Goal: Task Accomplishment & Management: Manage account settings

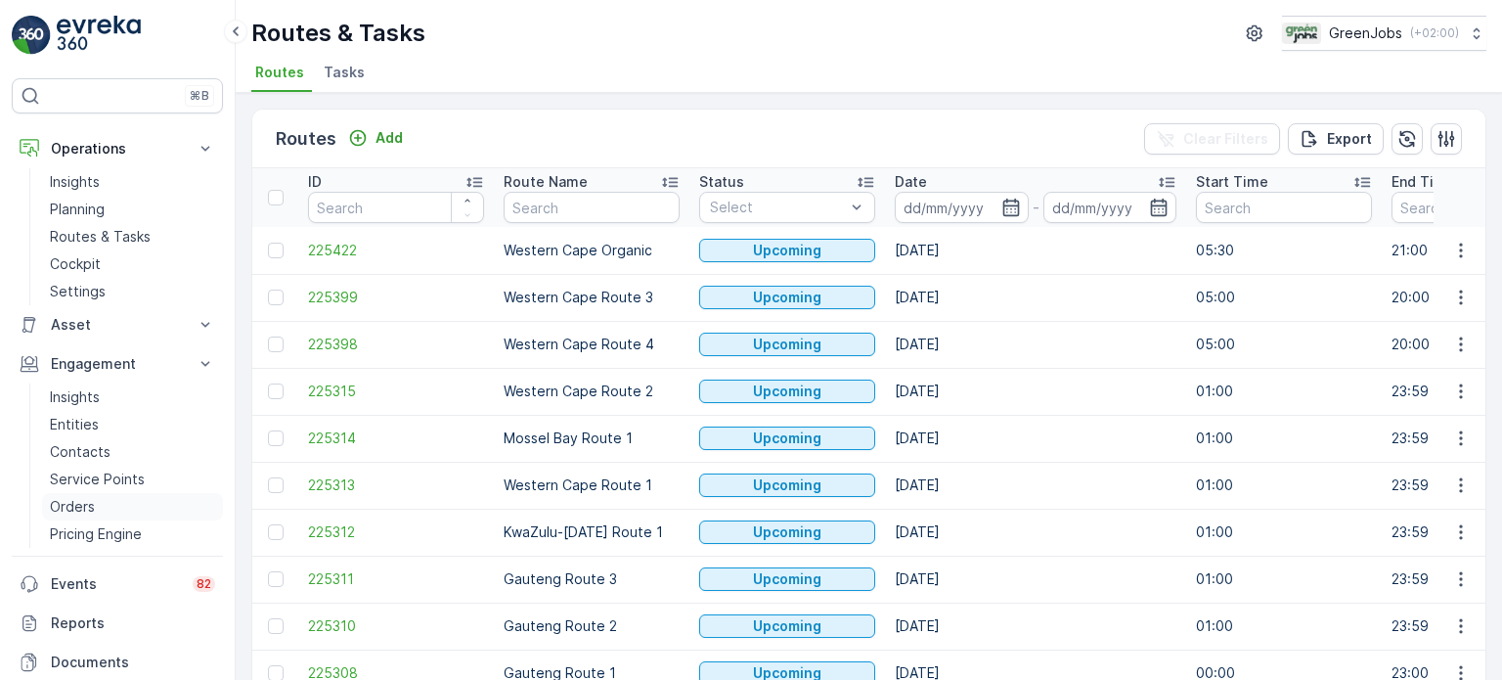
click at [80, 505] on p "Orders" at bounding box center [72, 507] width 45 height 20
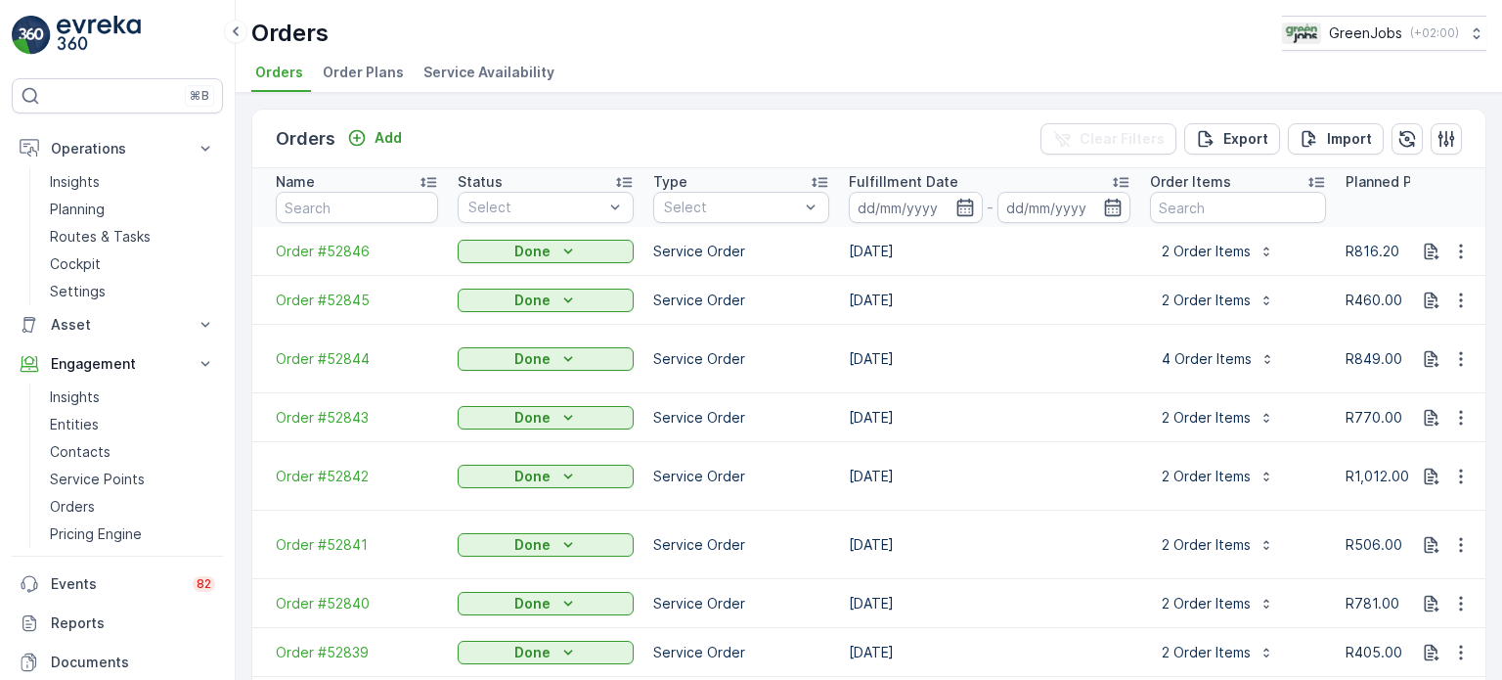
click at [387, 73] on span "Order Plans" at bounding box center [363, 73] width 81 height 20
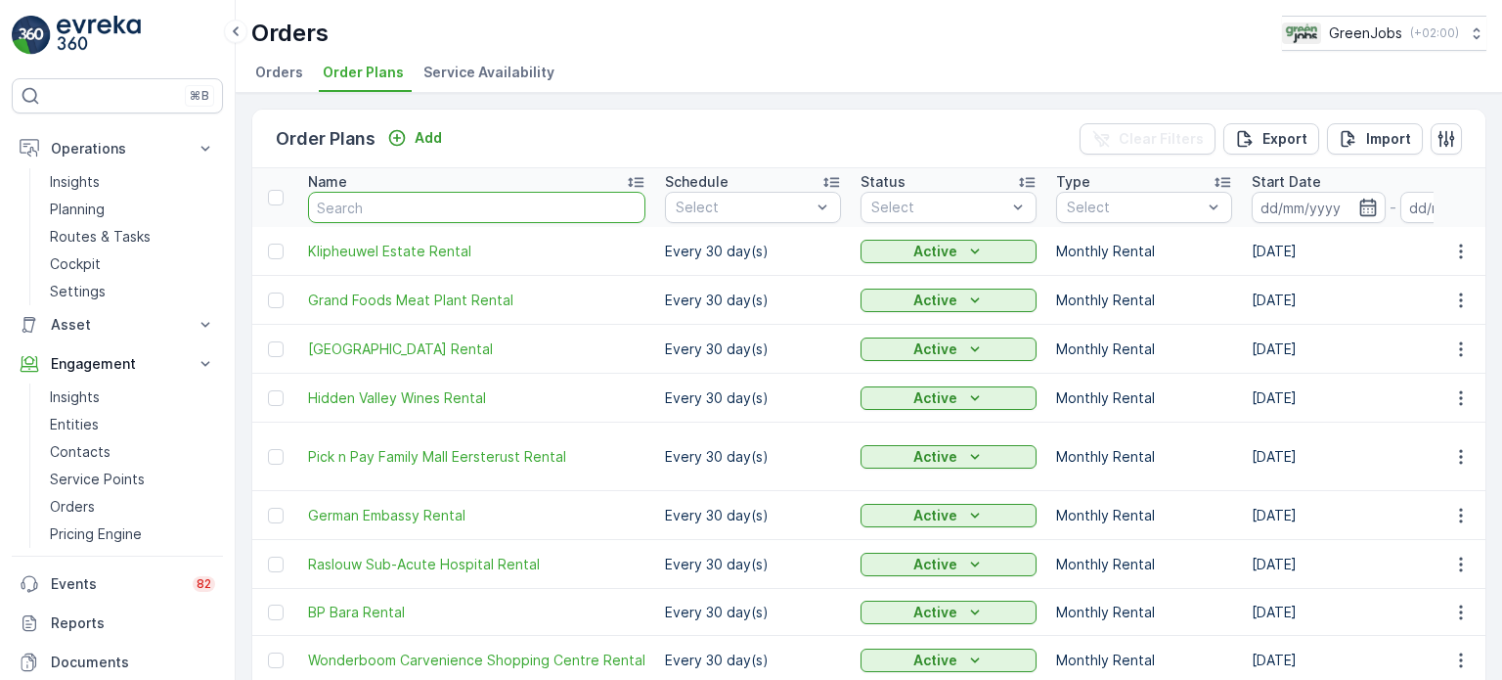
click at [505, 205] on input "text" at bounding box center [476, 207] width 337 height 31
type input "gran"
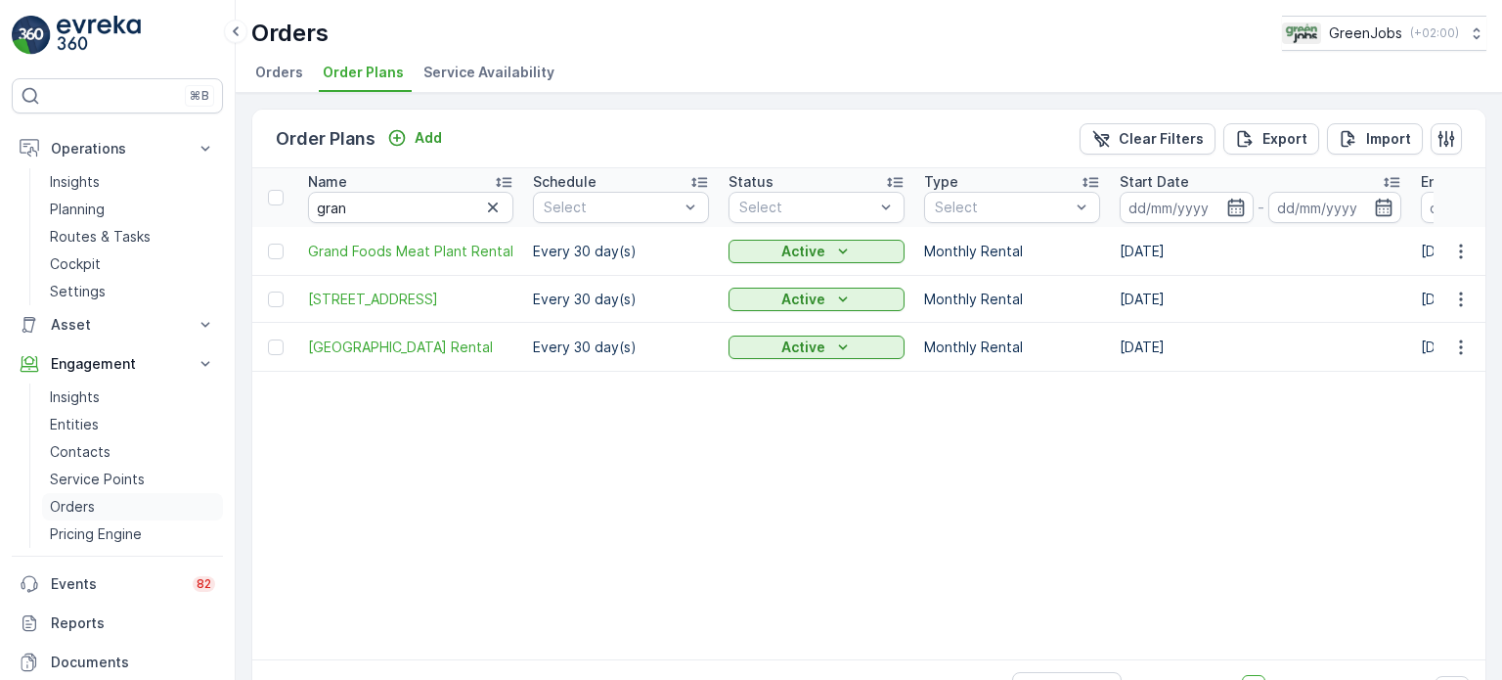
click at [90, 504] on p "Orders" at bounding box center [72, 507] width 45 height 20
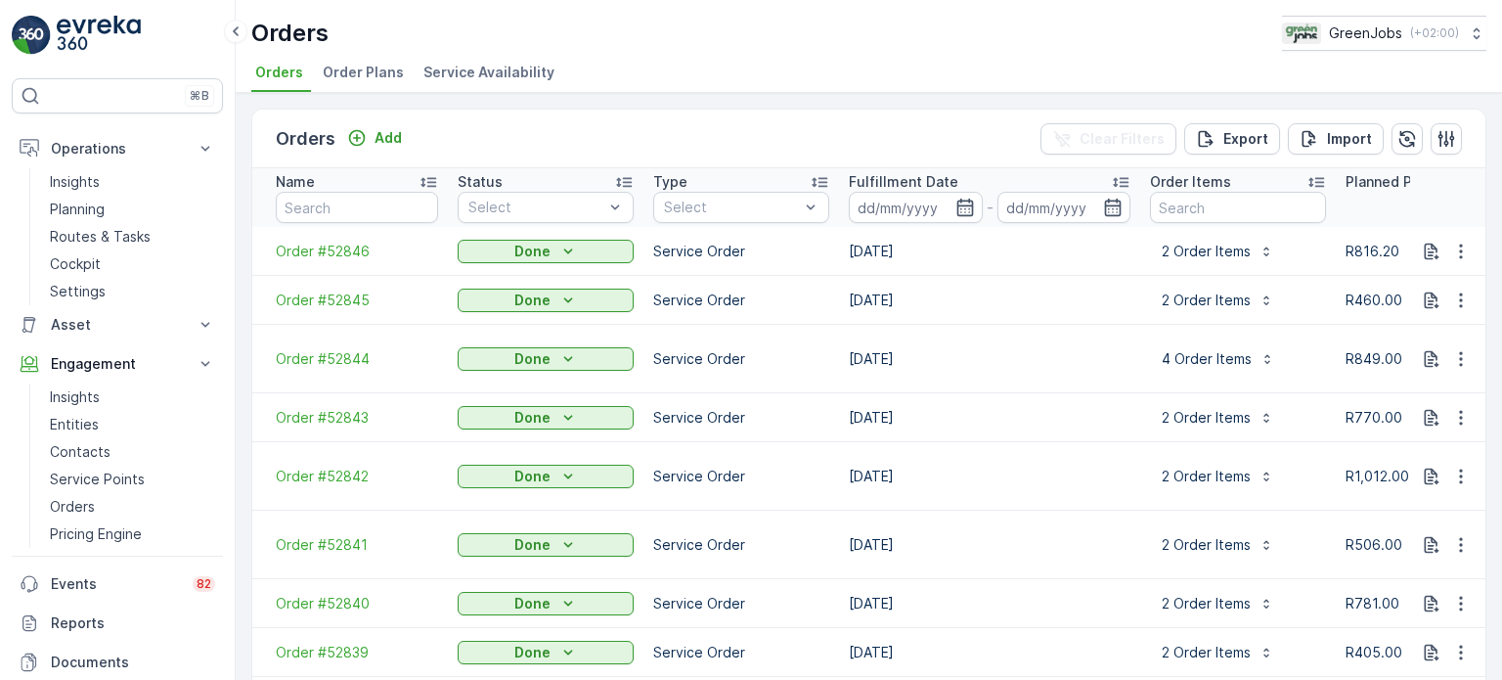
click at [372, 71] on span "Order Plans" at bounding box center [363, 73] width 81 height 20
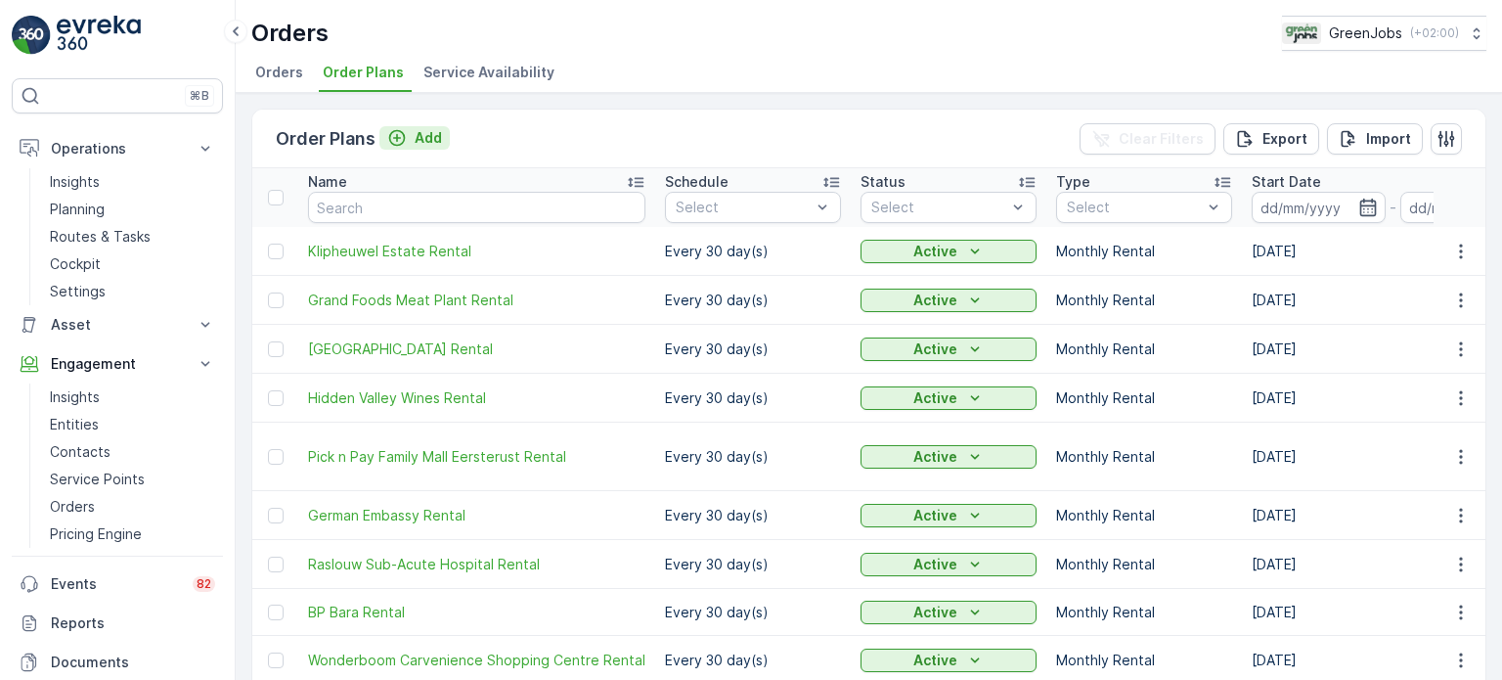
click at [434, 132] on p "Add" at bounding box center [428, 138] width 27 height 20
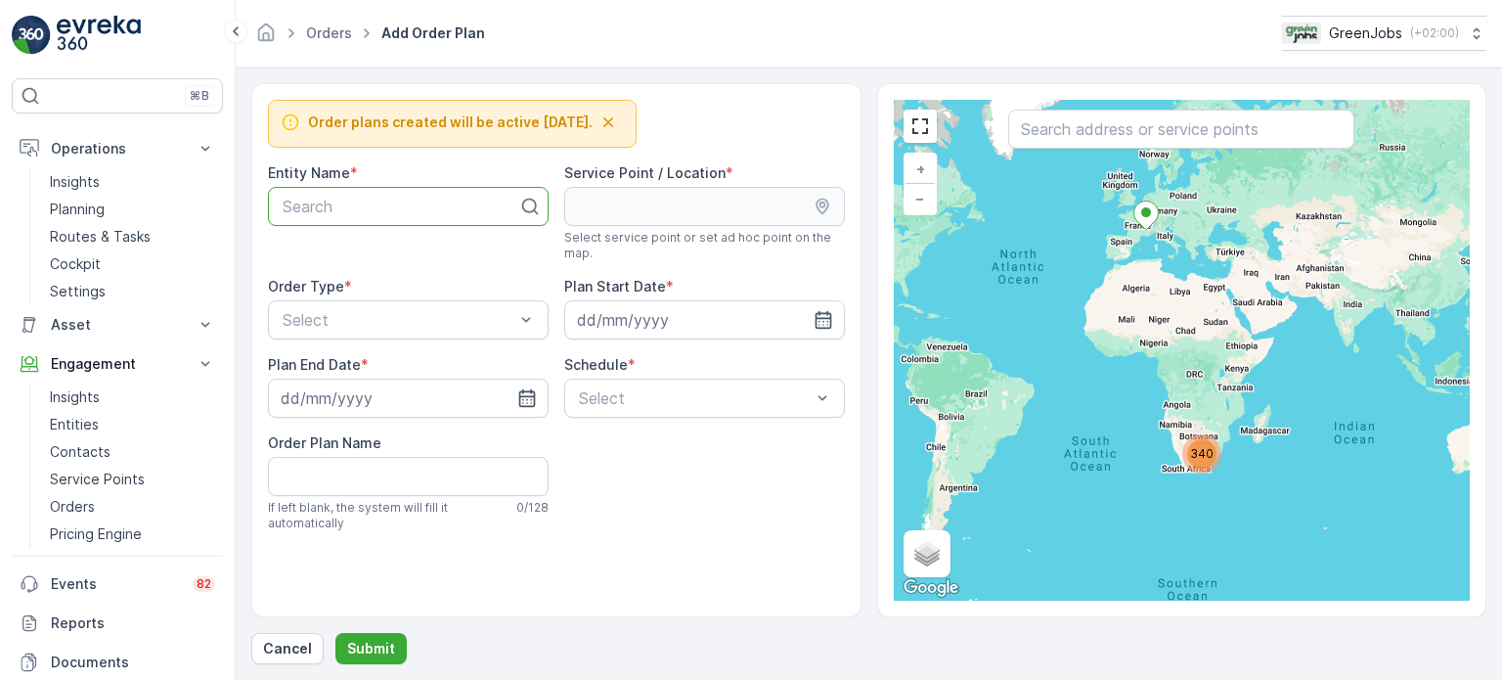
click at [465, 207] on div at bounding box center [401, 207] width 240 height 18
type input "gr"
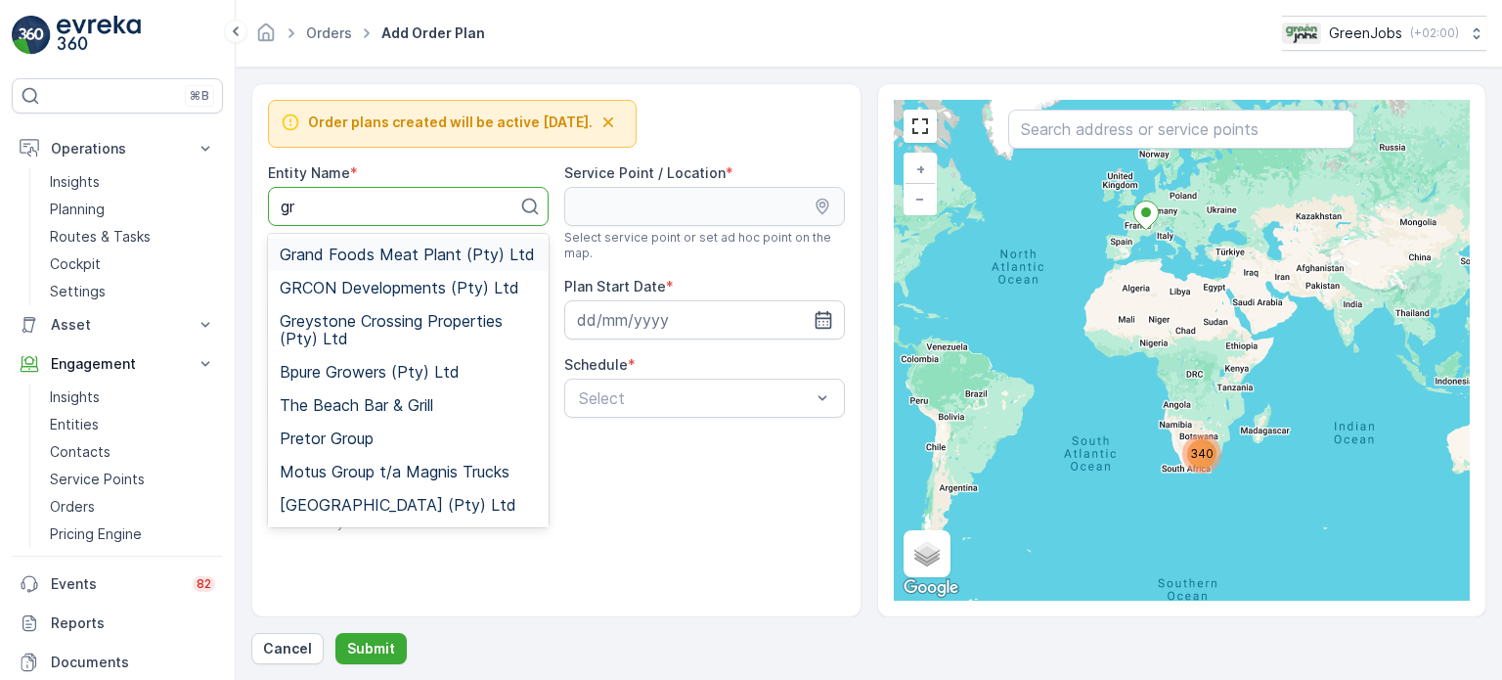
click at [425, 254] on span "Grand Foods Meat Plant (Pty) Ltd" at bounding box center [407, 255] width 255 height 18
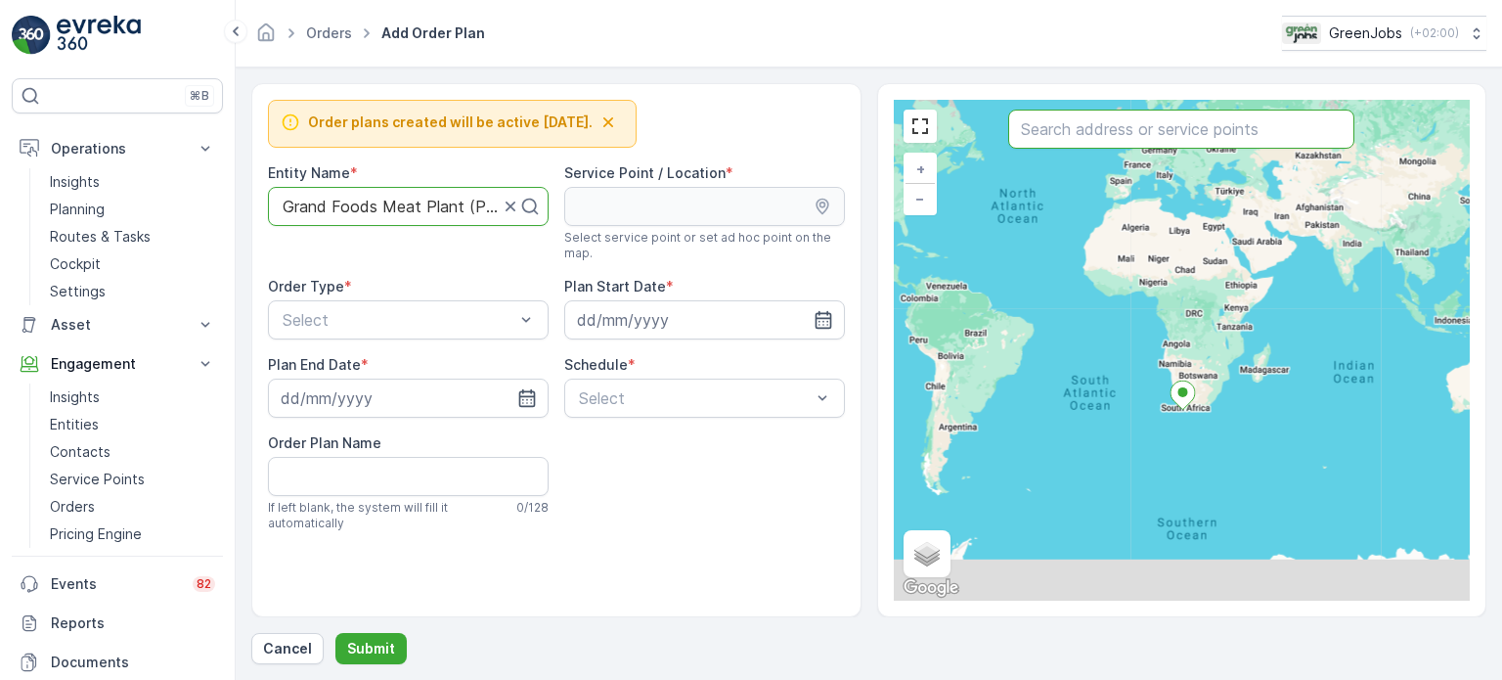
click at [1154, 147] on input "text" at bounding box center [1181, 129] width 346 height 39
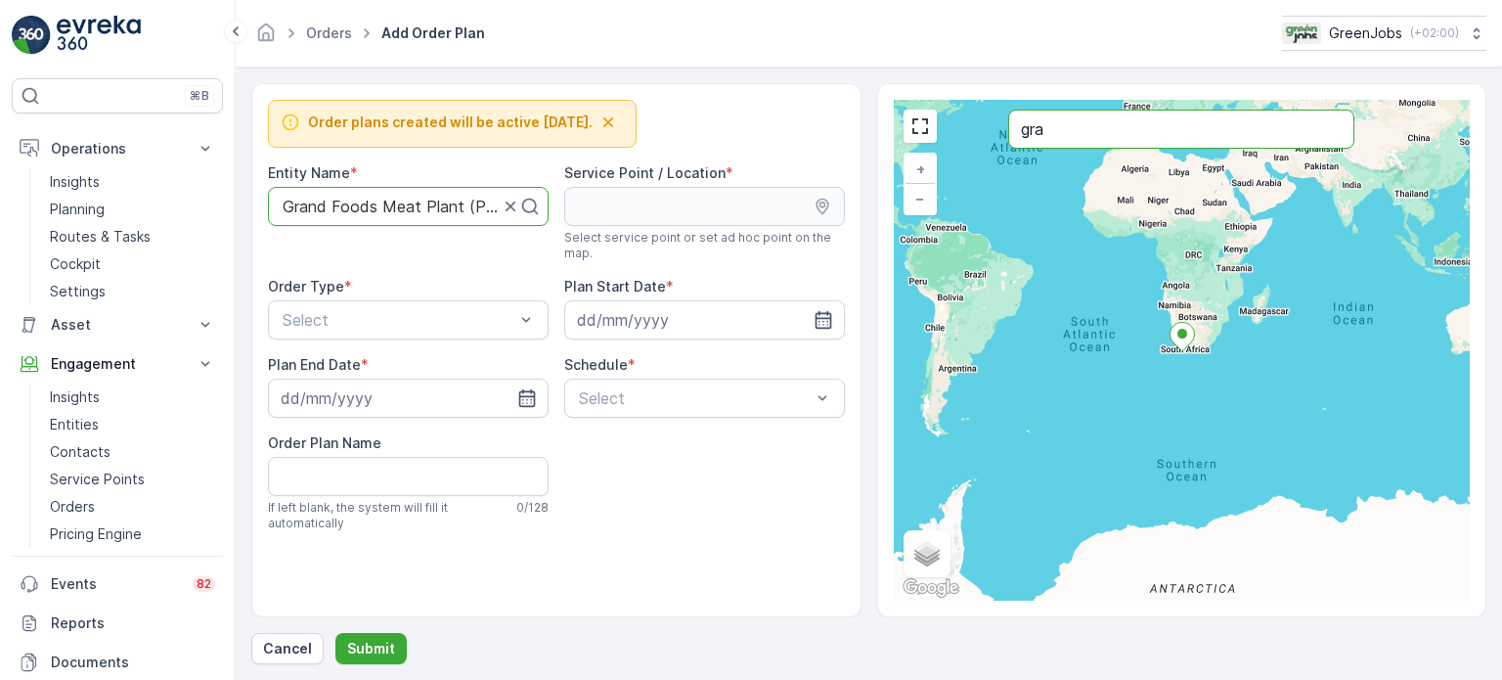
type input "gra"
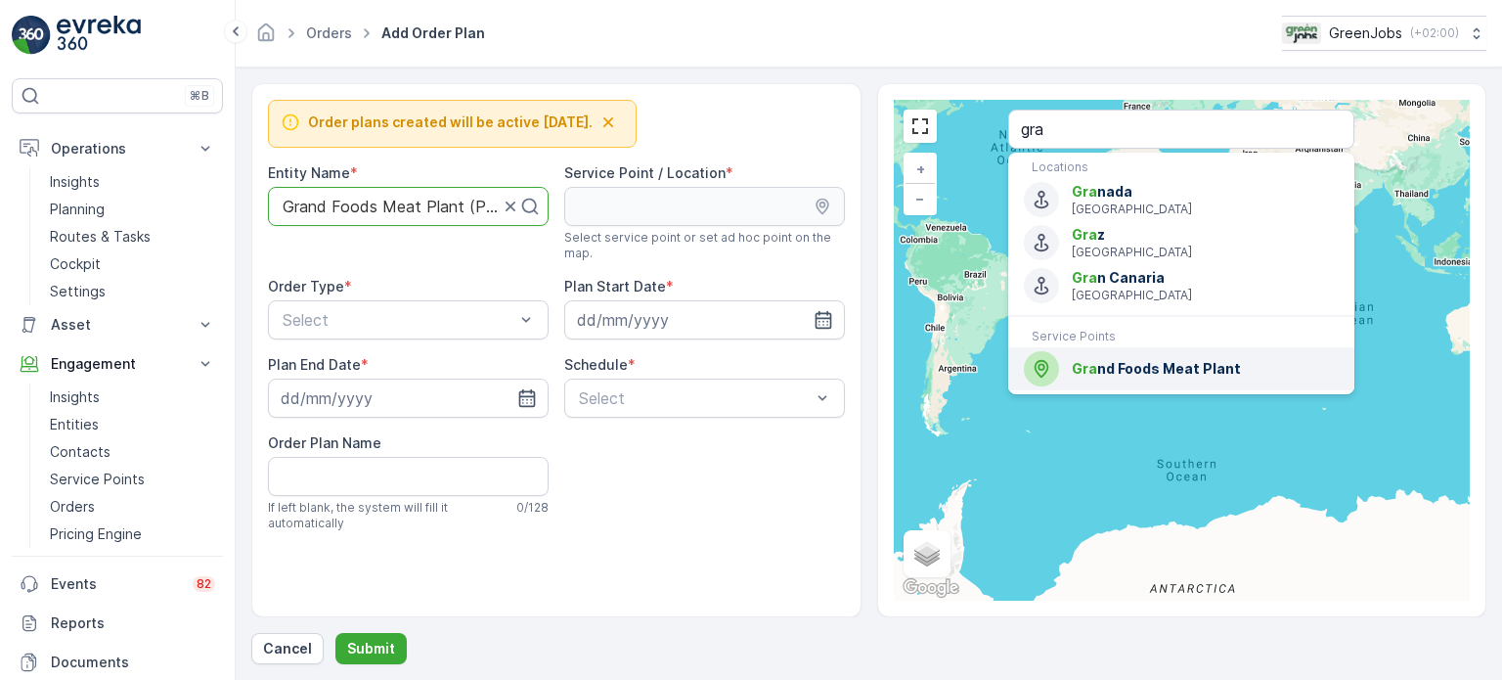
click at [1153, 375] on span "Gra nd Foods Meat Plant" at bounding box center [1205, 369] width 267 height 20
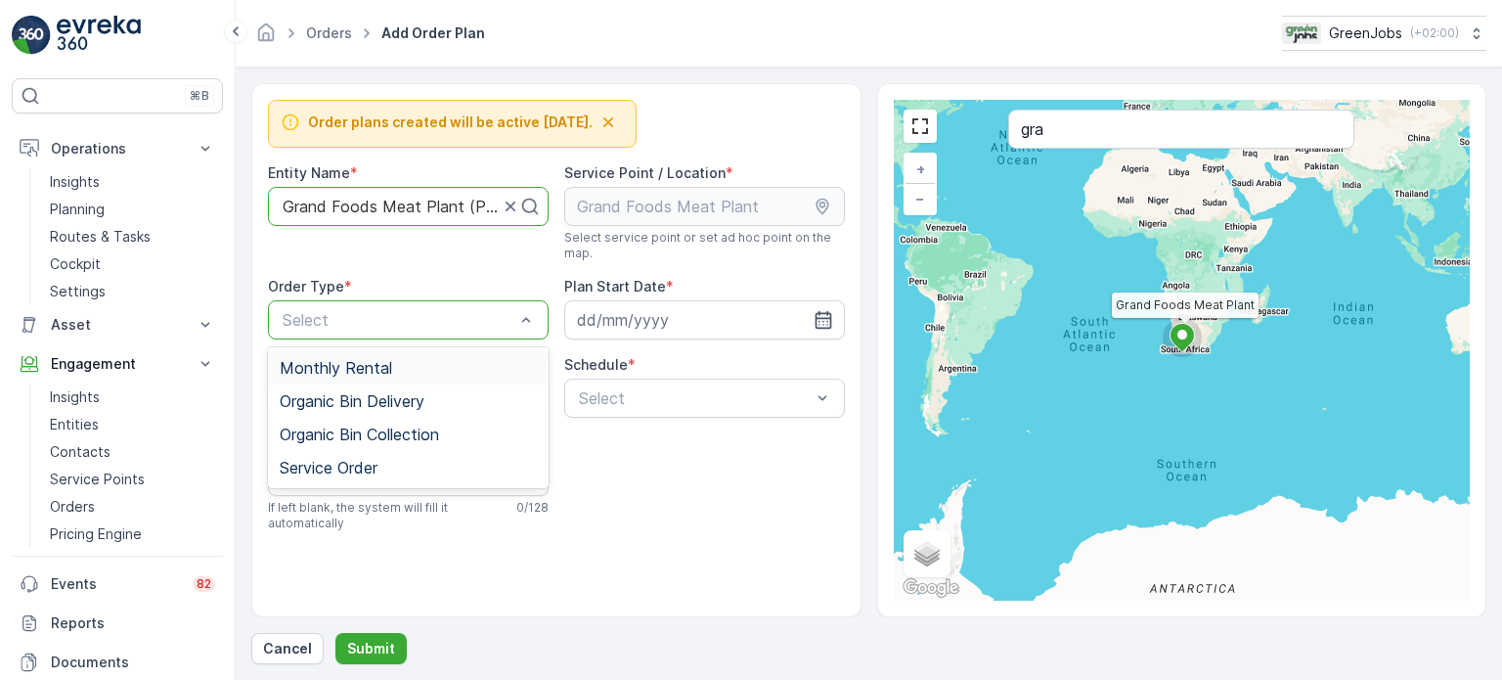
click at [368, 360] on span "Monthly Rental" at bounding box center [336, 368] width 112 height 18
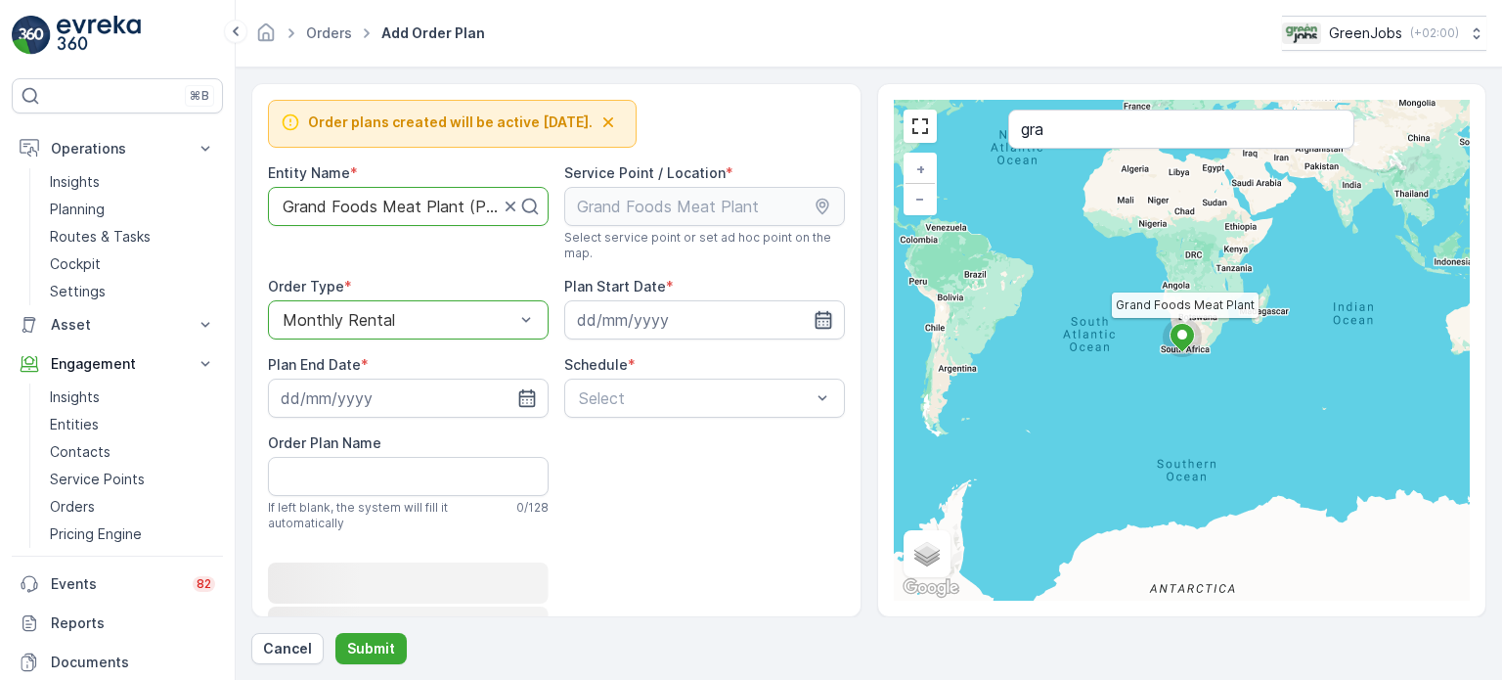
click at [827, 322] on icon "button" at bounding box center [824, 320] width 20 height 20
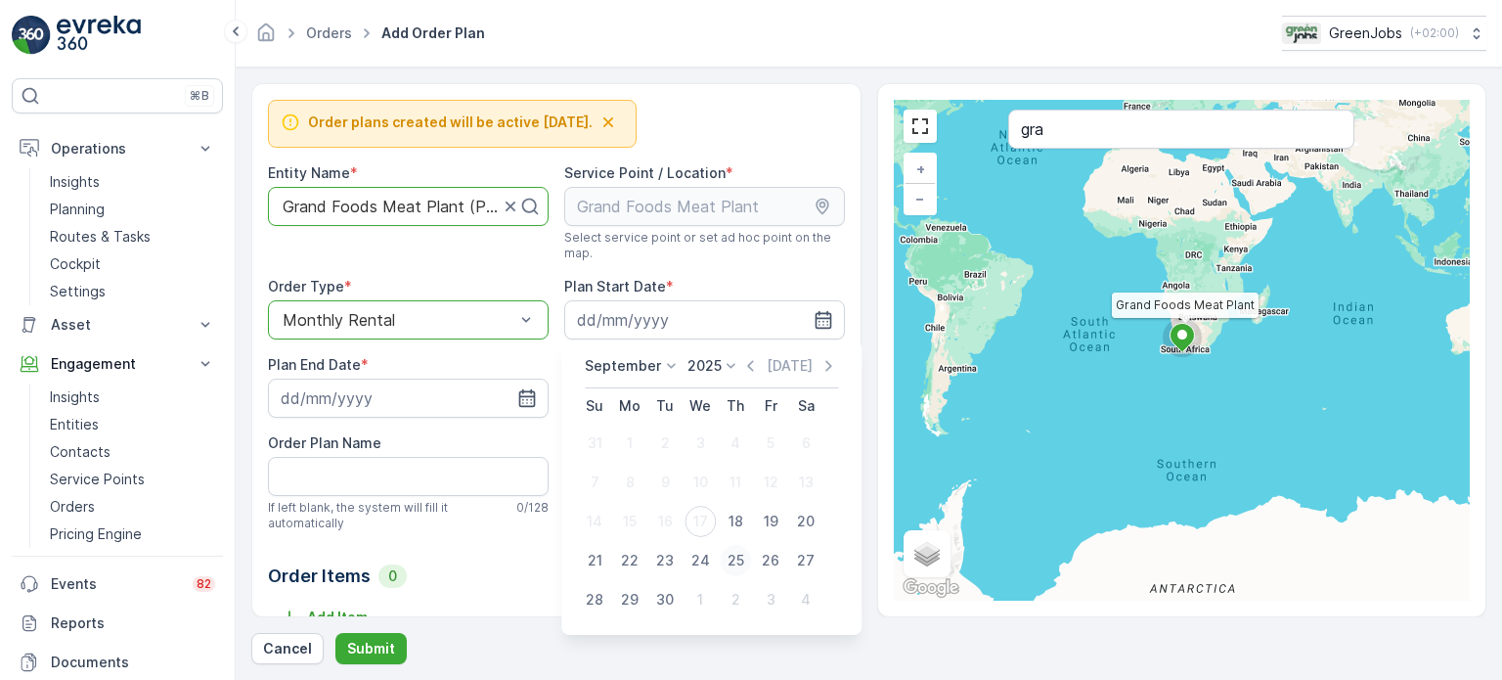
click at [743, 551] on div "25" at bounding box center [735, 560] width 31 height 31
type input "[DATE]"
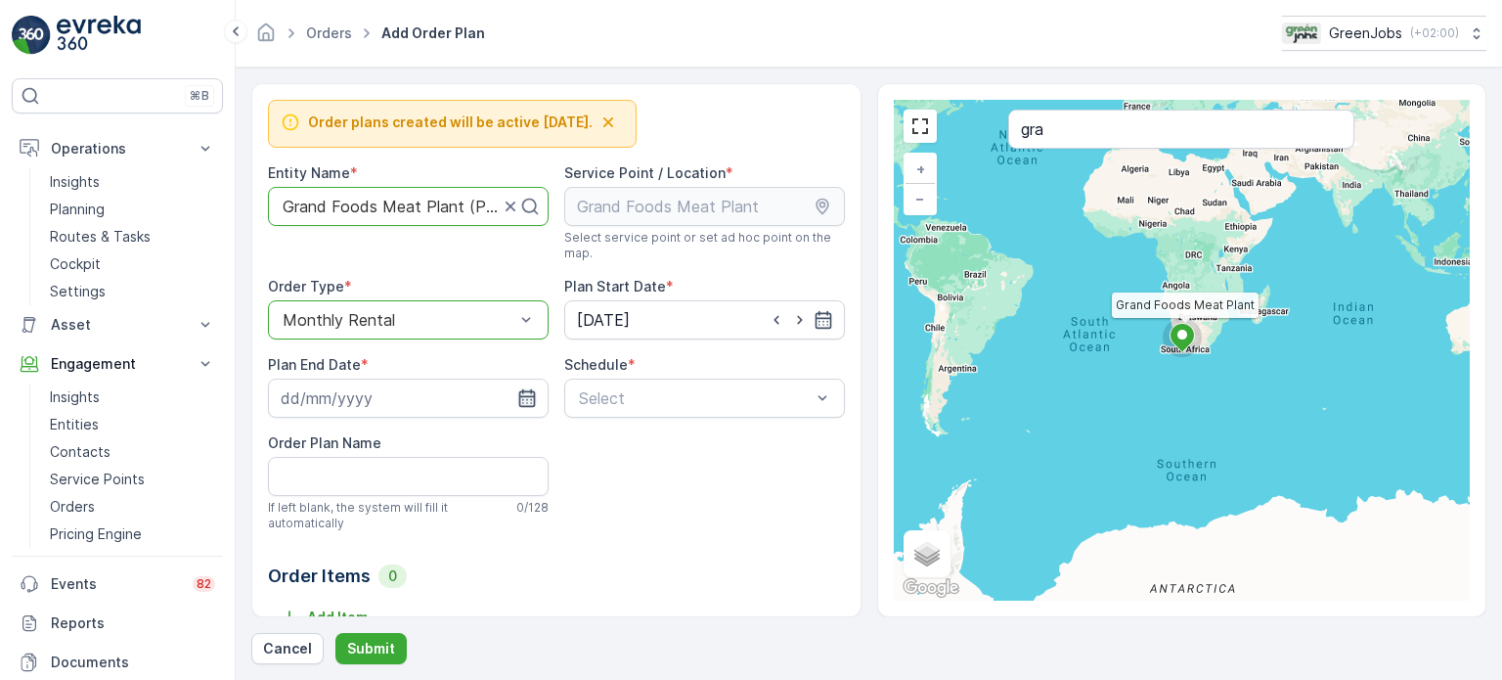
click at [524, 394] on icon "button" at bounding box center [527, 398] width 20 height 20
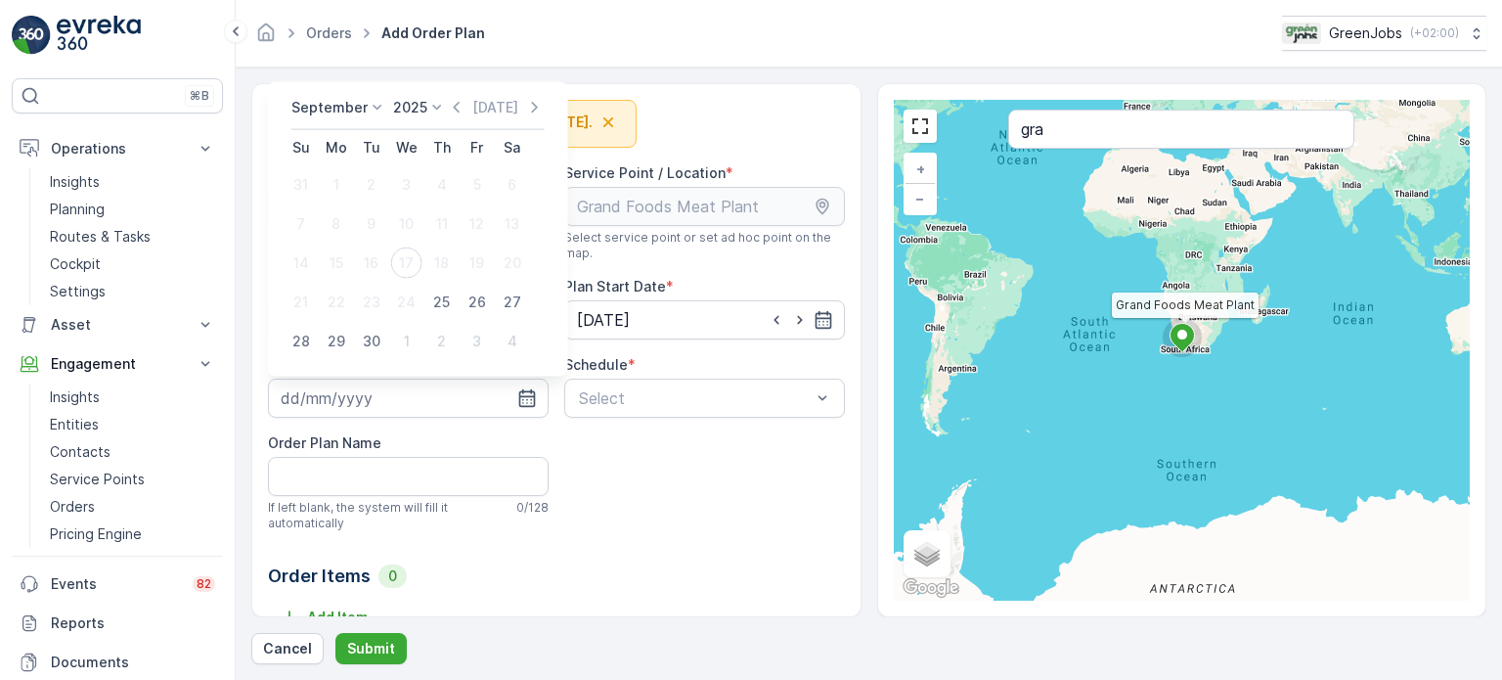
click at [466, 292] on div "26" at bounding box center [477, 302] width 31 height 31
type input "[DATE]"
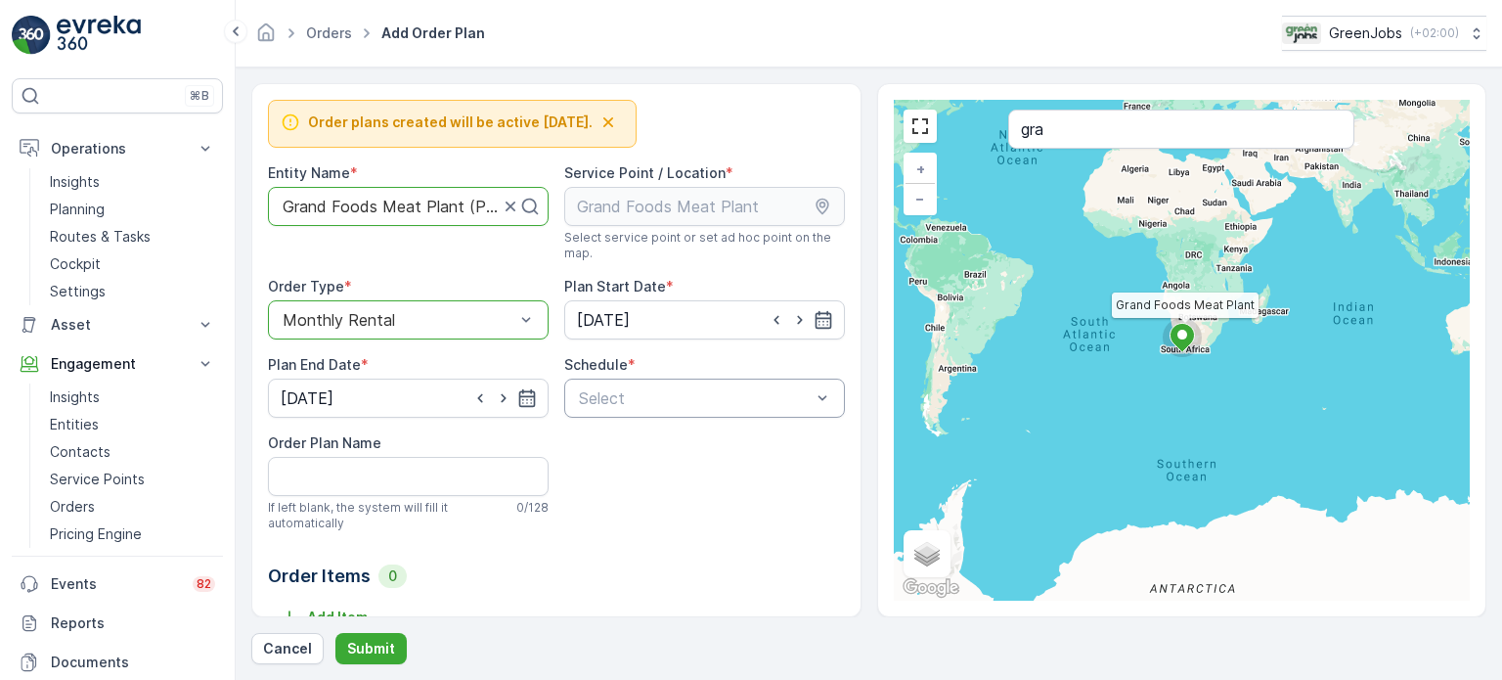
click at [591, 411] on div "Select" at bounding box center [704, 398] width 281 height 39
click at [603, 449] on span "Daily" at bounding box center [593, 446] width 35 height 18
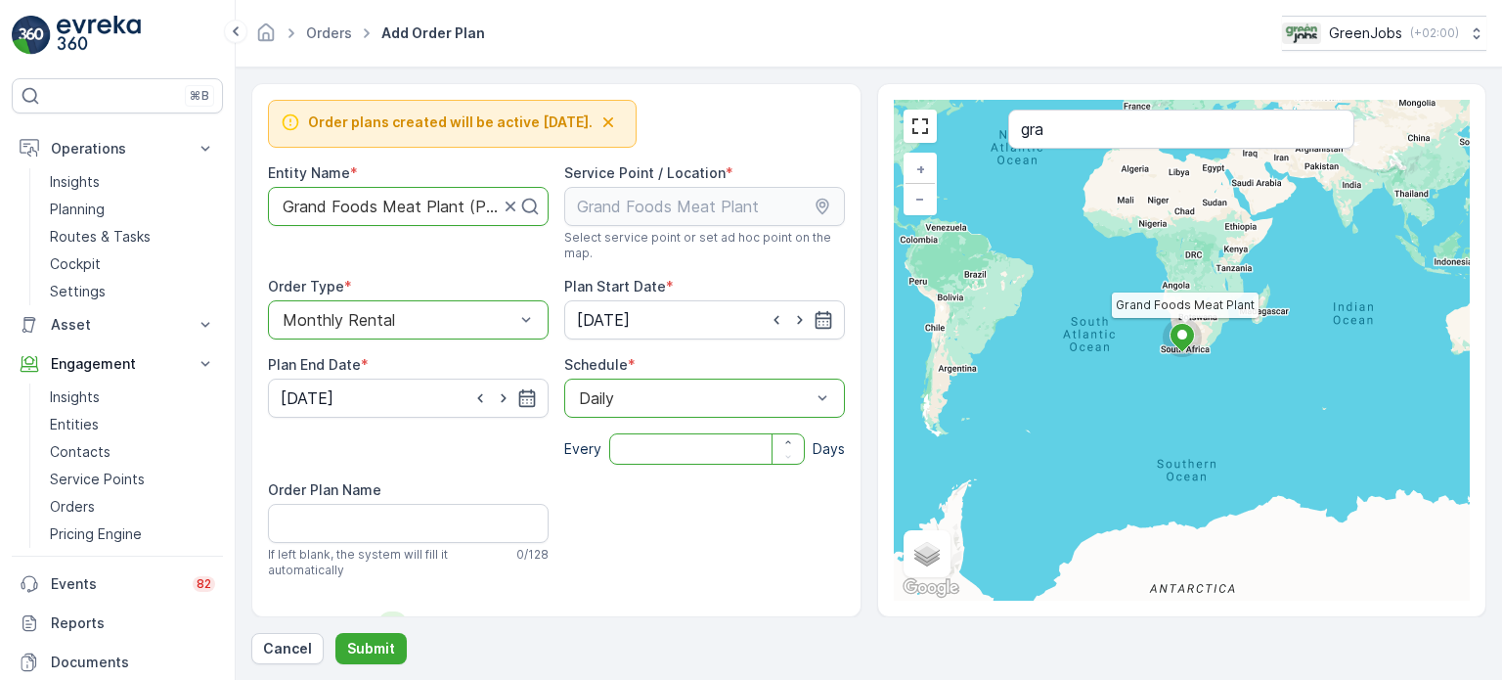
click at [628, 452] on input "number" at bounding box center [707, 448] width 196 height 31
type input "30"
click at [365, 520] on Name "Order Plan Name" at bounding box center [408, 523] width 281 height 39
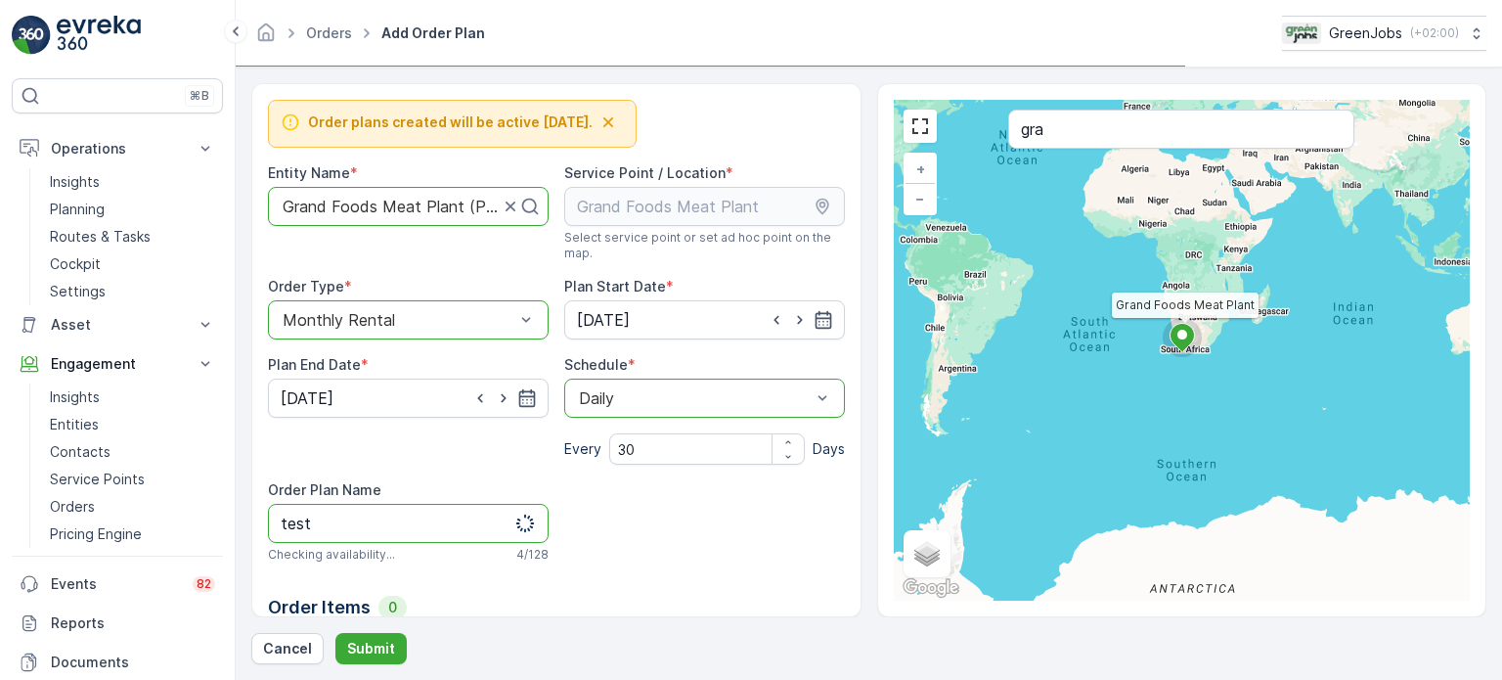
scroll to position [63, 0]
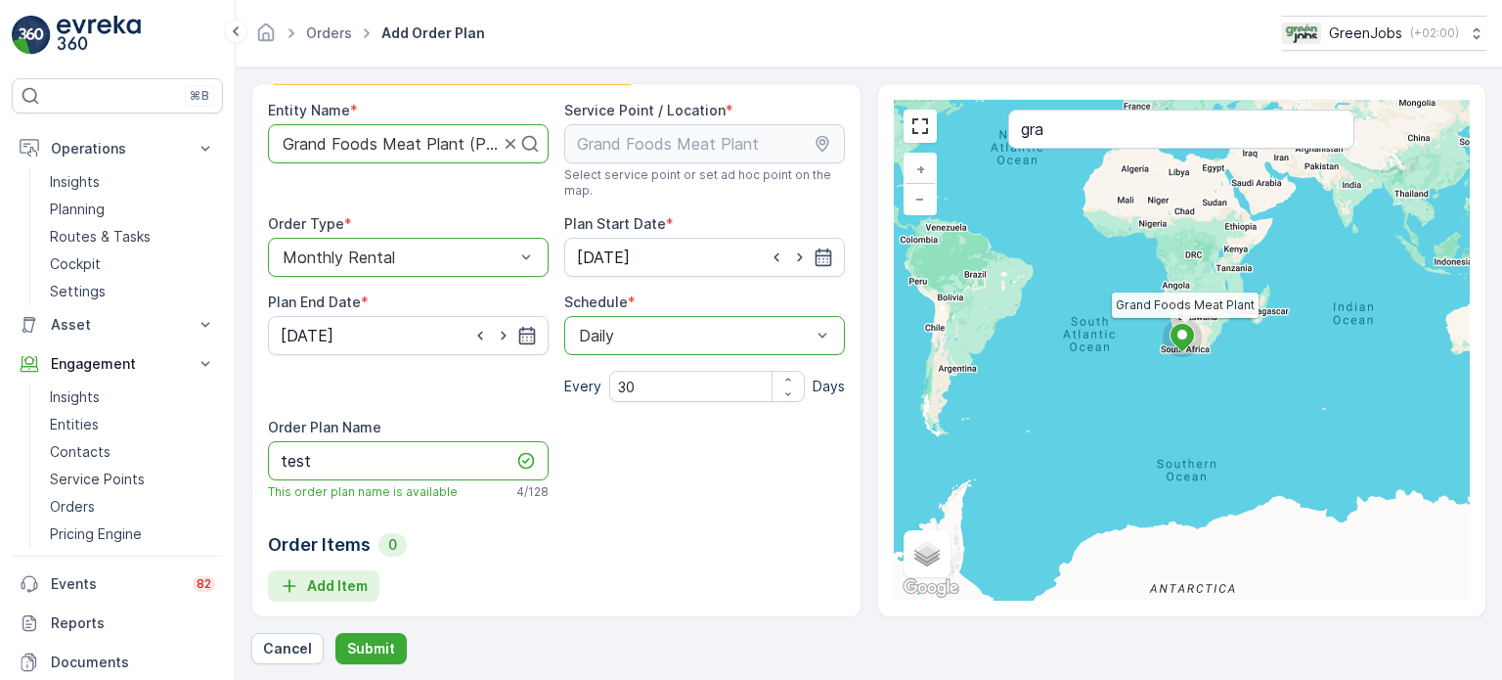
type Name "test"
click at [348, 583] on p "Add Item" at bounding box center [337, 586] width 61 height 20
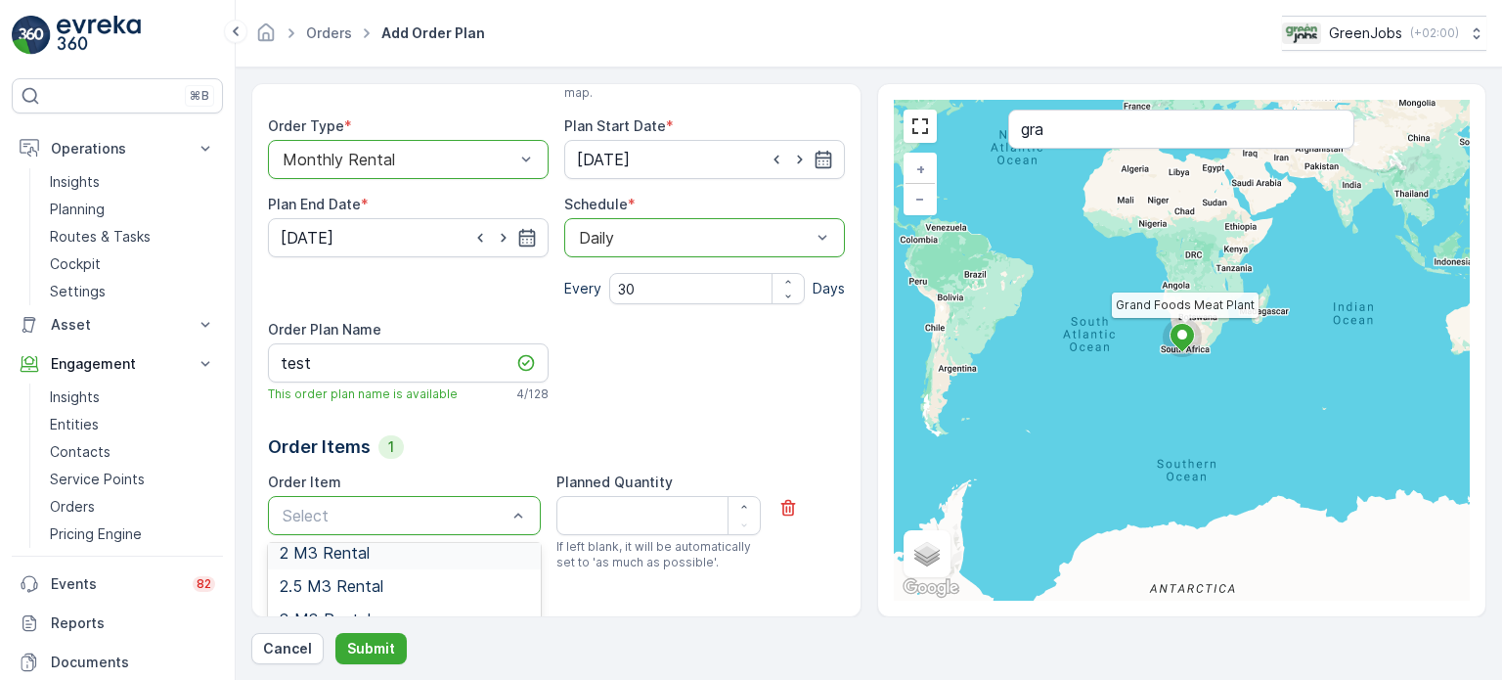
scroll to position [0, 0]
click at [398, 563] on span "Organic Bin Rental" at bounding box center [347, 564] width 134 height 18
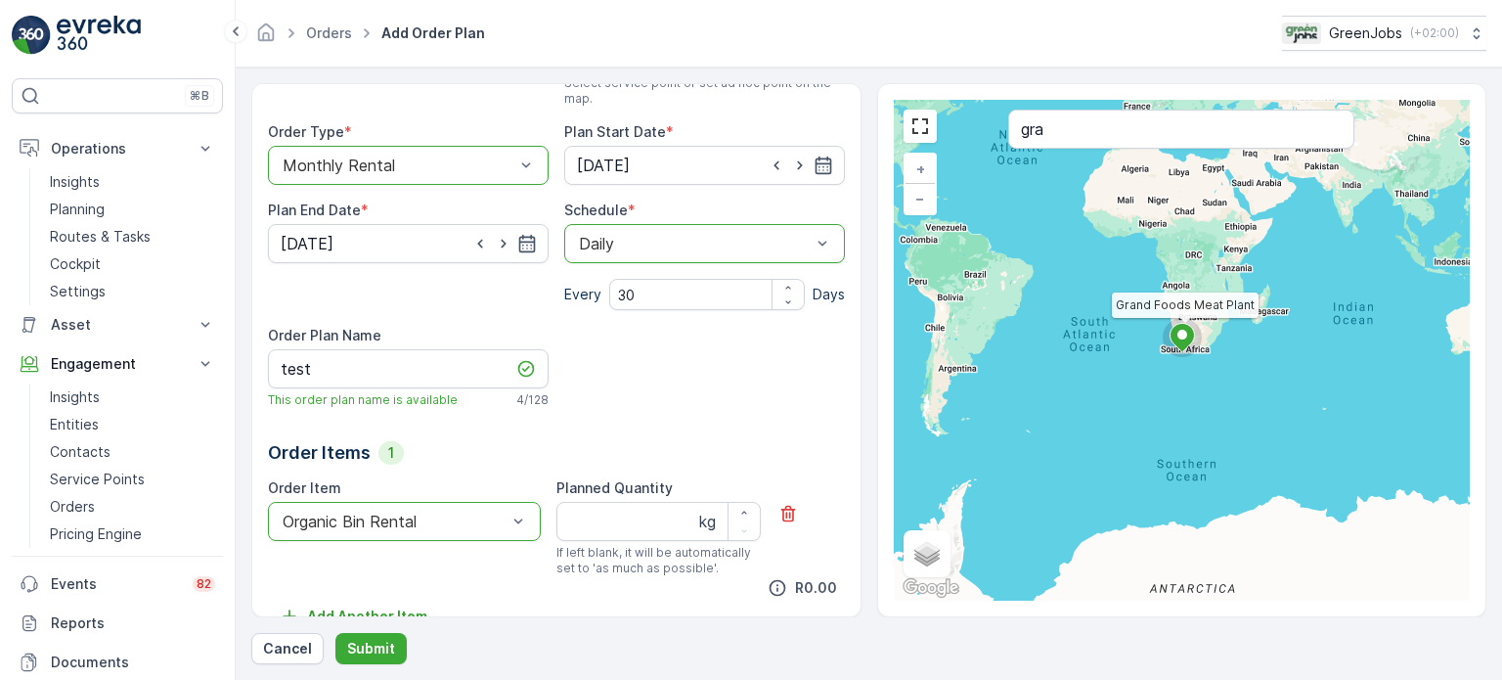
scroll to position [185, 0]
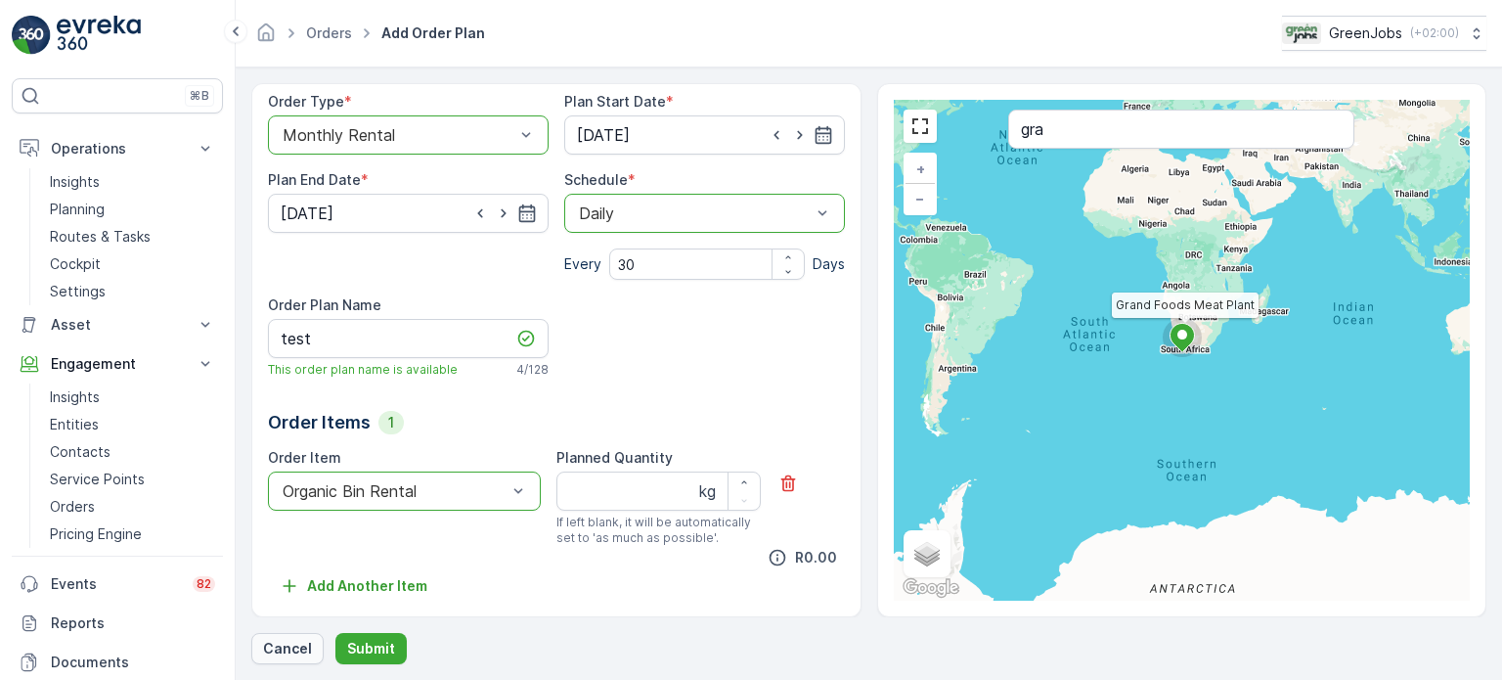
click at [287, 645] on p "Cancel" at bounding box center [287, 649] width 49 height 20
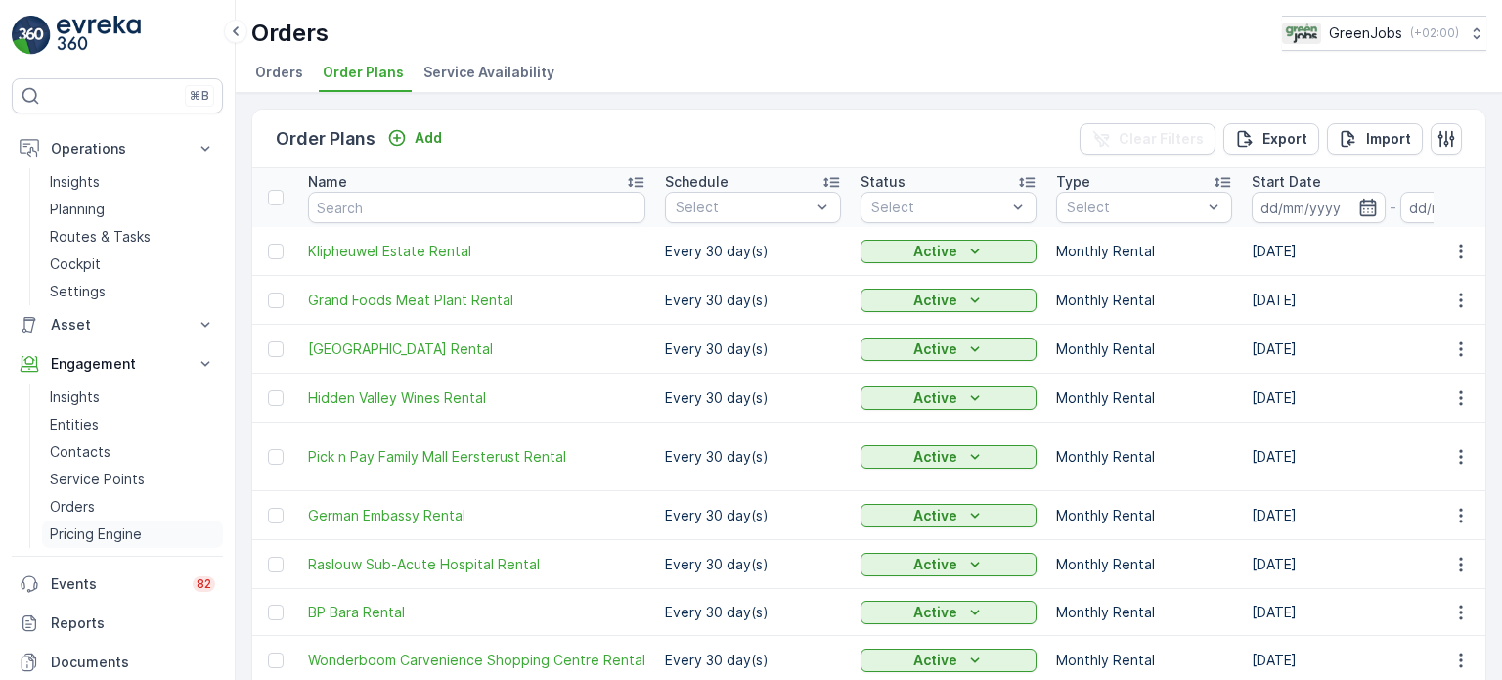
click at [106, 525] on p "Pricing Engine" at bounding box center [96, 534] width 92 height 20
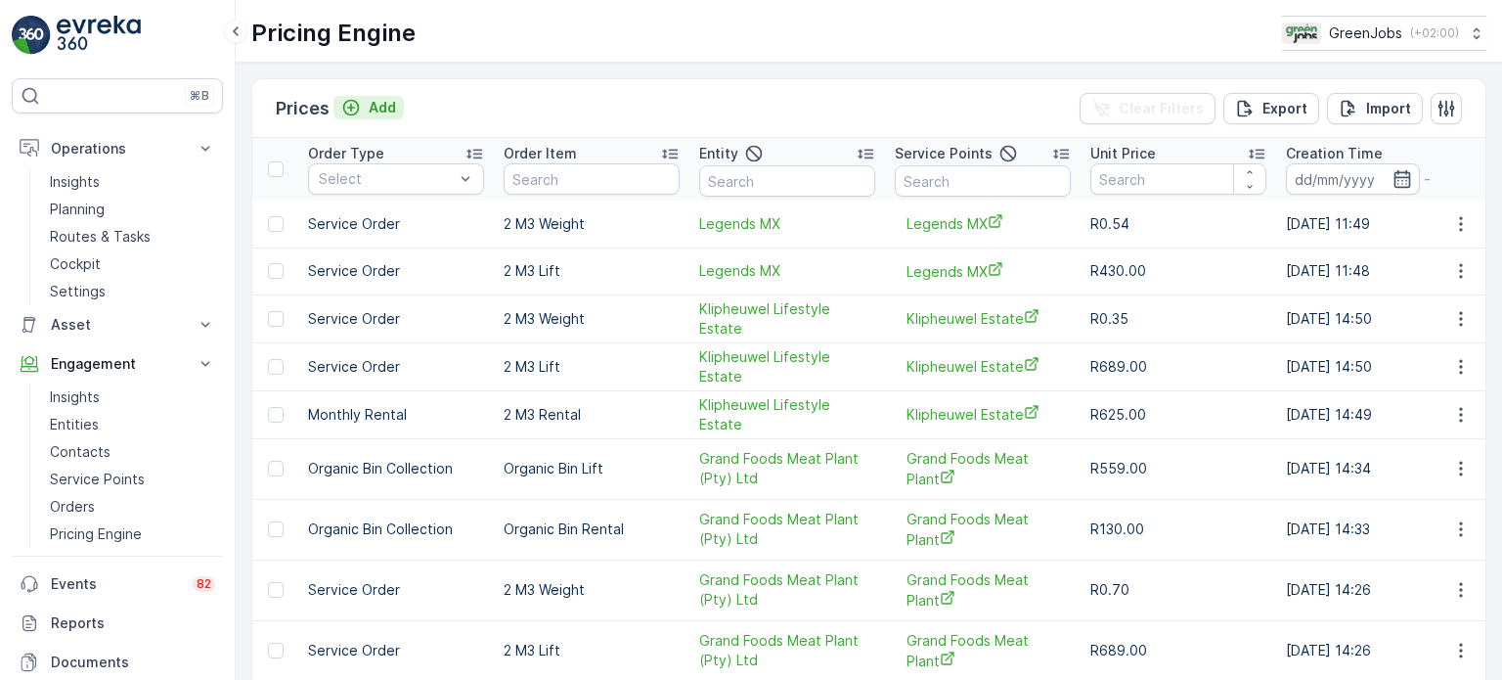
click at [387, 109] on p "Add" at bounding box center [382, 108] width 27 height 20
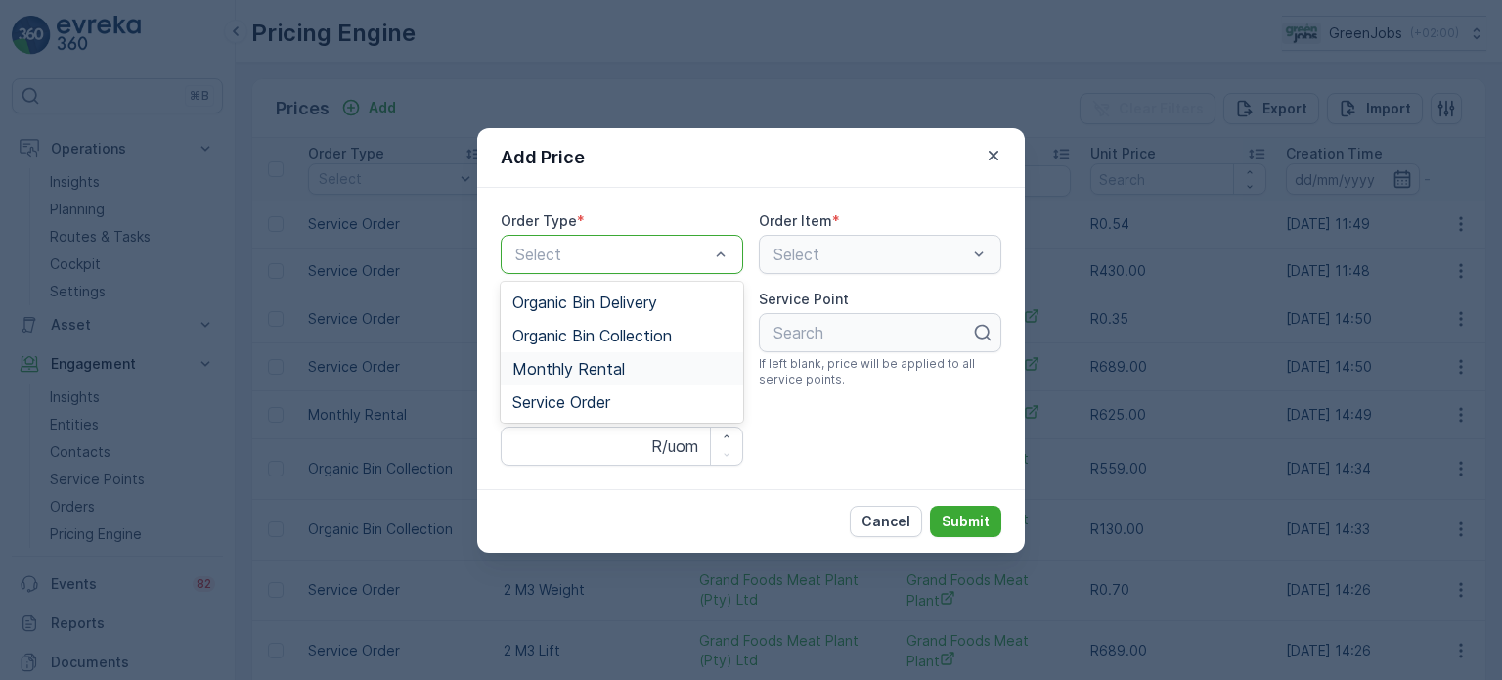
click at [591, 367] on span "Monthly Rental" at bounding box center [569, 369] width 112 height 18
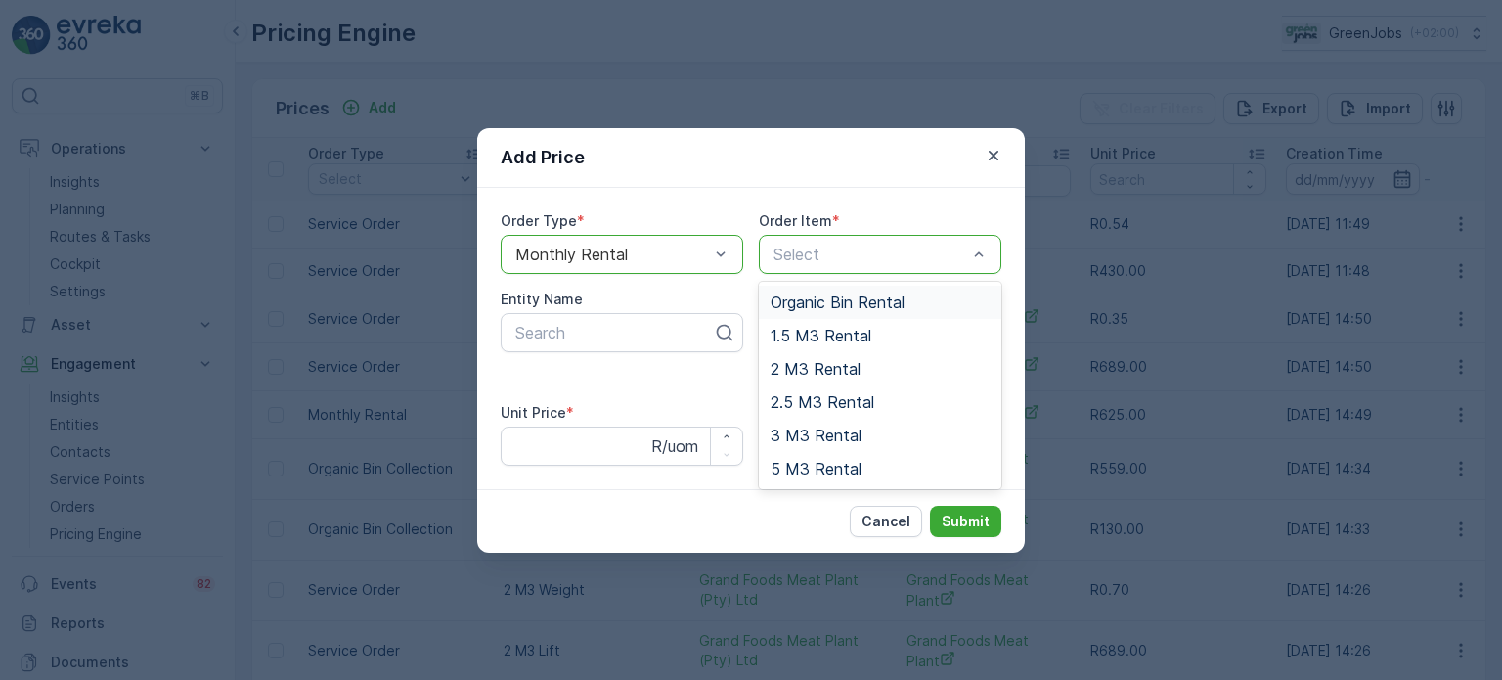
click at [830, 302] on span "Organic Bin Rental" at bounding box center [838, 302] width 134 height 18
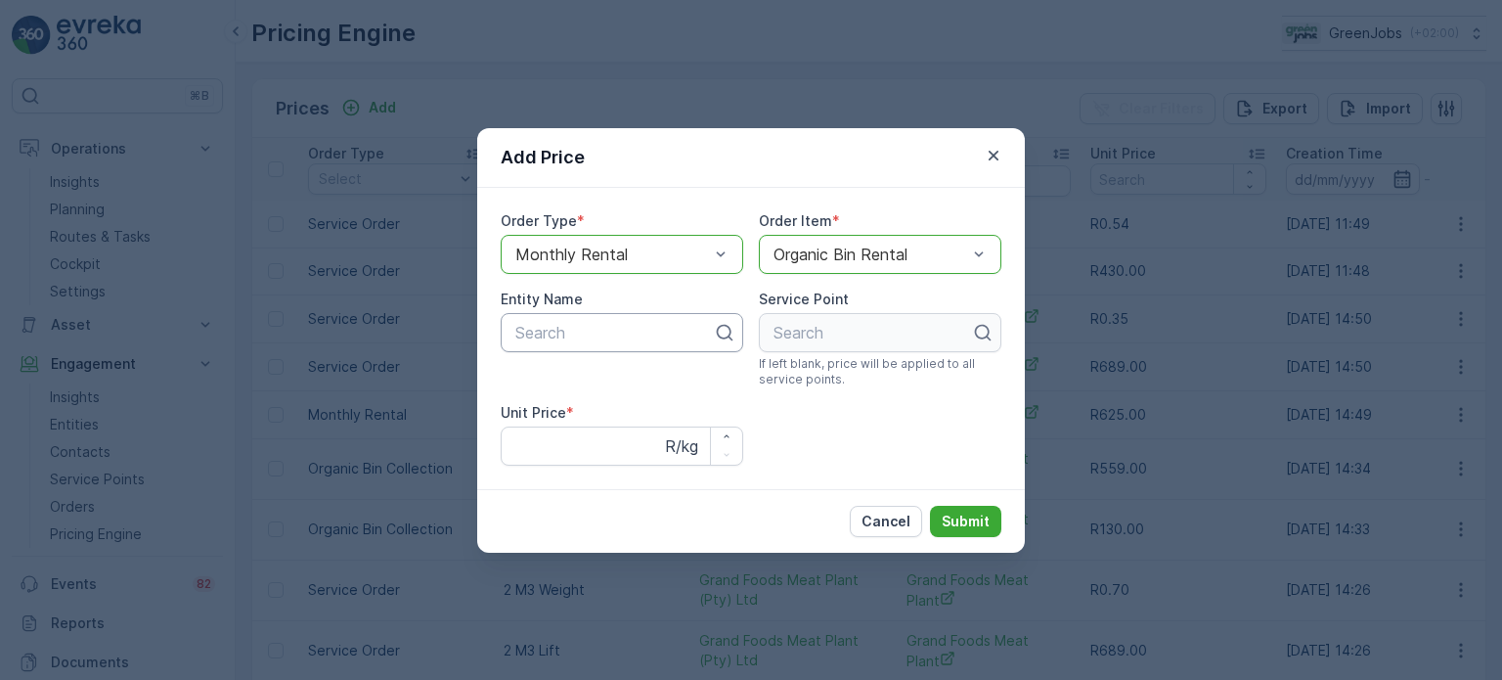
click at [566, 339] on div at bounding box center [614, 333] width 201 height 18
type input "gra"
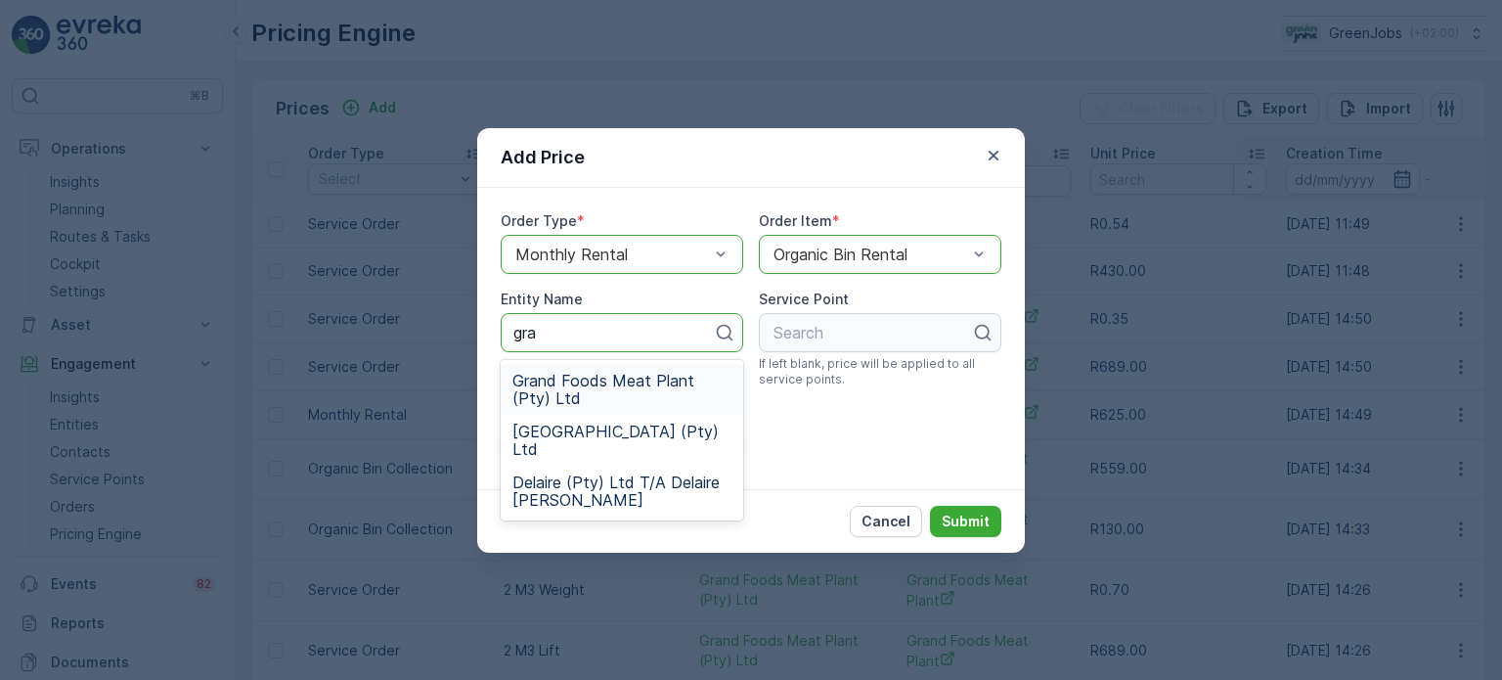
click at [563, 381] on span "Grand Foods Meat Plant (Pty) Ltd" at bounding box center [622, 389] width 219 height 35
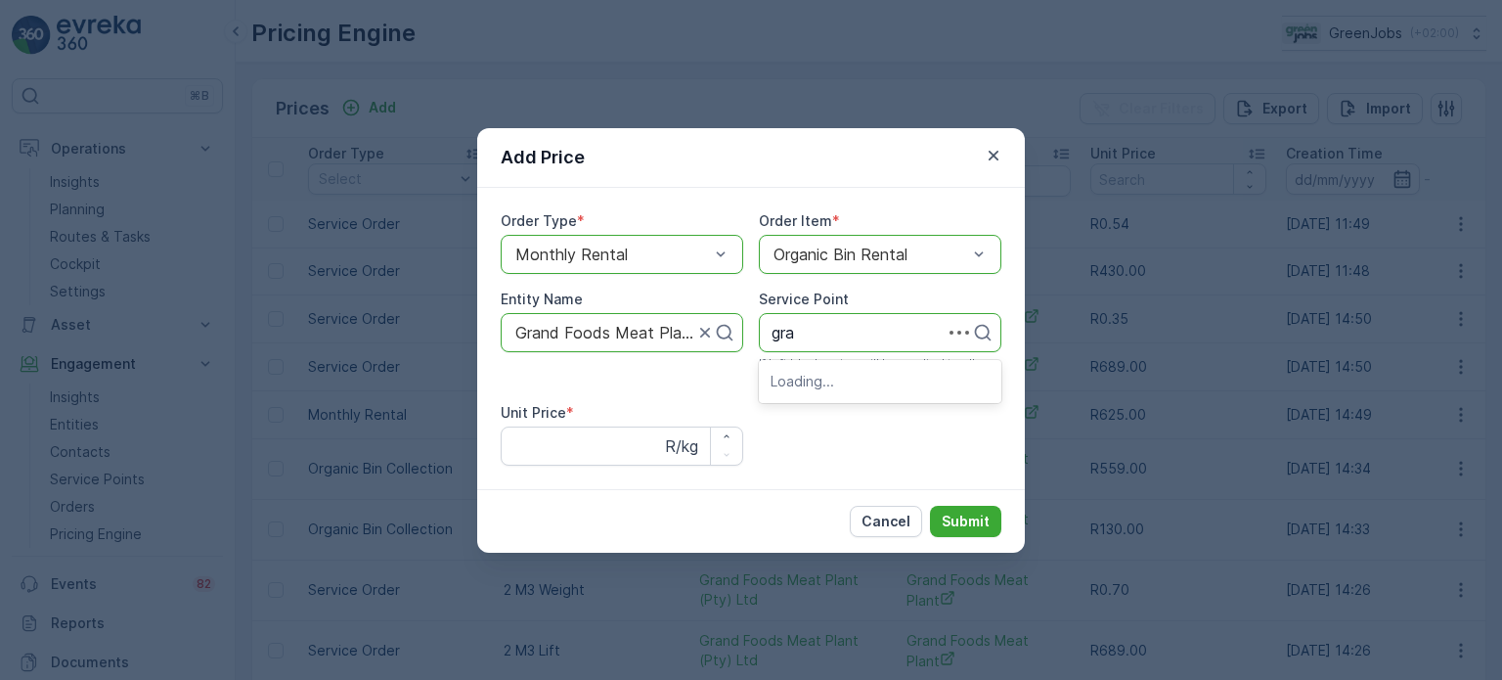
type input "gran"
click at [833, 387] on span "Grand Foods Meat Plant" at bounding box center [862, 381] width 182 height 18
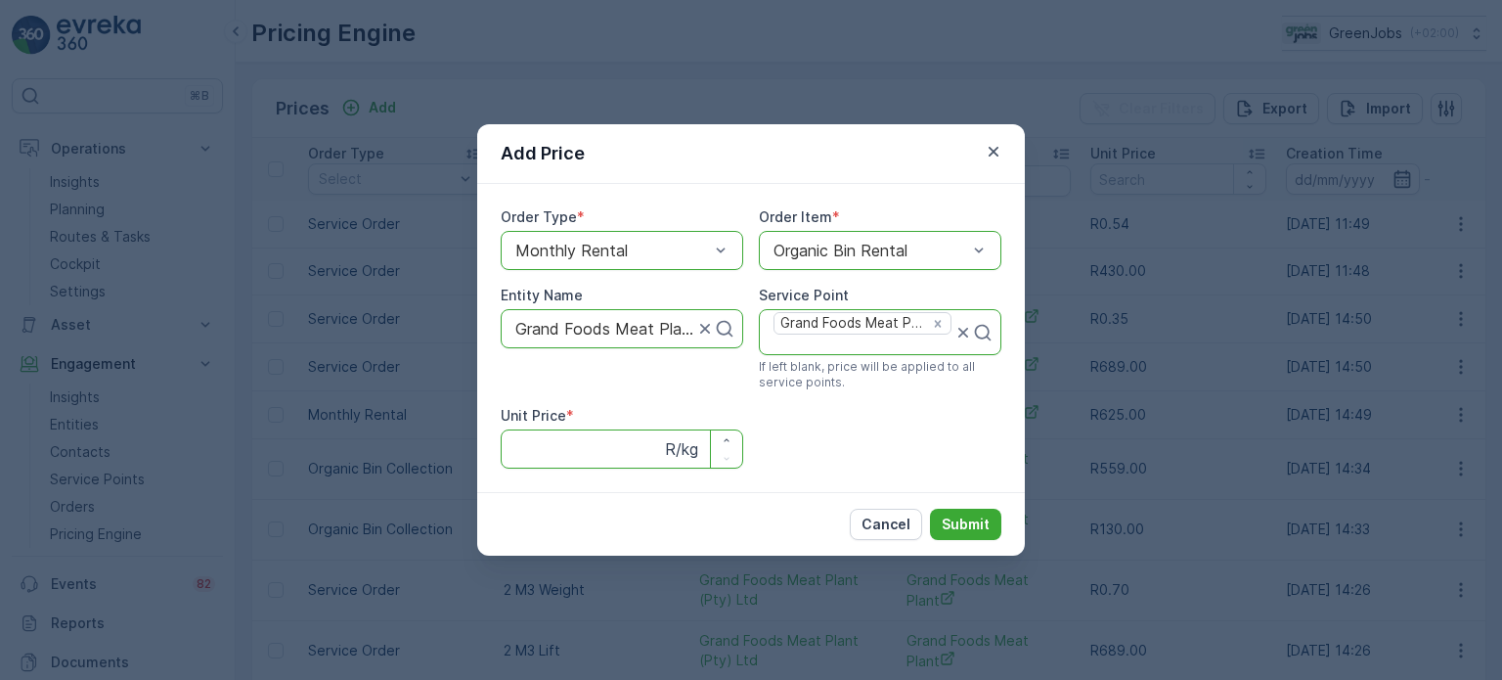
click at [559, 458] on Price "Unit Price" at bounding box center [622, 448] width 243 height 39
type Price "130"
click at [976, 529] on p "Submit" at bounding box center [966, 524] width 48 height 20
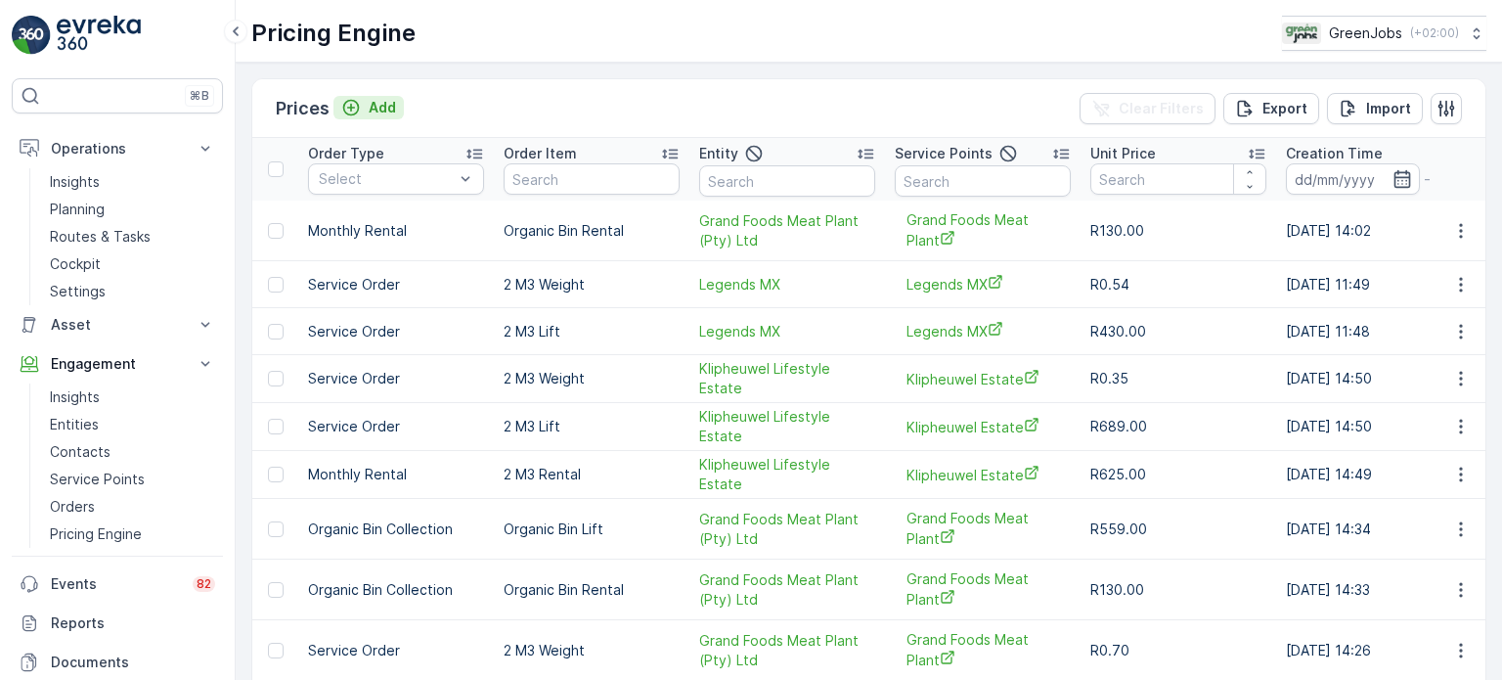
click at [386, 116] on button "Add" at bounding box center [369, 107] width 70 height 23
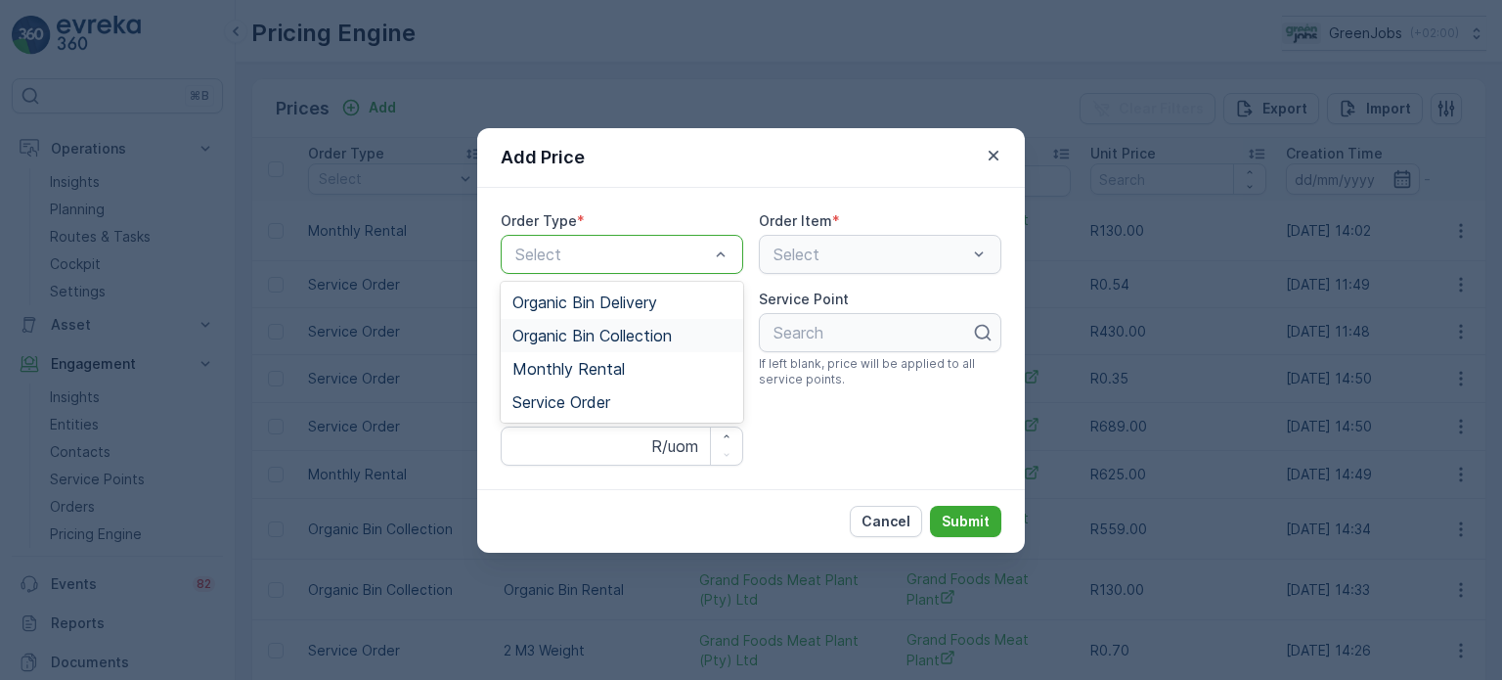
click at [590, 335] on span "Organic Bin Collection" at bounding box center [592, 336] width 159 height 18
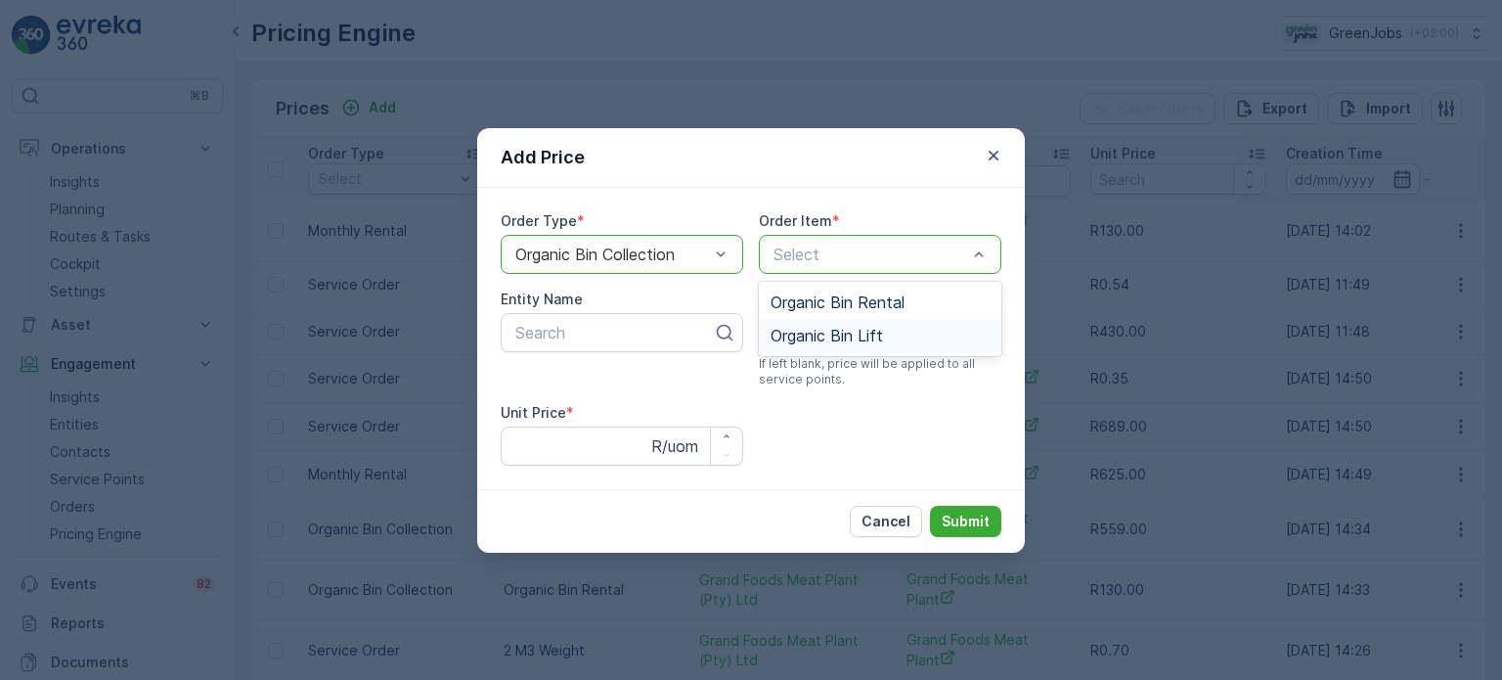
click at [856, 340] on span "Organic Bin Lift" at bounding box center [827, 336] width 112 height 18
click at [564, 326] on div at bounding box center [614, 333] width 201 height 18
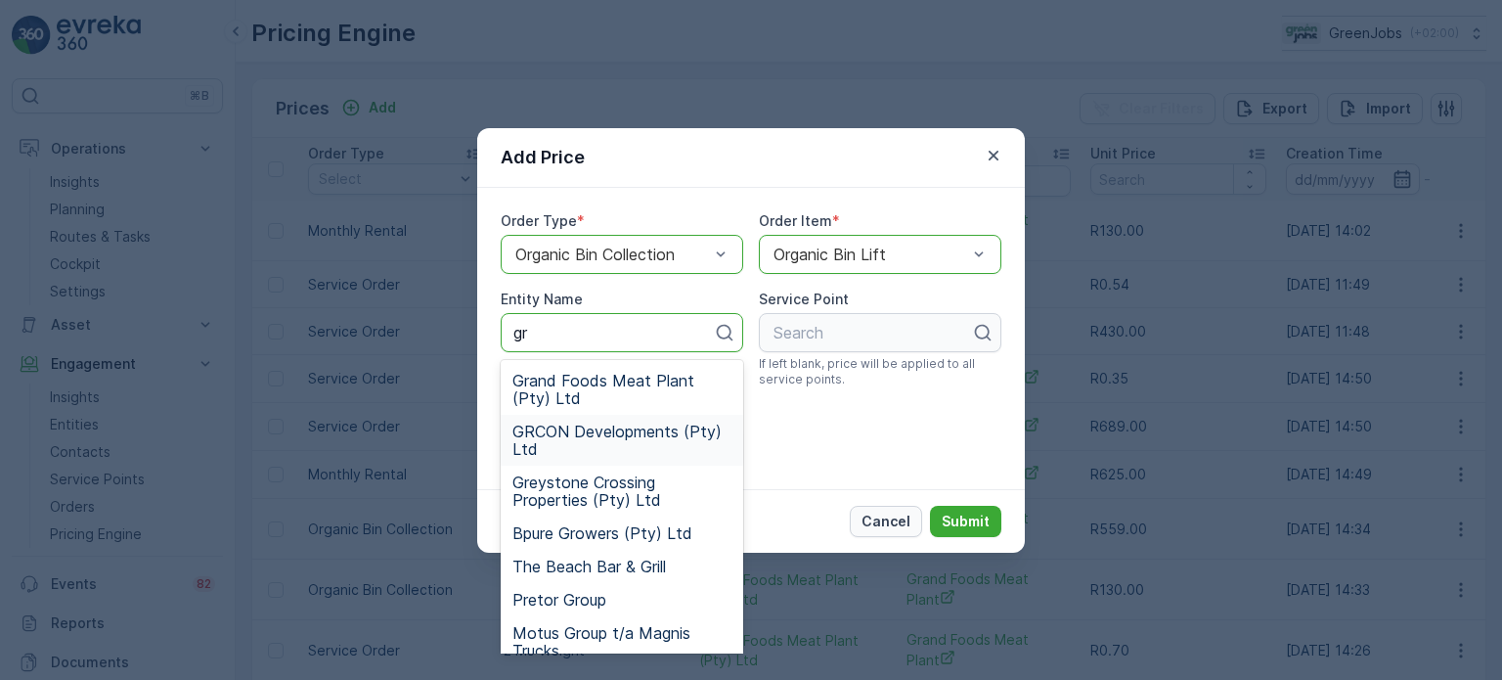
type input "gr"
click at [880, 516] on p "Cancel" at bounding box center [886, 522] width 49 height 20
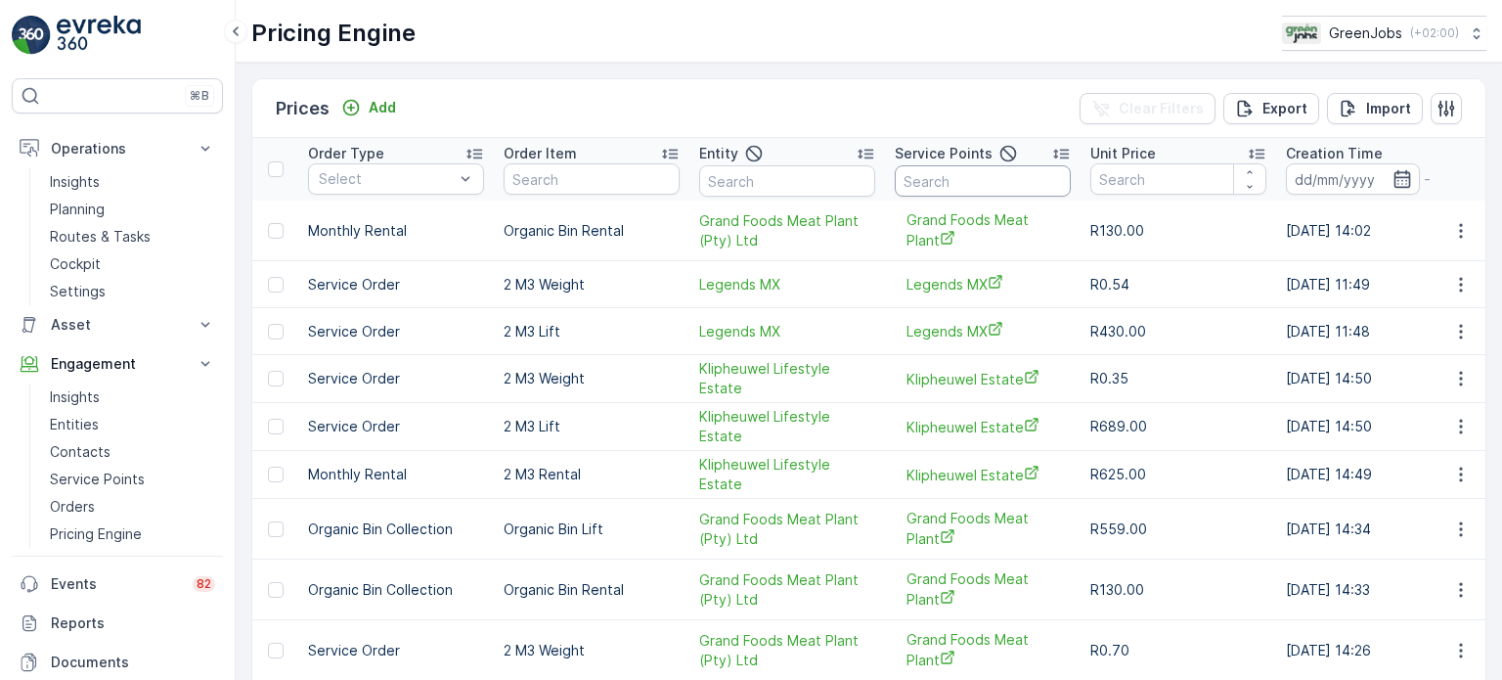
click at [959, 171] on input "text" at bounding box center [983, 180] width 176 height 31
type input "grand"
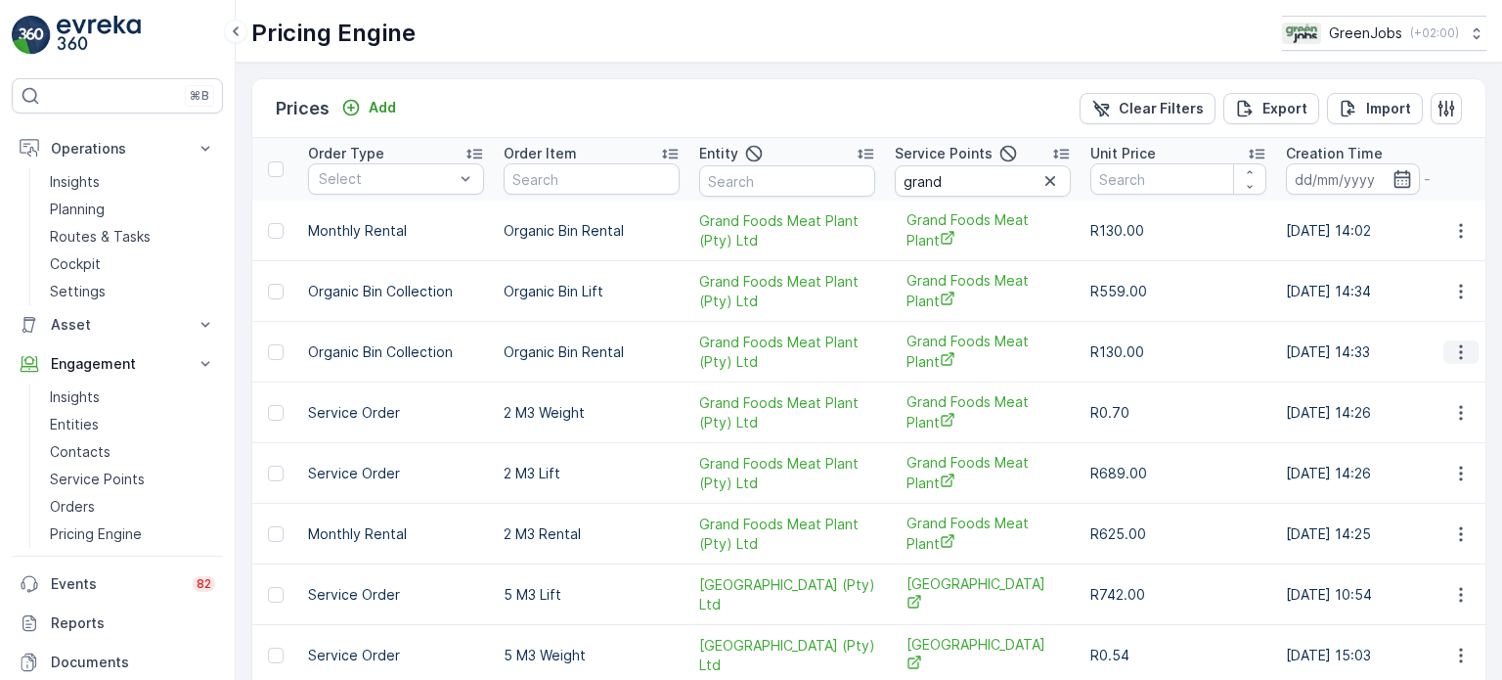
click at [1455, 353] on icon "button" at bounding box center [1462, 352] width 20 height 20
click at [1454, 444] on span "Delete Price" at bounding box center [1449, 443] width 82 height 20
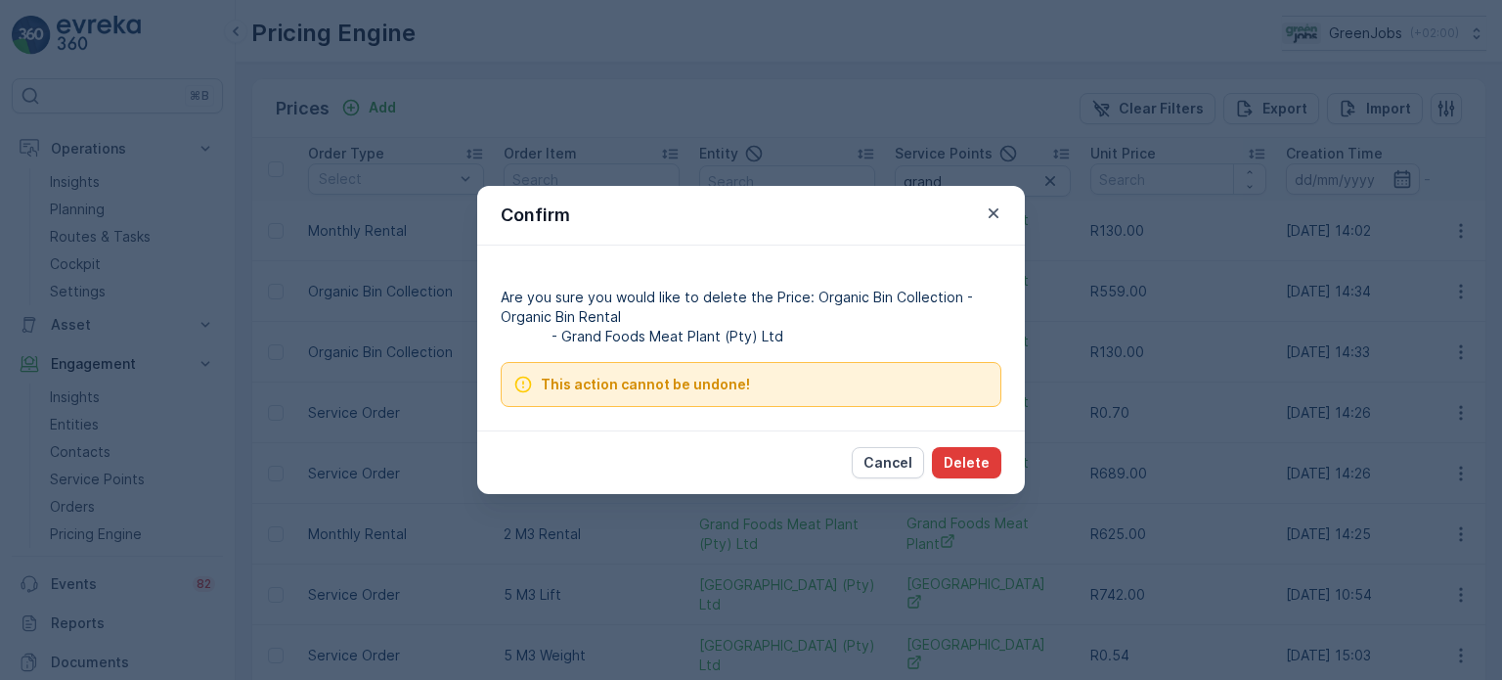
click at [962, 458] on p "Delete" at bounding box center [967, 463] width 46 height 20
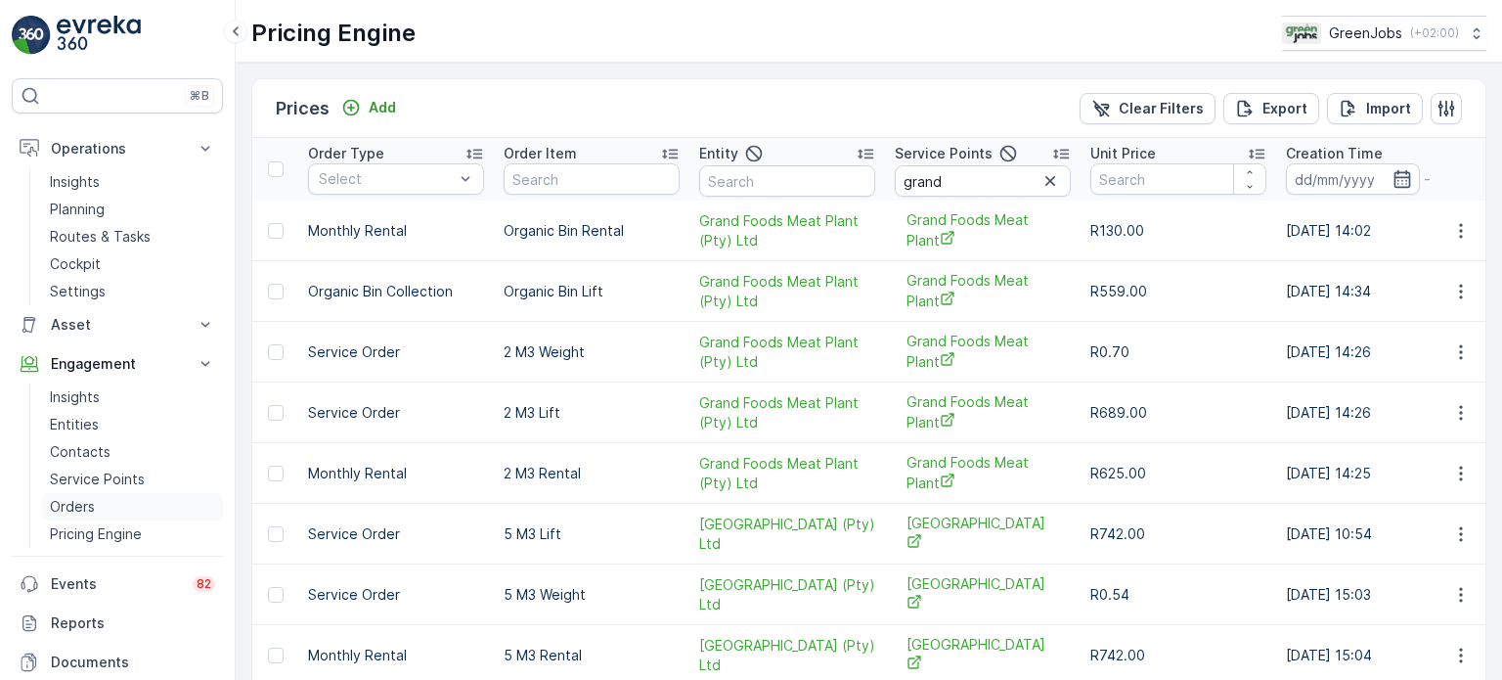
click at [85, 505] on p "Orders" at bounding box center [72, 507] width 45 height 20
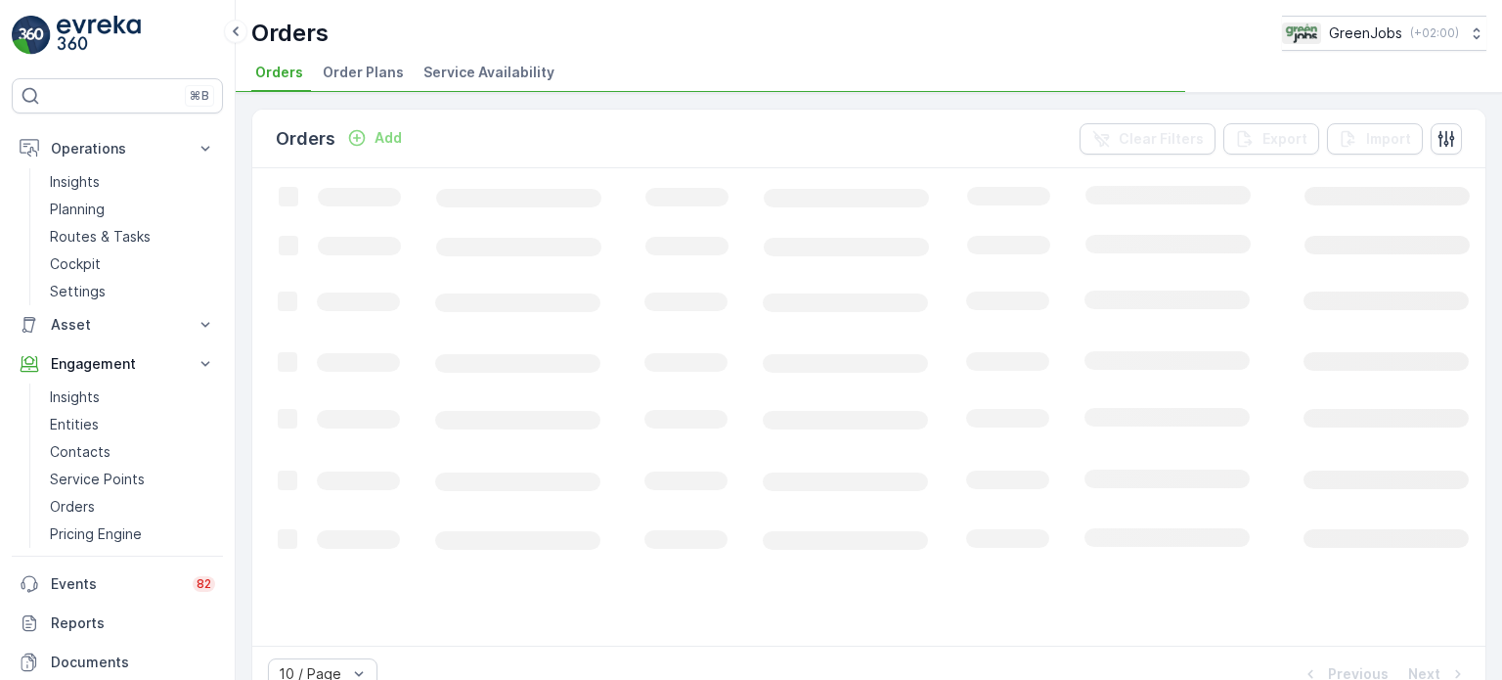
click at [380, 74] on span "Order Plans" at bounding box center [363, 73] width 81 height 20
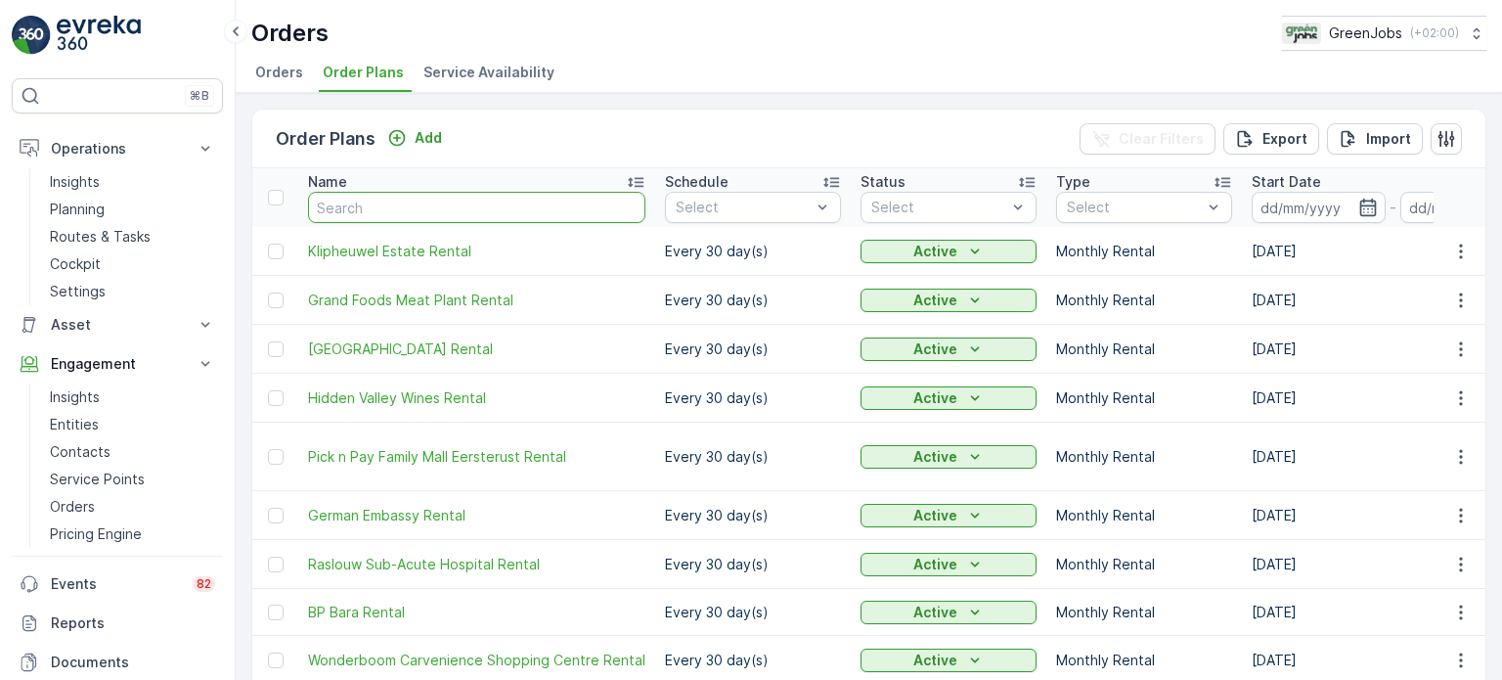
click at [544, 208] on input "text" at bounding box center [476, 207] width 337 height 31
click at [442, 140] on button "Add" at bounding box center [415, 137] width 70 height 23
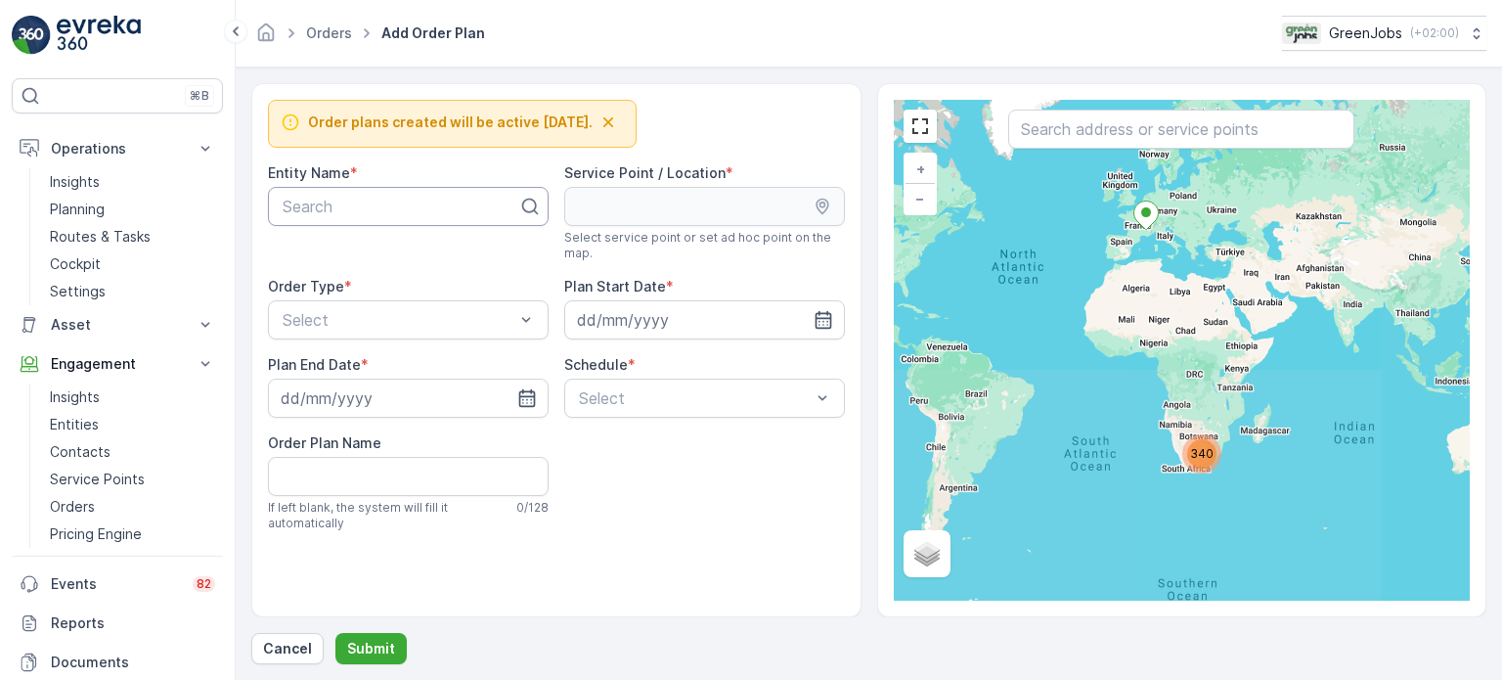
click at [378, 212] on div at bounding box center [401, 207] width 240 height 18
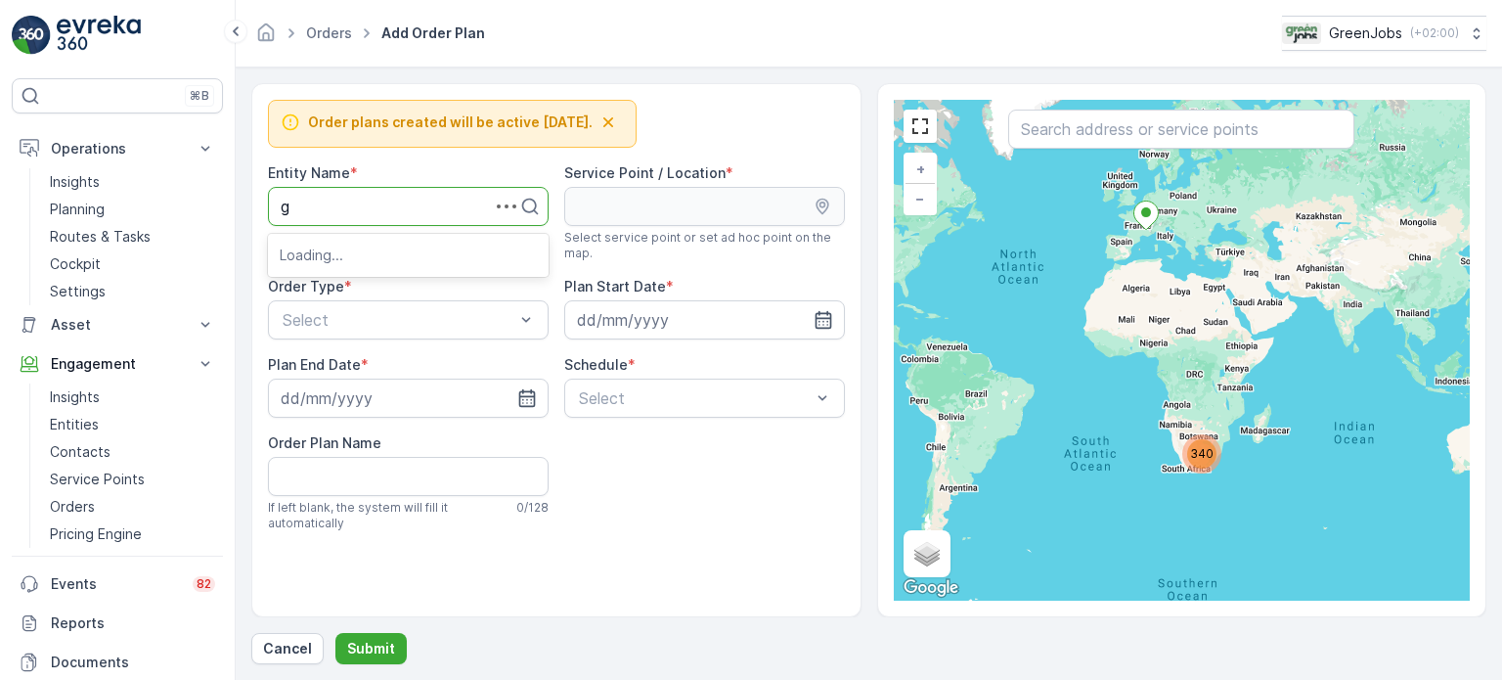
type input "gr"
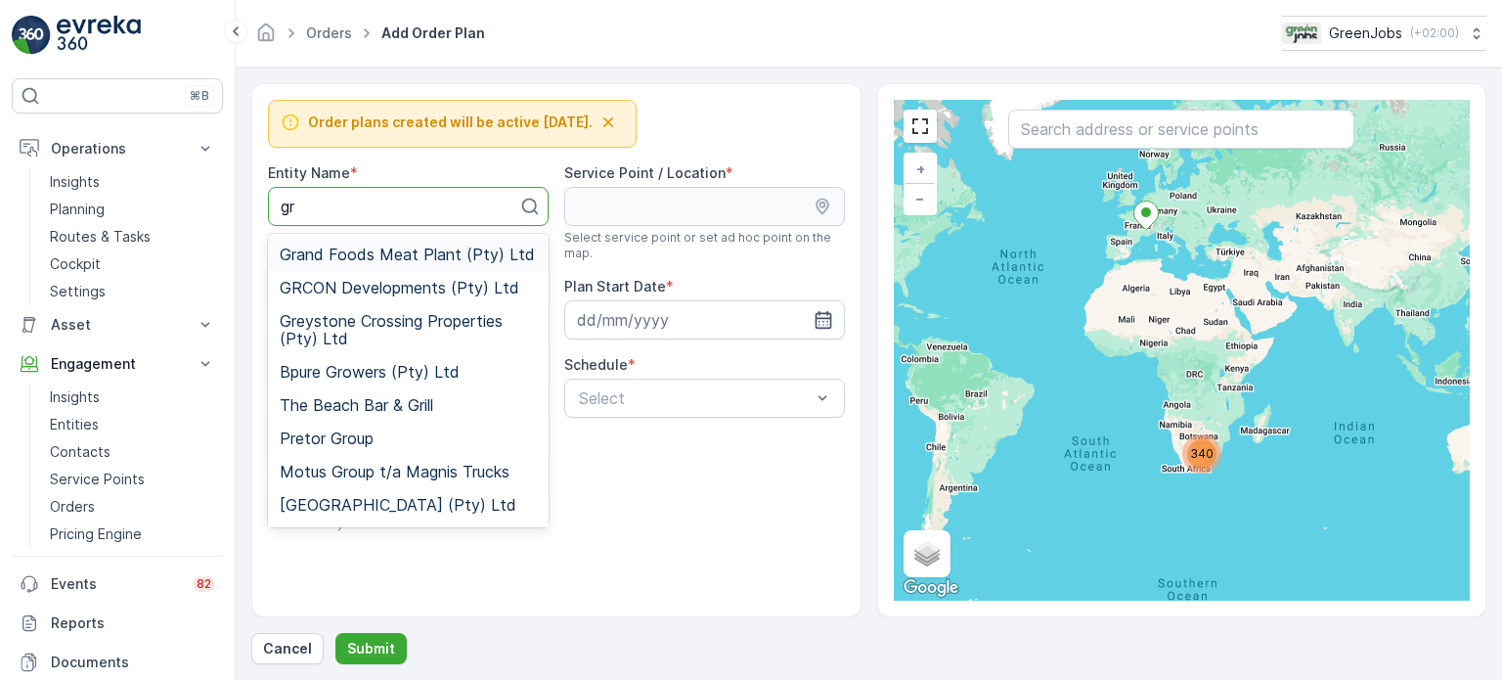
click at [352, 257] on span "Grand Foods Meat Plant (Pty) Ltd" at bounding box center [407, 255] width 255 height 18
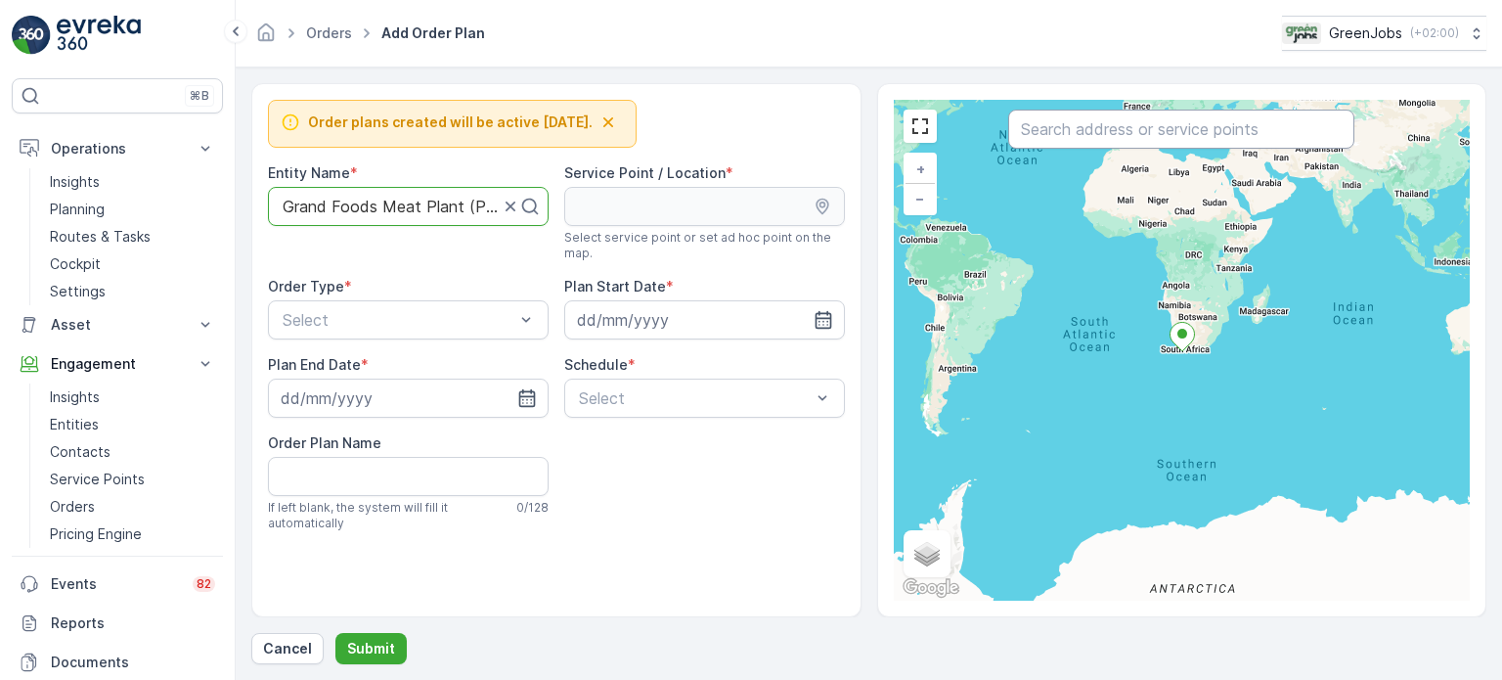
click at [1095, 134] on input "text" at bounding box center [1181, 129] width 346 height 39
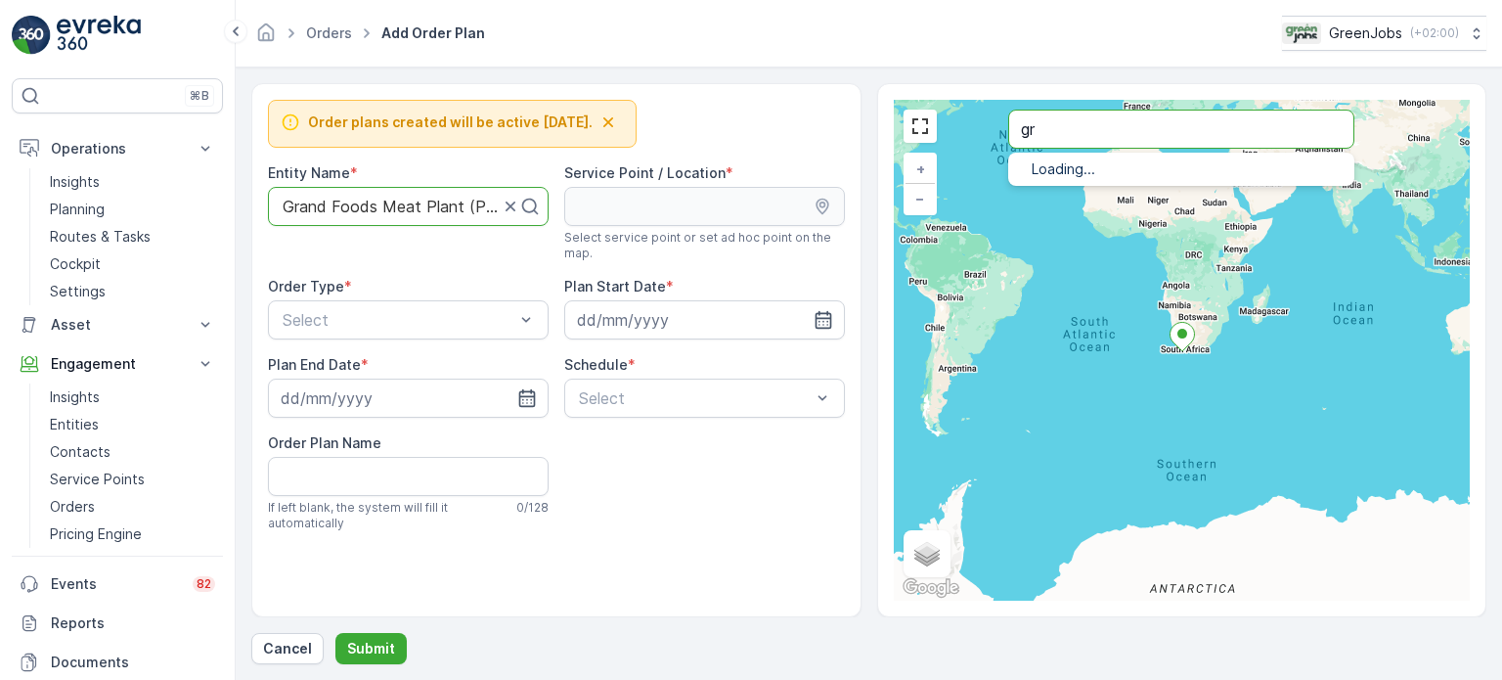
type input "gr"
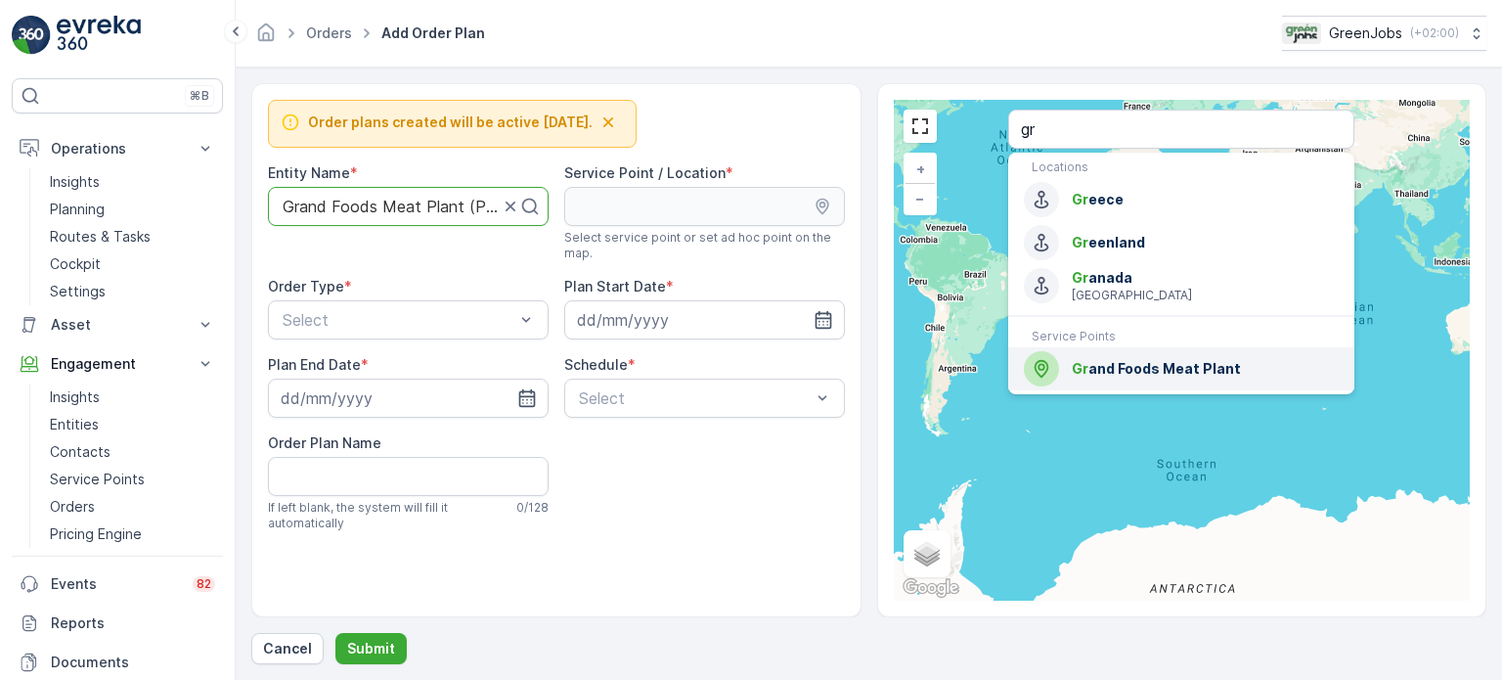
click at [1128, 363] on span "Gr and Foods Meat Plant" at bounding box center [1205, 369] width 267 height 20
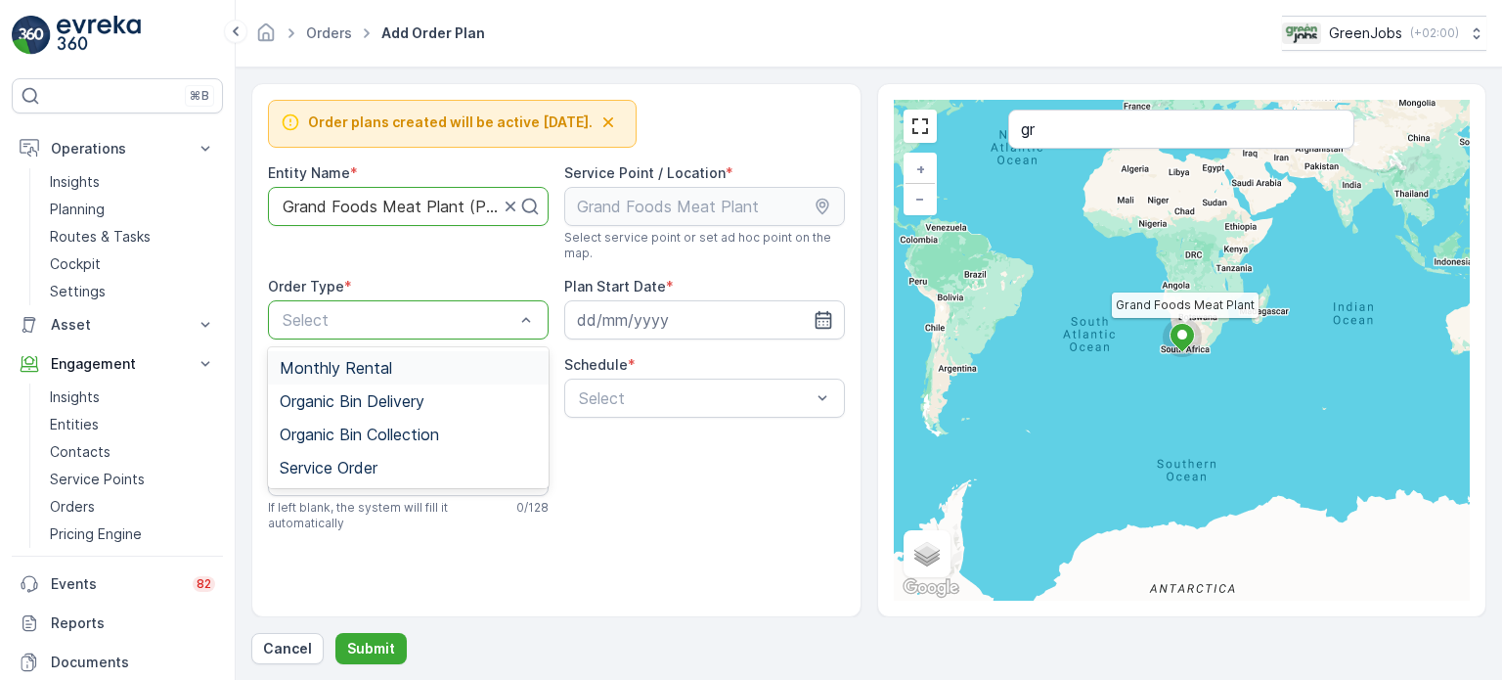
click at [364, 367] on span "Monthly Rental" at bounding box center [336, 368] width 112 height 18
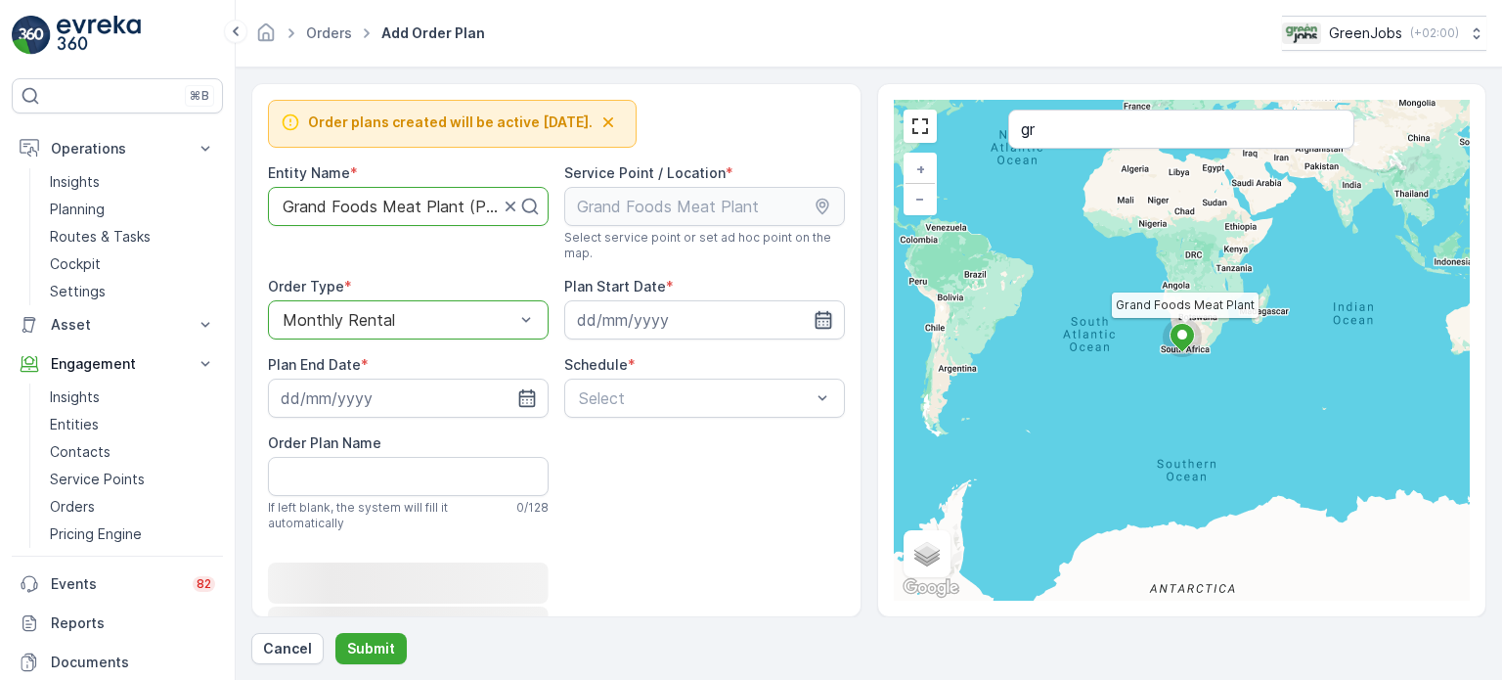
click at [817, 312] on icon "button" at bounding box center [823, 320] width 17 height 18
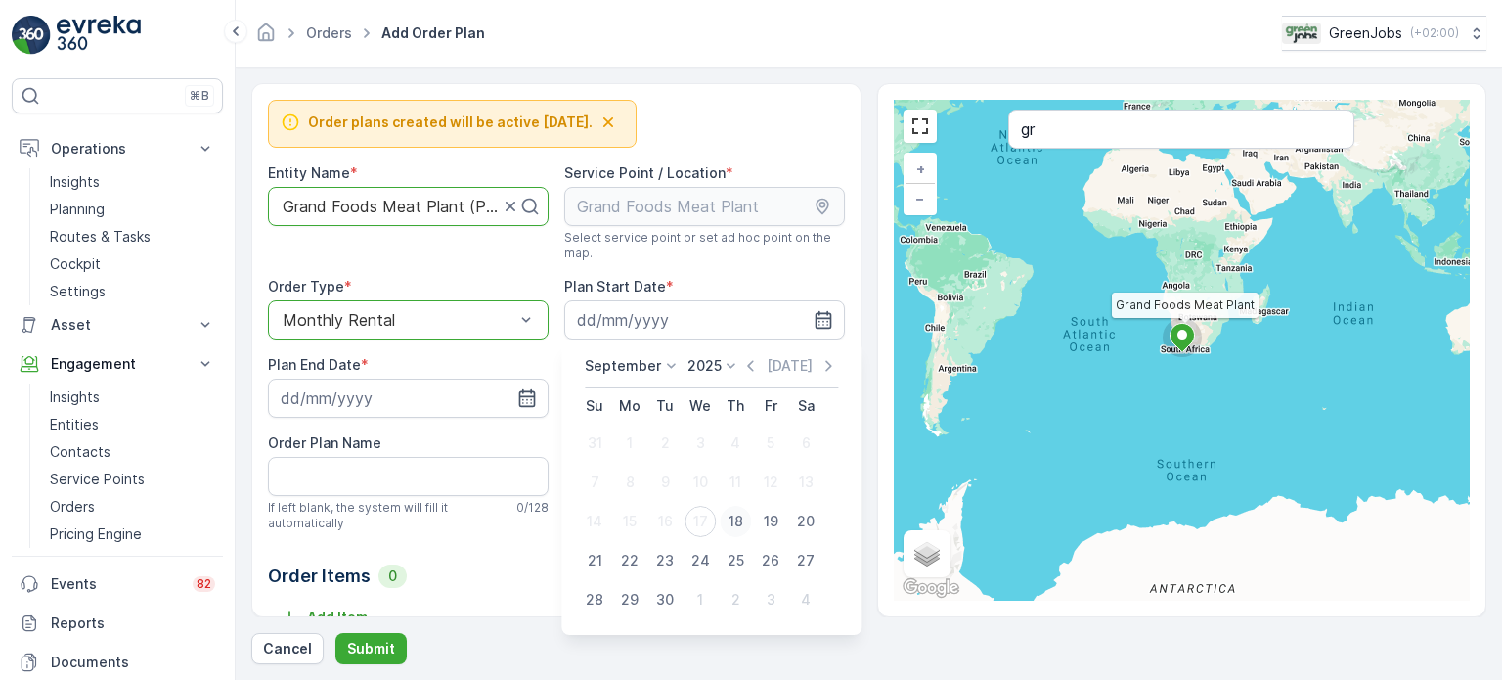
click at [733, 523] on div "18" at bounding box center [735, 521] width 31 height 31
type input "[DATE]"
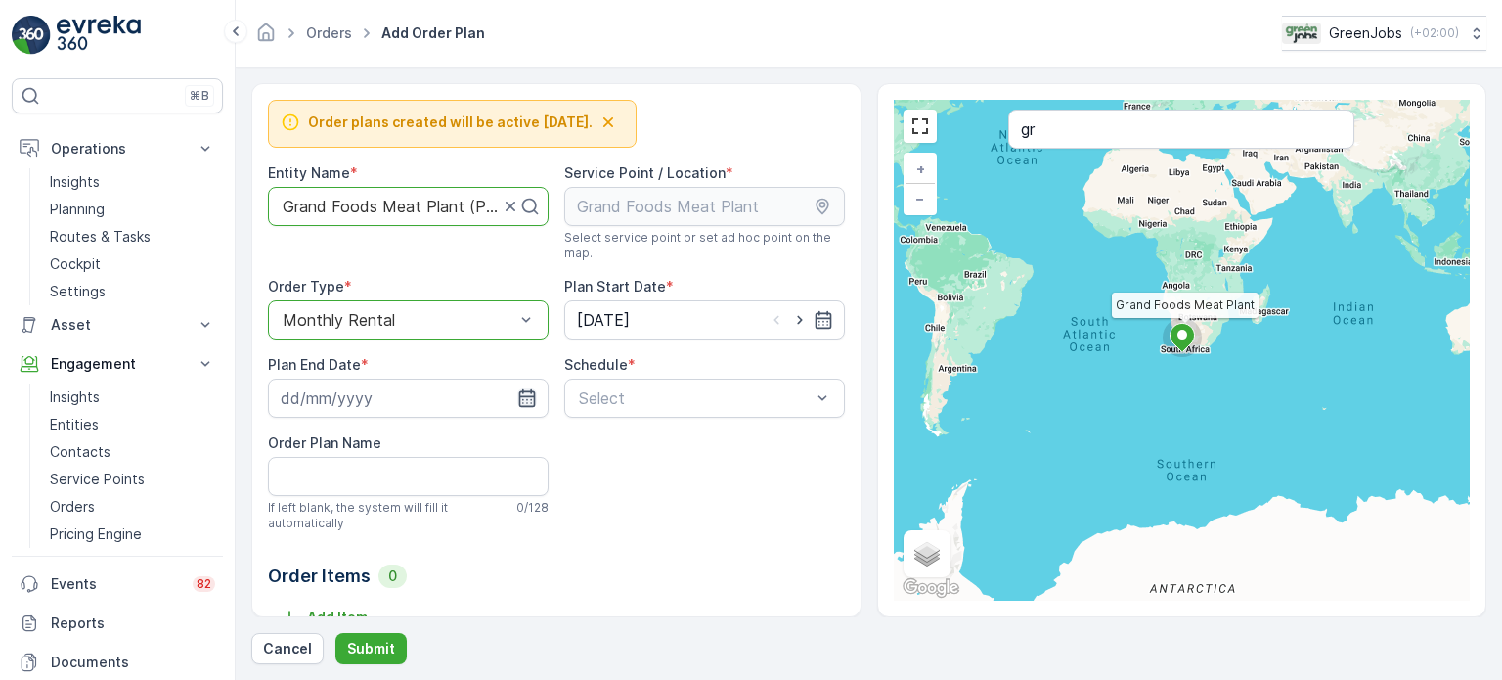
click at [524, 399] on icon "button" at bounding box center [526, 398] width 17 height 18
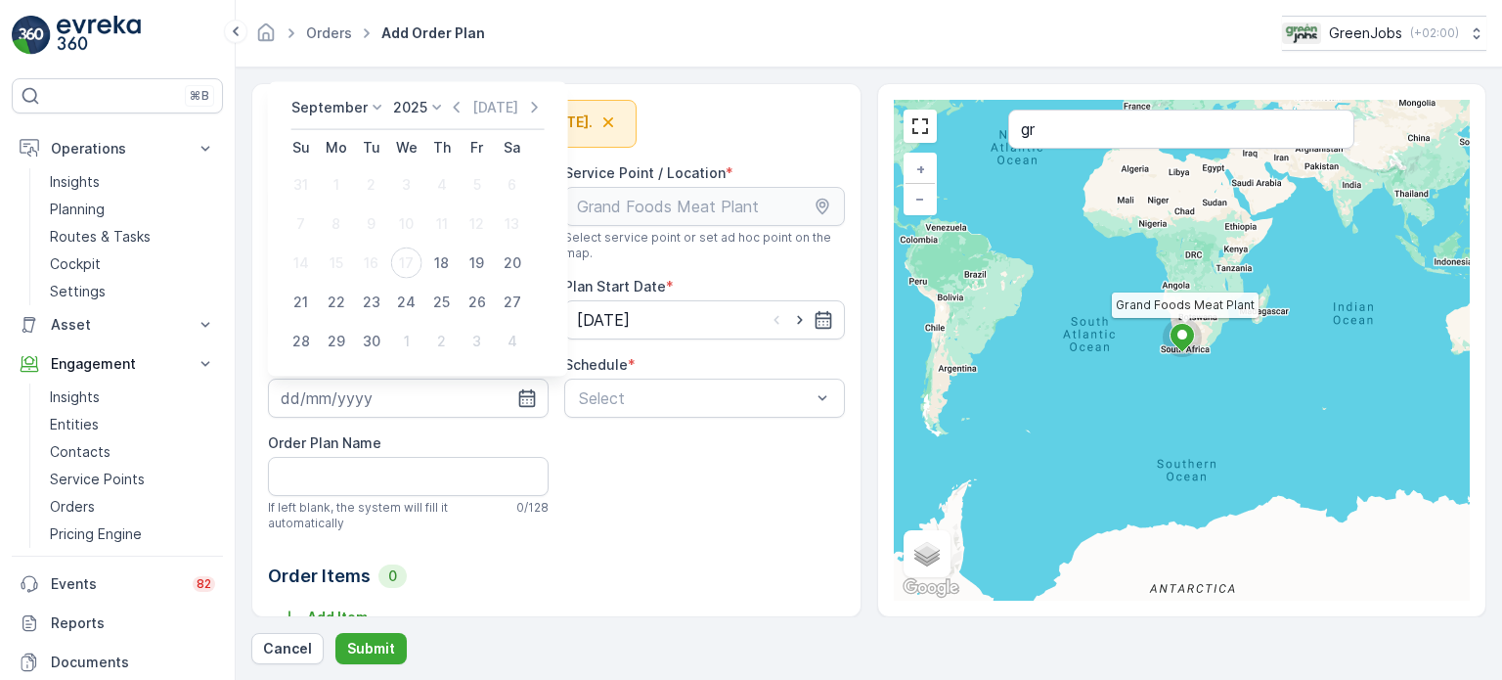
click at [427, 109] on icon at bounding box center [437, 108] width 20 height 20
click at [434, 255] on span "2029" at bounding box center [421, 260] width 33 height 20
click at [366, 268] on div "18" at bounding box center [371, 262] width 31 height 31
type input "[DATE]"
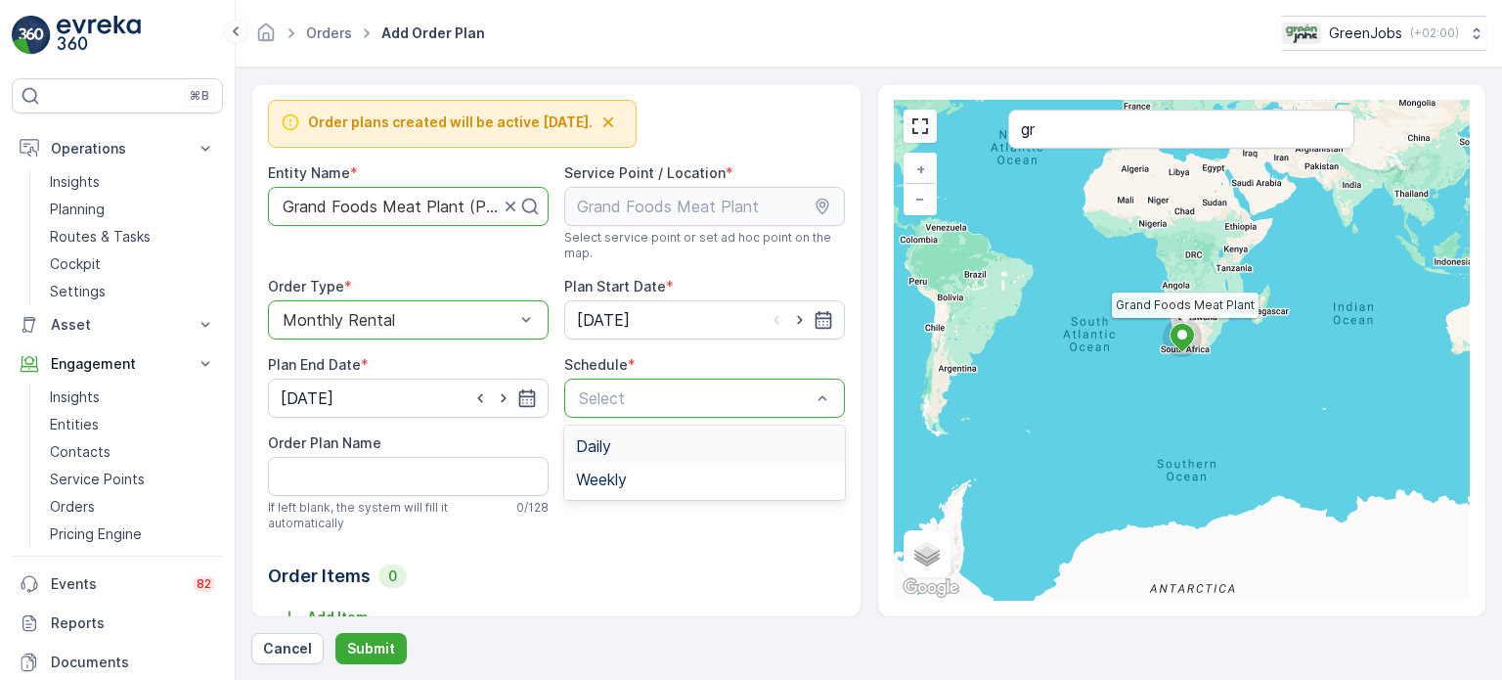
click at [613, 448] on div "Daily" at bounding box center [704, 446] width 257 height 18
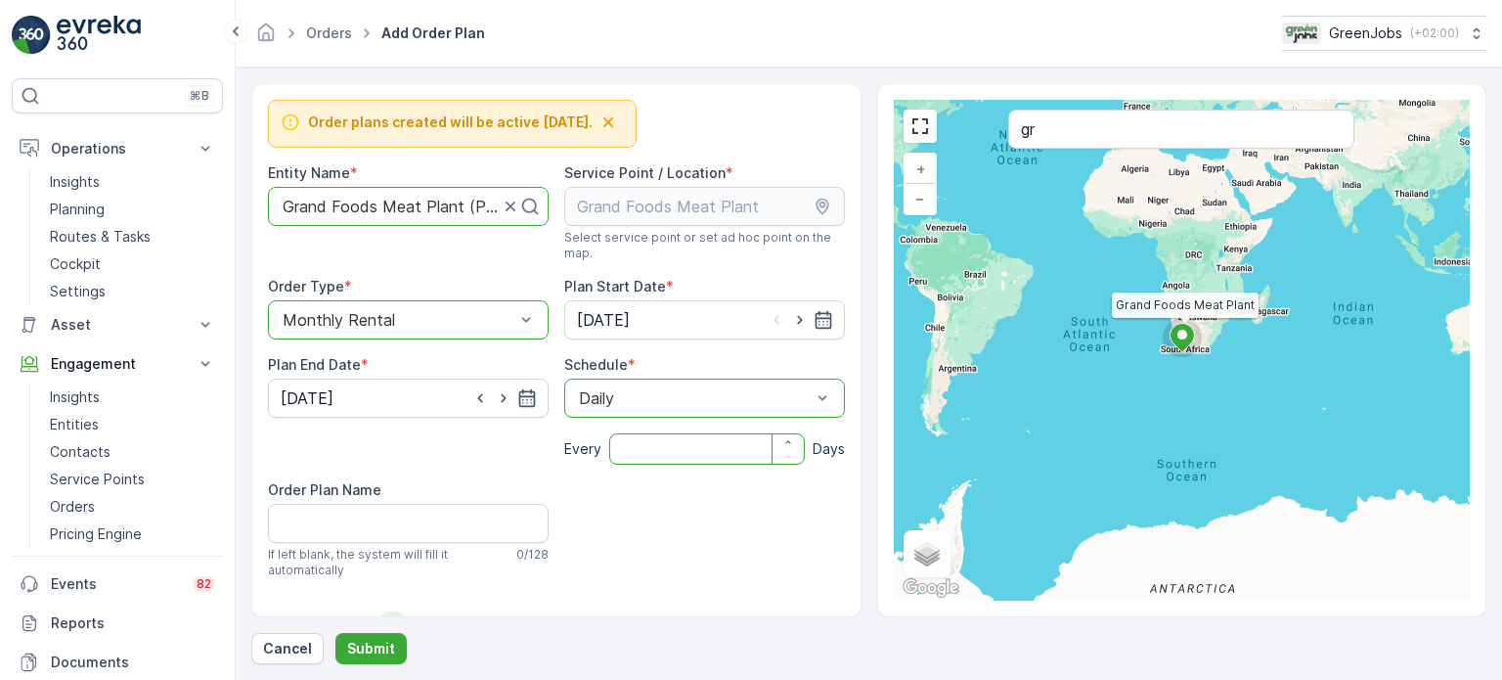
drag, startPoint x: 647, startPoint y: 464, endPoint x: 653, endPoint y: 453, distance: 12.8
click at [648, 463] on input "number" at bounding box center [707, 448] width 196 height 31
type input "30"
click at [460, 517] on Name "Order Plan Name" at bounding box center [408, 523] width 281 height 39
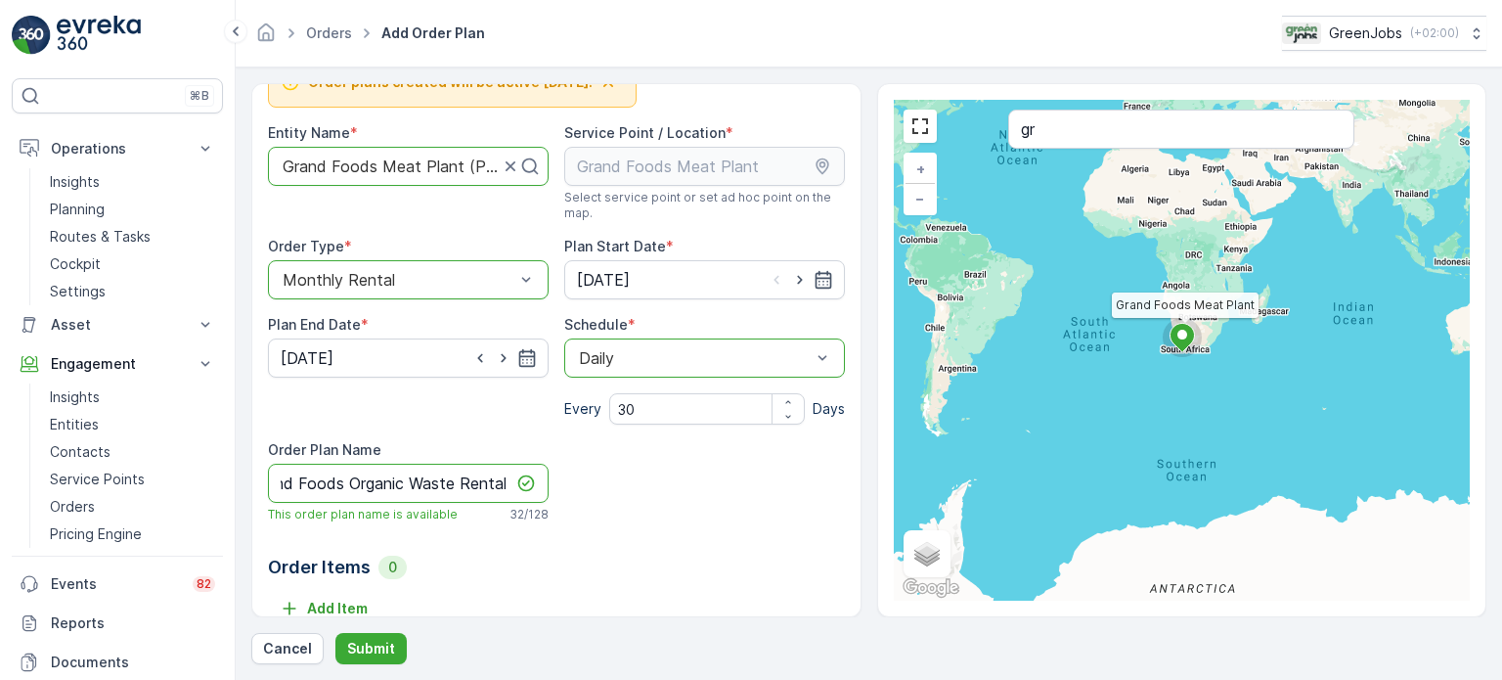
scroll to position [63, 0]
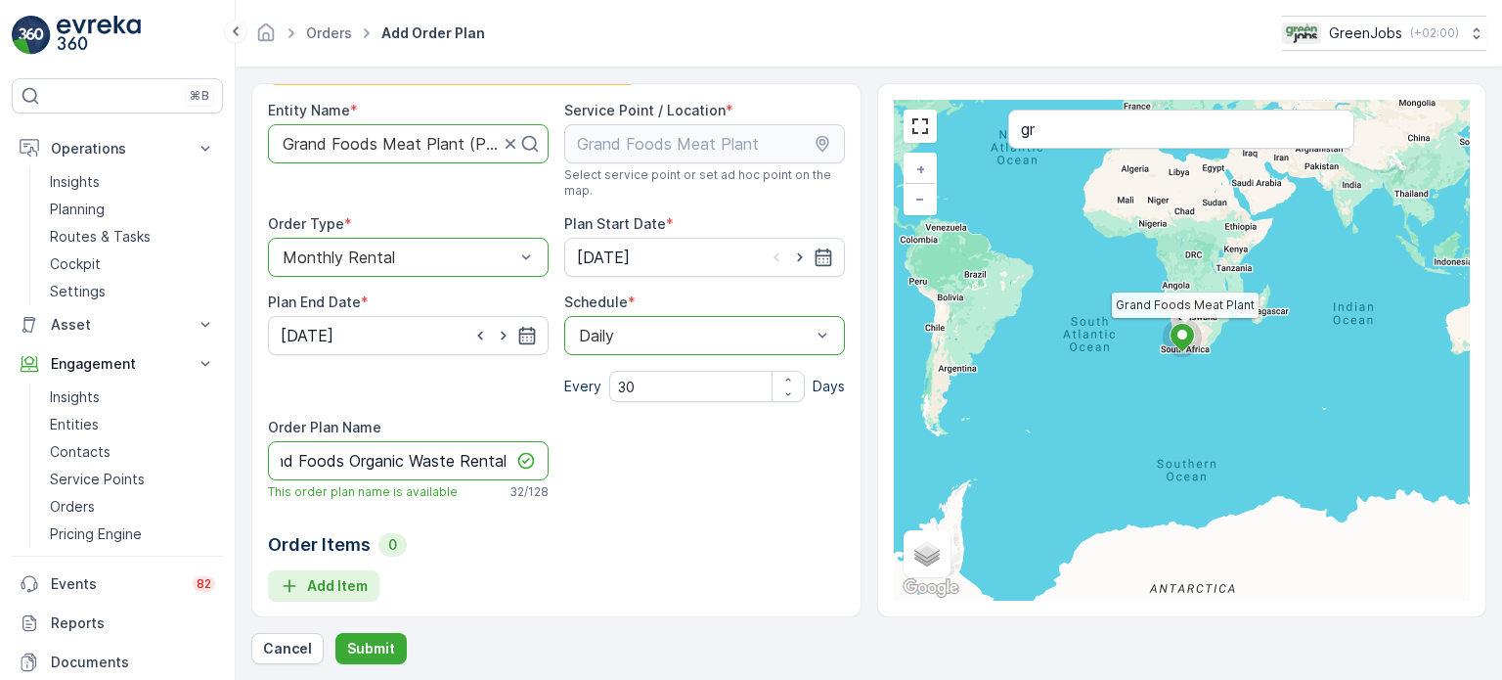
type Name "Grand Foods Organic Waste Rental"
click at [298, 582] on icon "Add Item" at bounding box center [290, 586] width 20 height 20
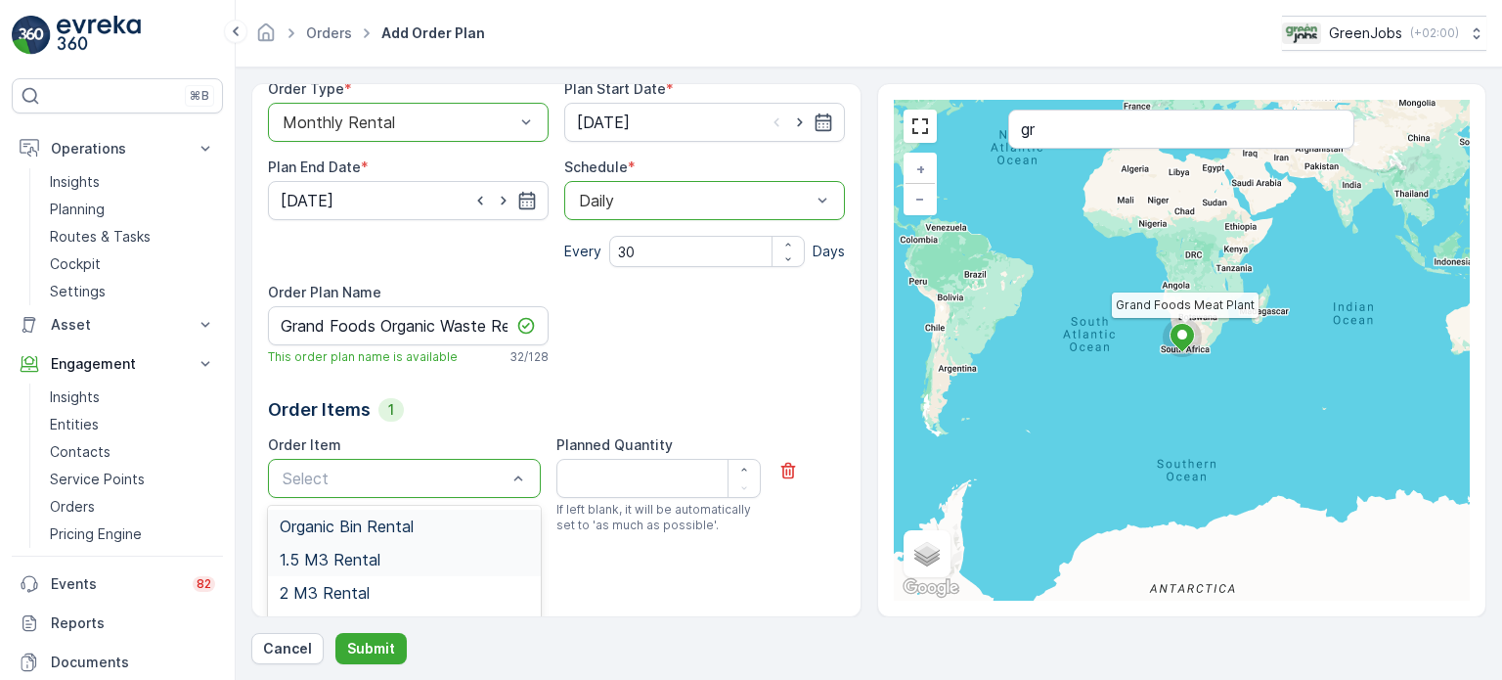
scroll to position [215, 0]
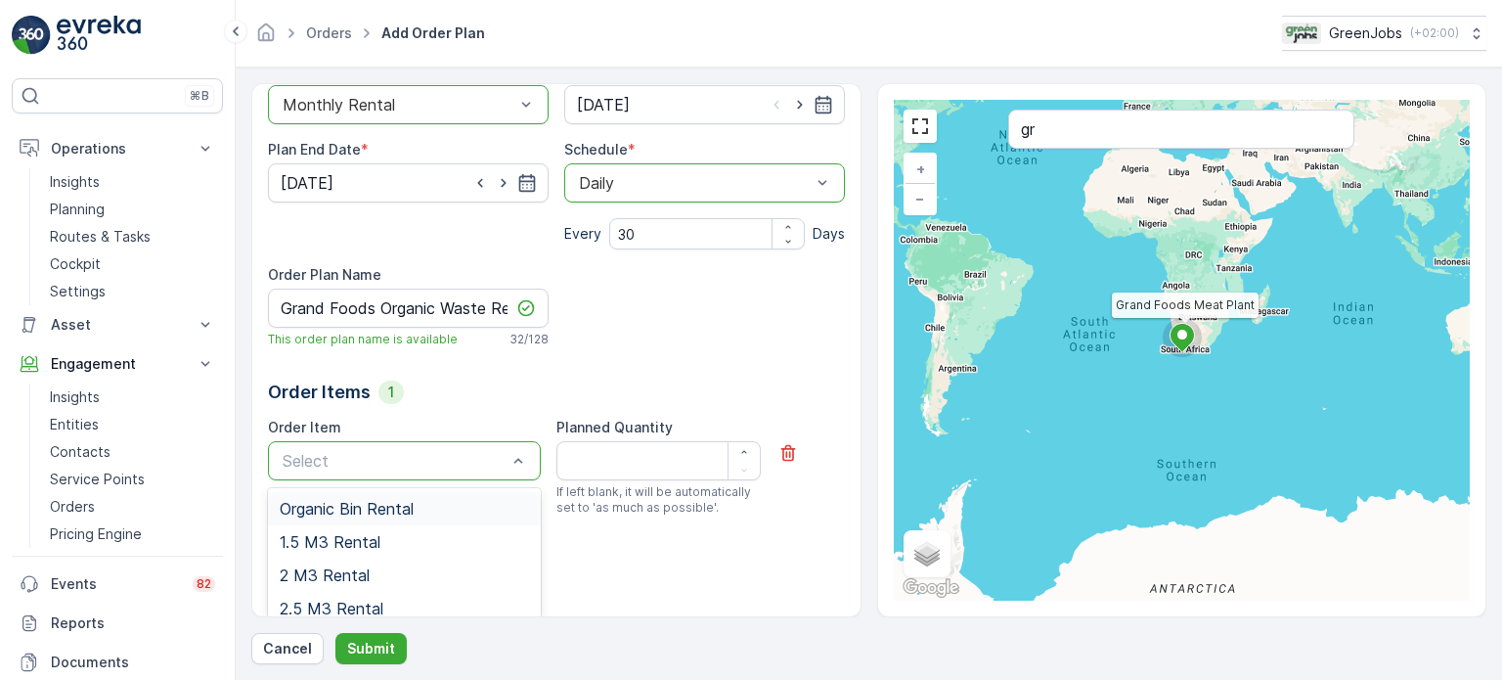
click at [387, 500] on span "Organic Bin Rental" at bounding box center [347, 509] width 134 height 18
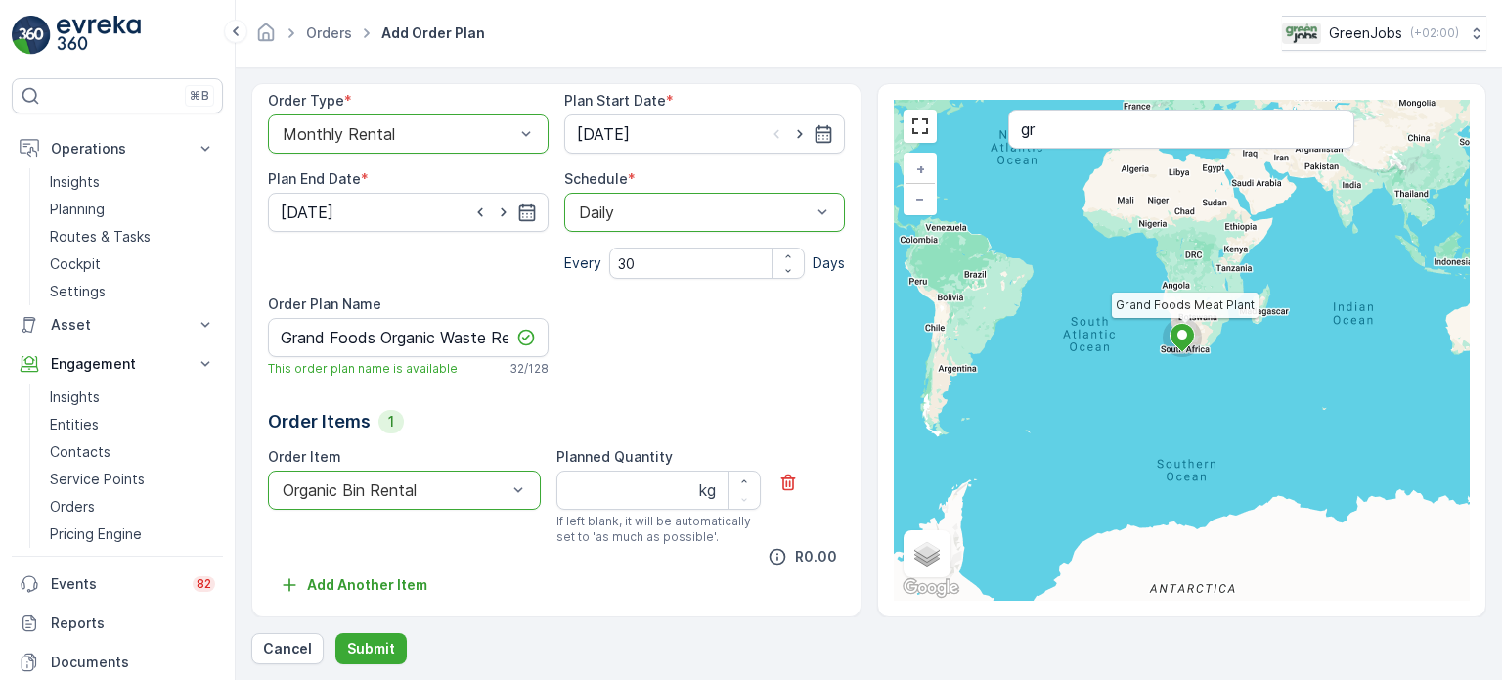
scroll to position [185, 0]
click at [580, 484] on Quantity "Planned Quantity" at bounding box center [659, 490] width 204 height 39
type Quantity "6"
click at [386, 650] on p "Submit" at bounding box center [371, 649] width 48 height 20
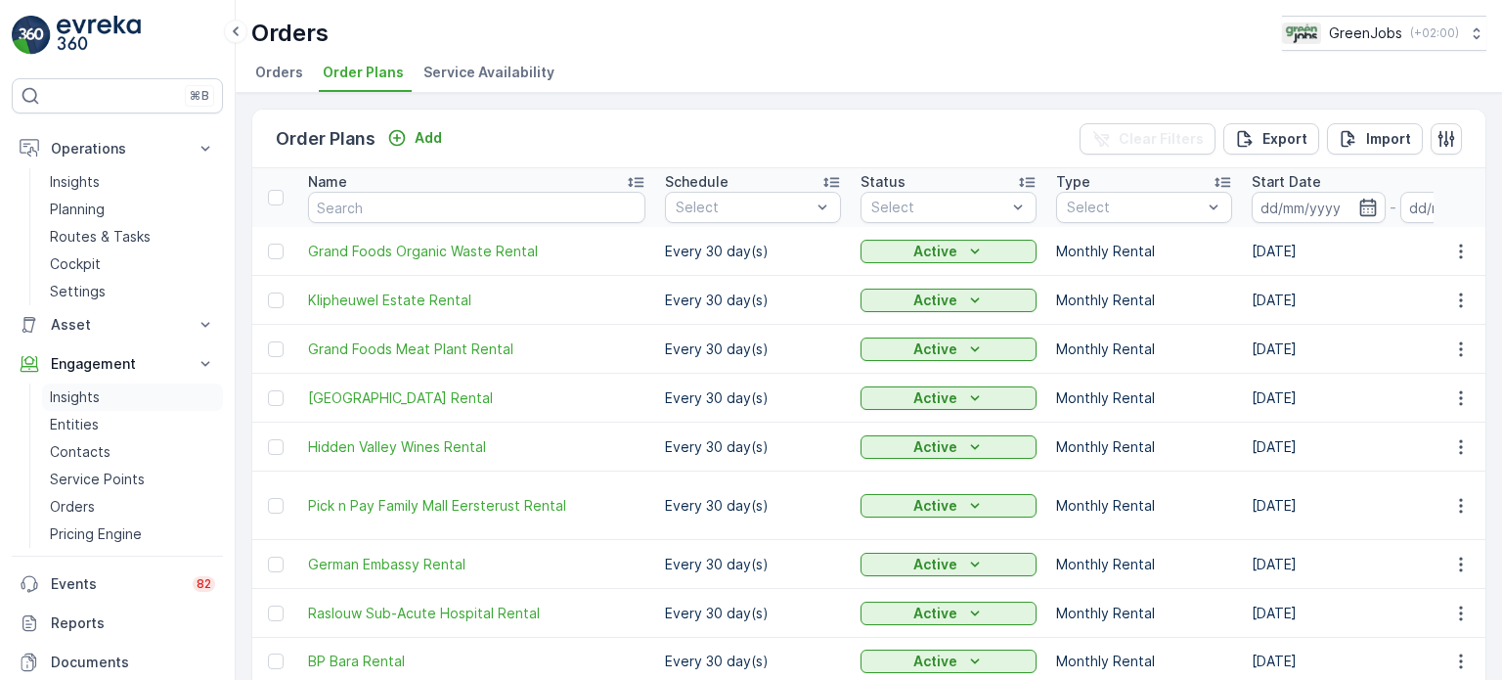
click at [86, 390] on p "Insights" at bounding box center [75, 397] width 50 height 20
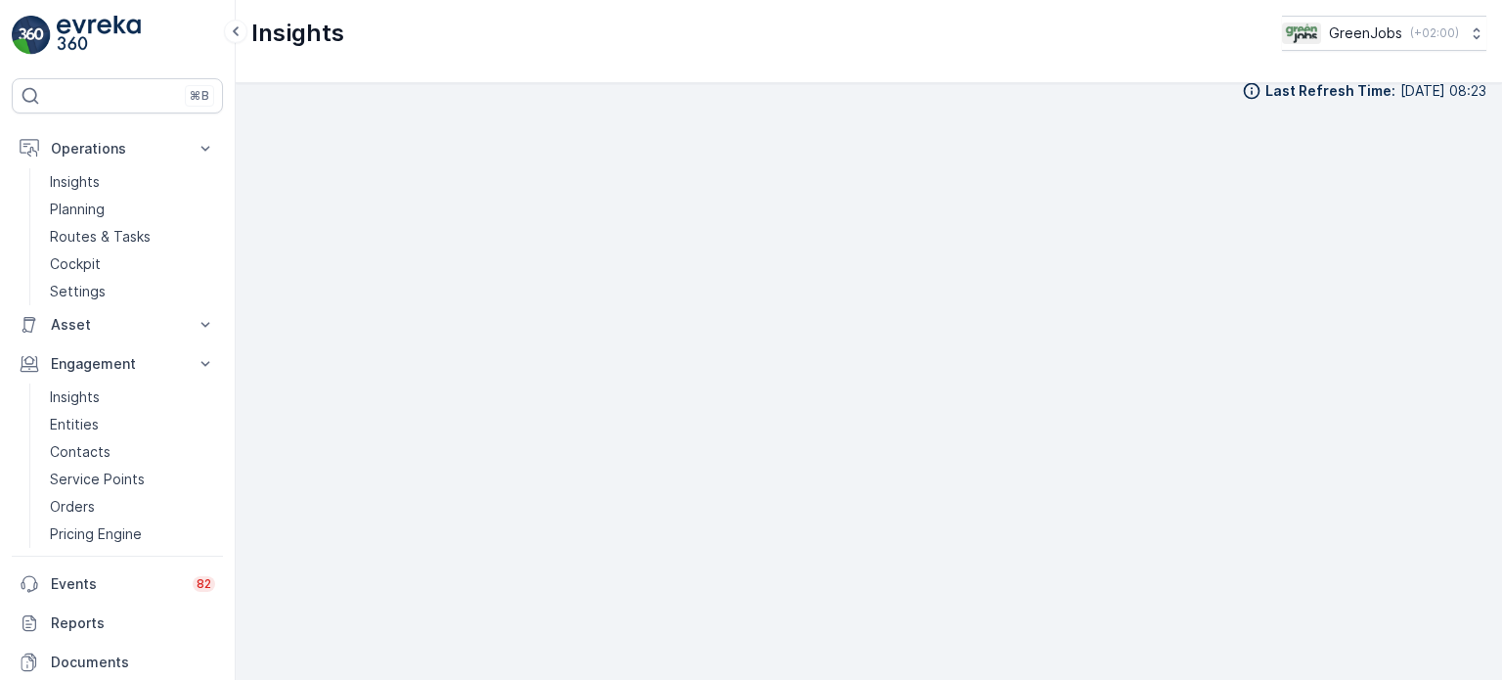
scroll to position [20, 0]
click at [86, 394] on p "Insights" at bounding box center [75, 397] width 50 height 20
click at [79, 356] on p "Engagement" at bounding box center [117, 364] width 133 height 20
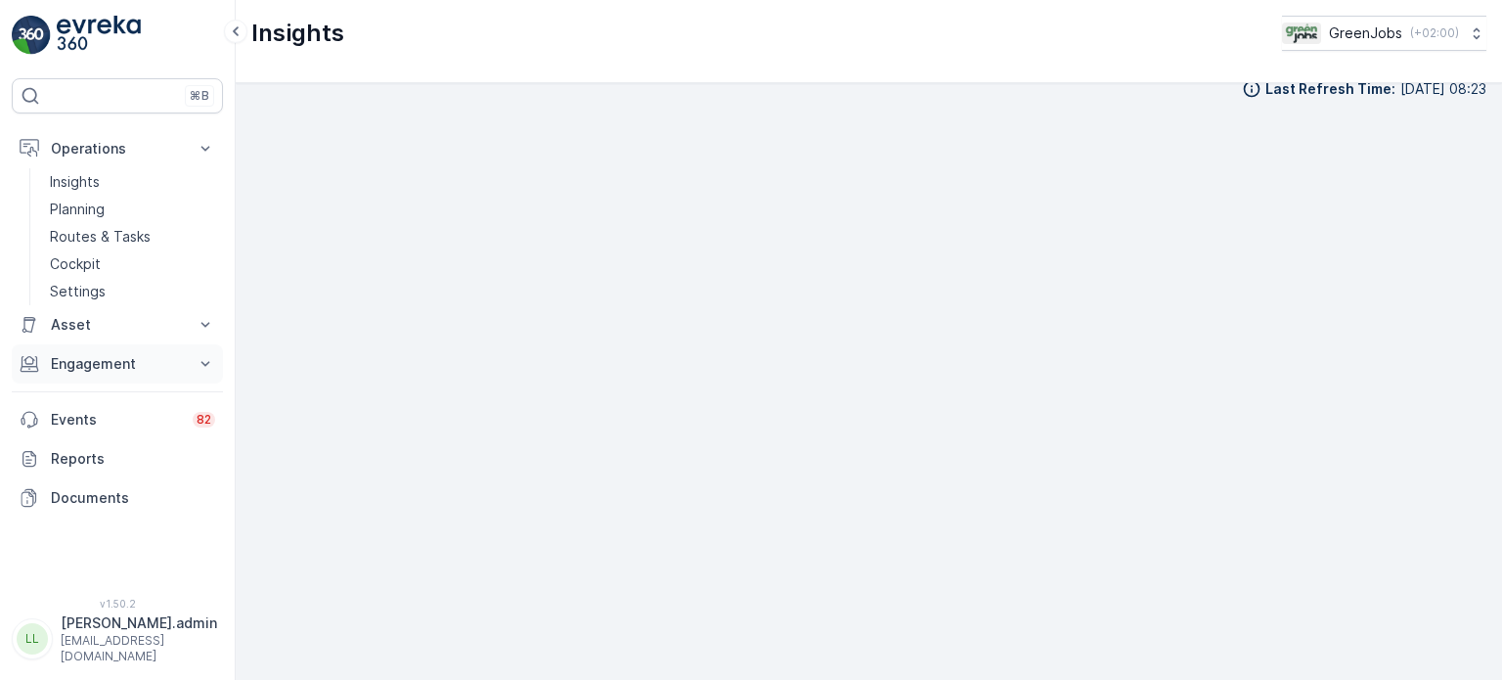
click at [81, 367] on p "Engagement" at bounding box center [117, 364] width 133 height 20
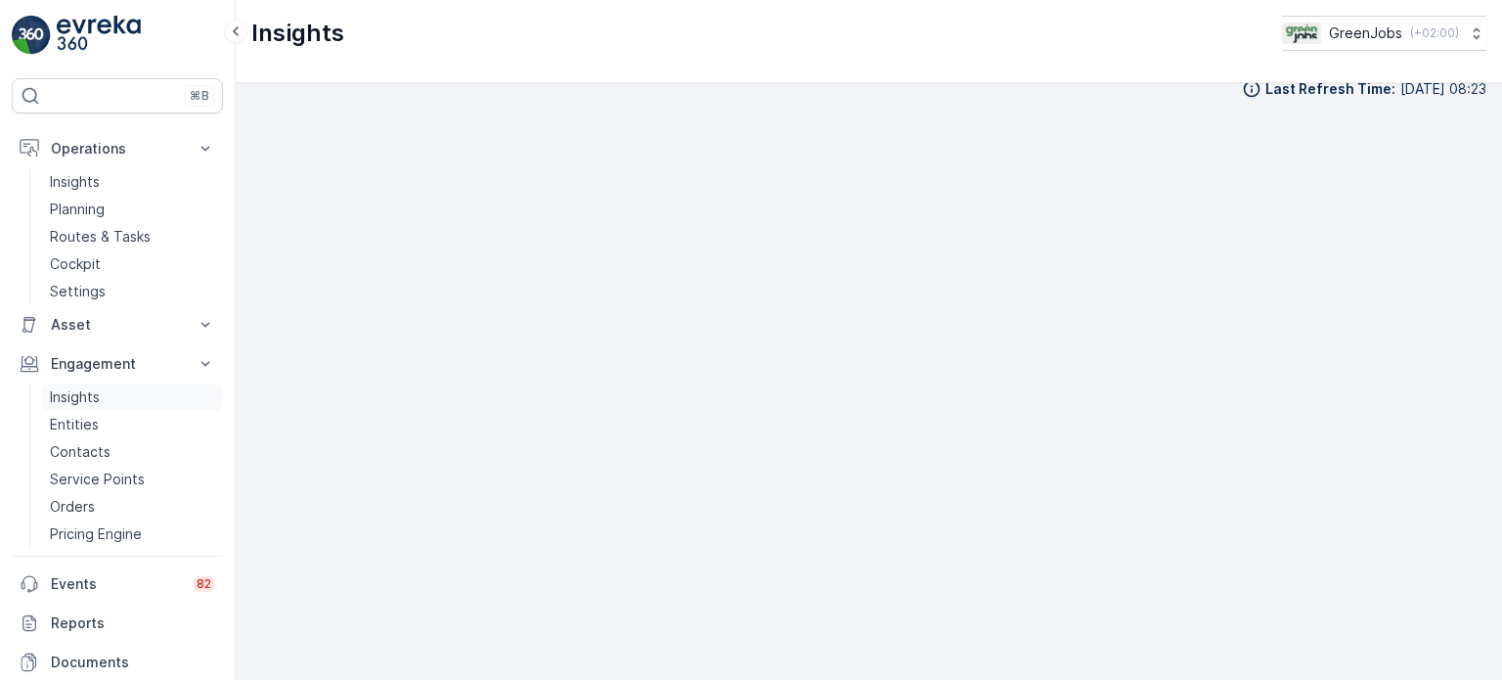
click at [67, 399] on p "Insights" at bounding box center [75, 397] width 50 height 20
click at [68, 234] on p "Routes & Tasks" at bounding box center [100, 237] width 101 height 20
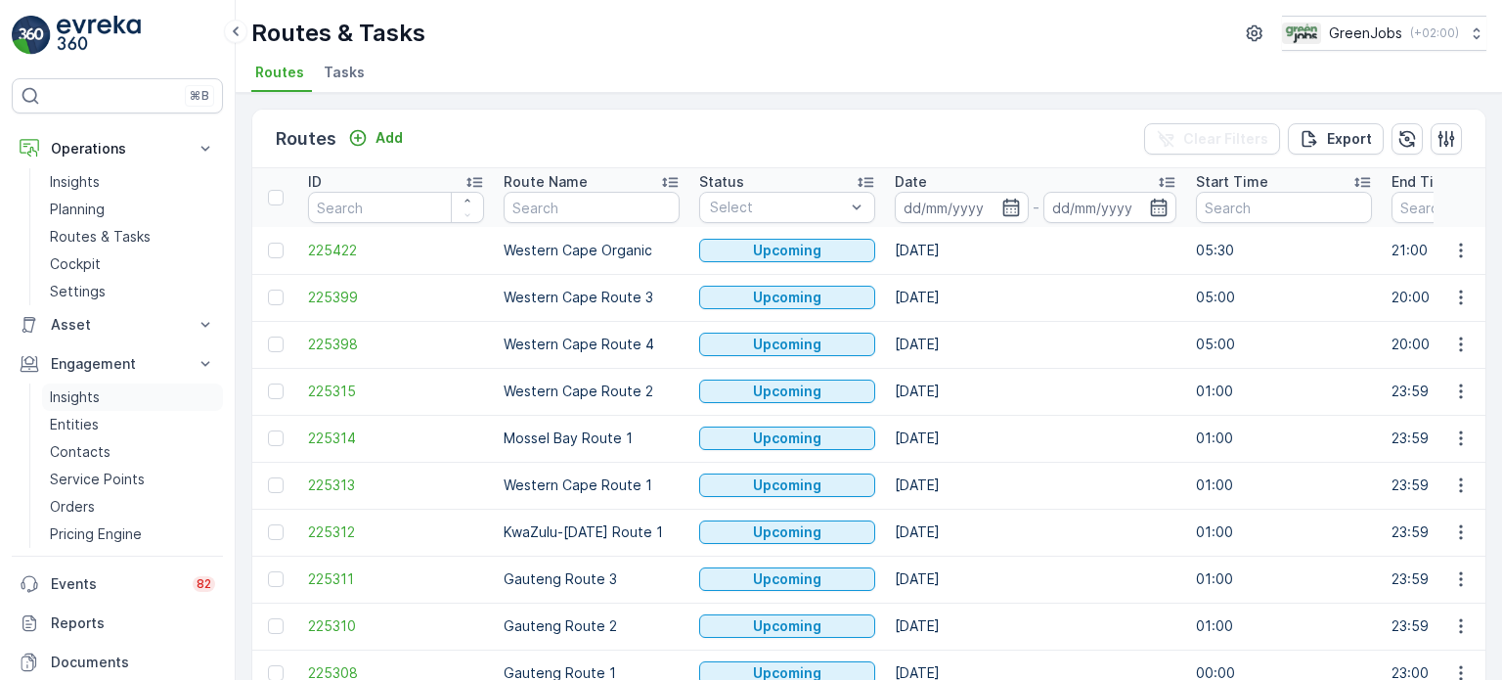
click at [82, 390] on p "Insights" at bounding box center [75, 397] width 50 height 20
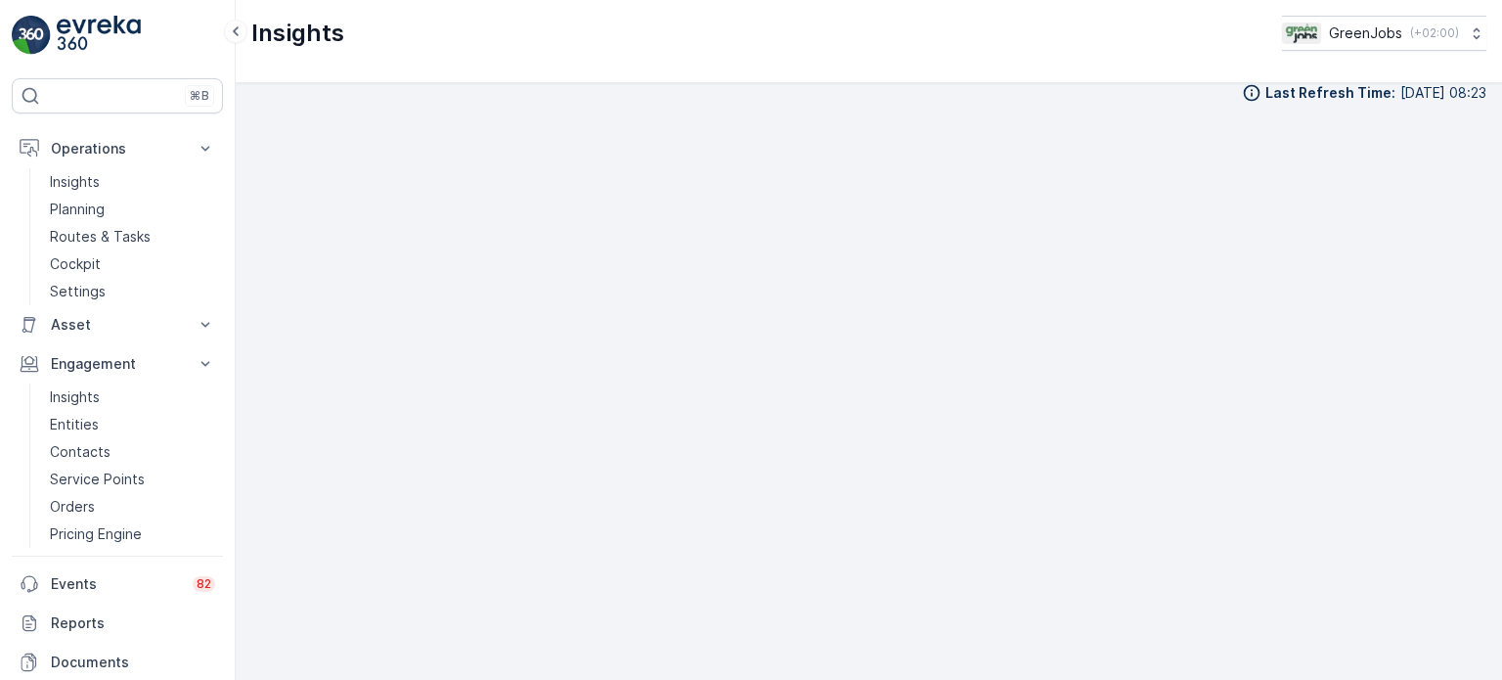
scroll to position [20, 0]
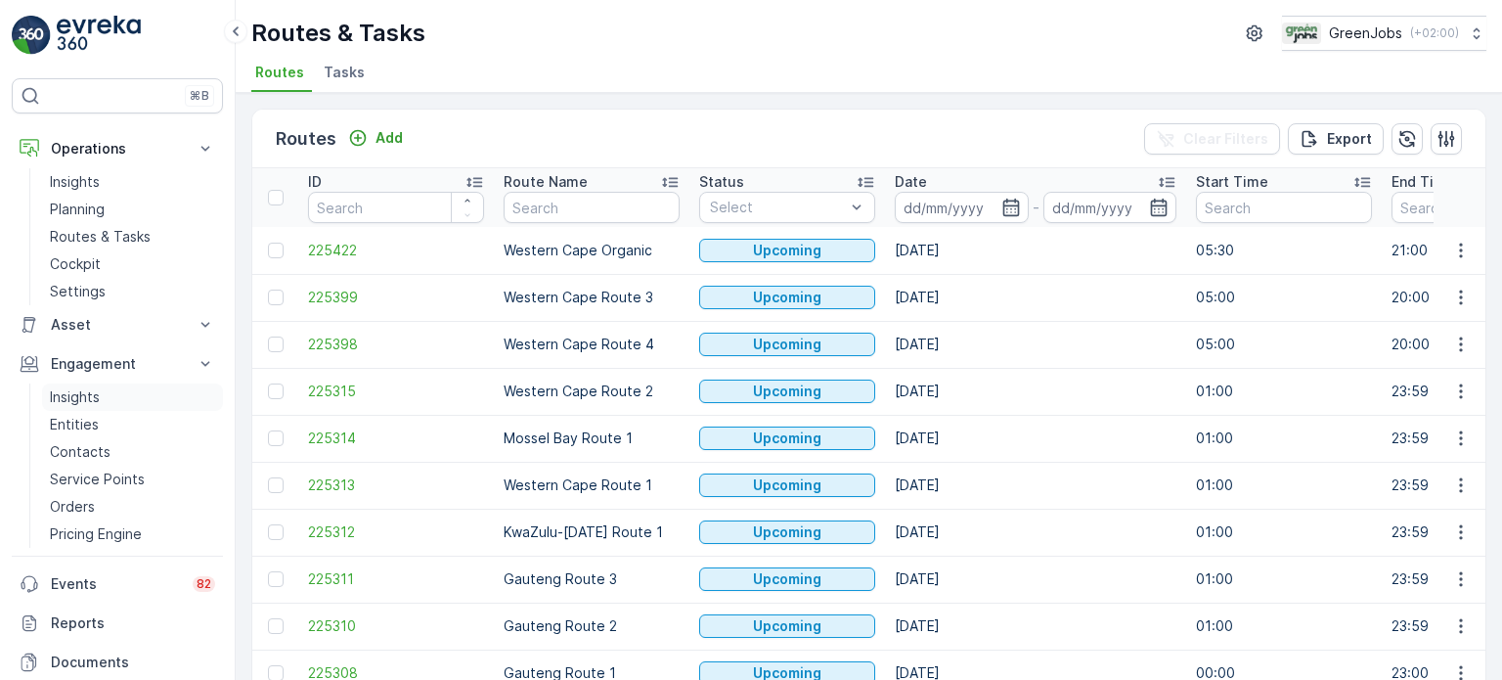
click at [92, 387] on p "Insights" at bounding box center [75, 397] width 50 height 20
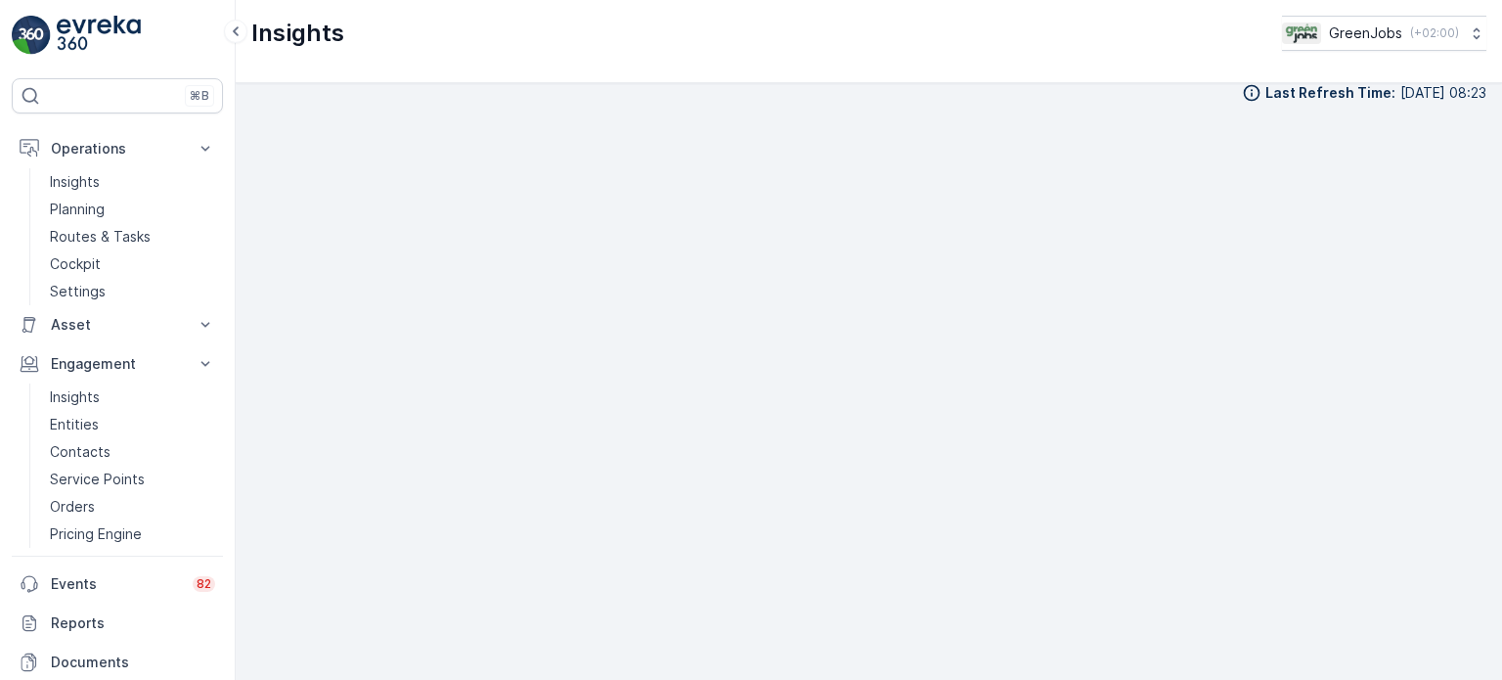
scroll to position [20, 0]
click at [97, 238] on p "Routes & Tasks" at bounding box center [100, 237] width 101 height 20
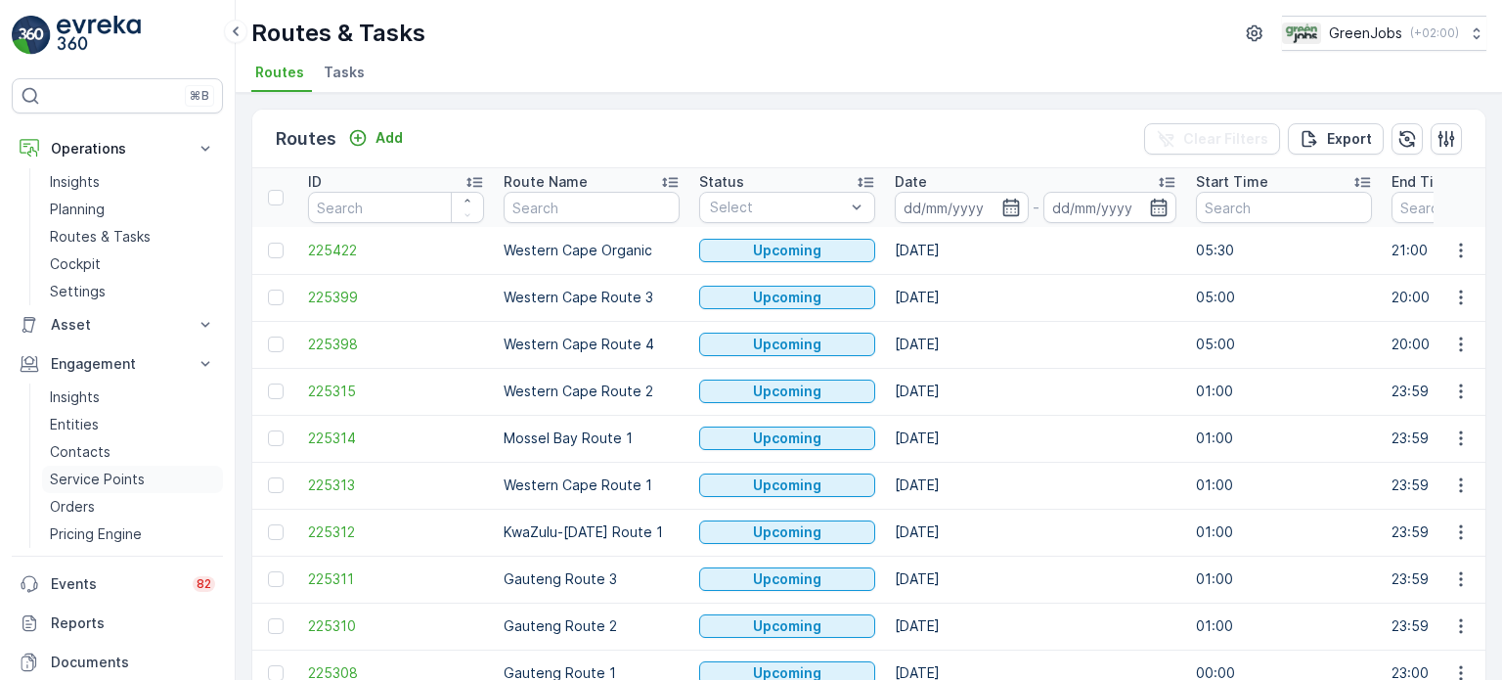
drag, startPoint x: 82, startPoint y: 507, endPoint x: 108, endPoint y: 472, distance: 42.6
click at [83, 507] on p "Orders" at bounding box center [72, 507] width 45 height 20
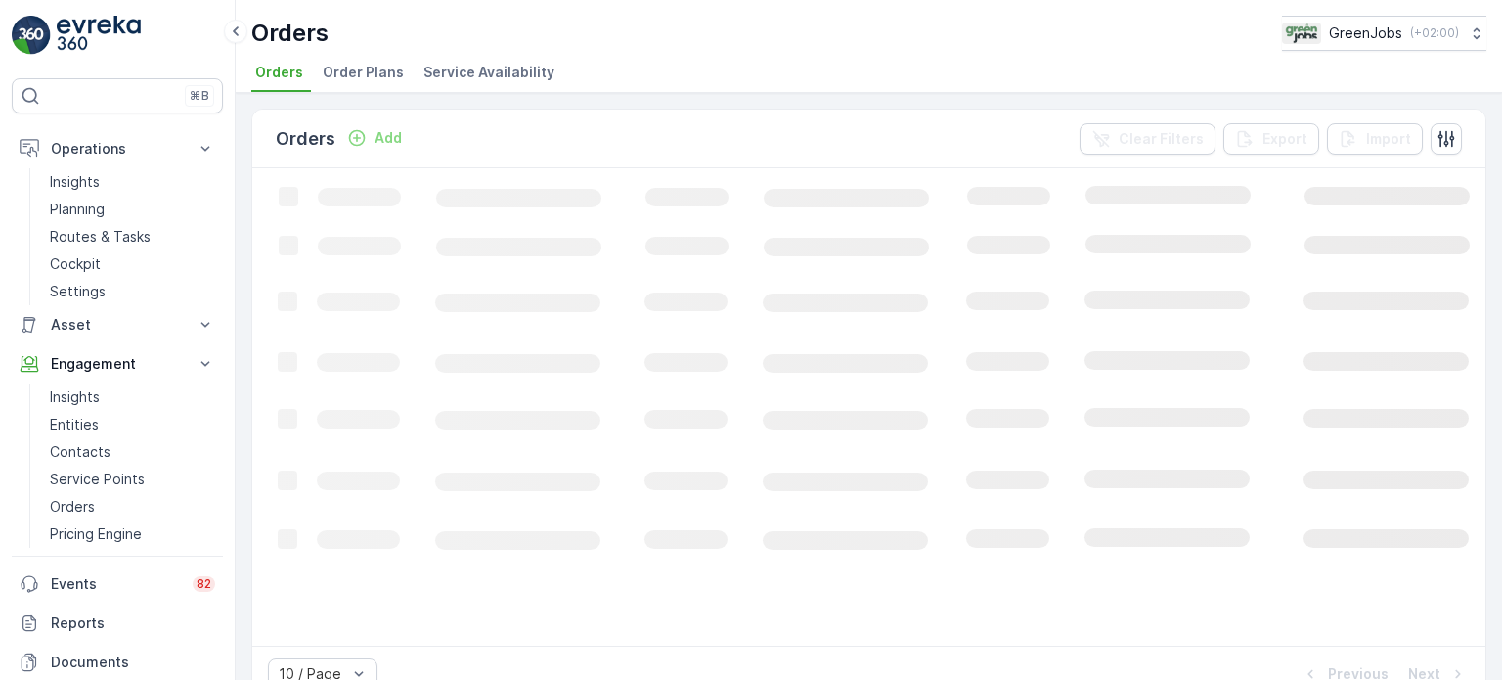
click at [356, 69] on span "Order Plans" at bounding box center [363, 73] width 81 height 20
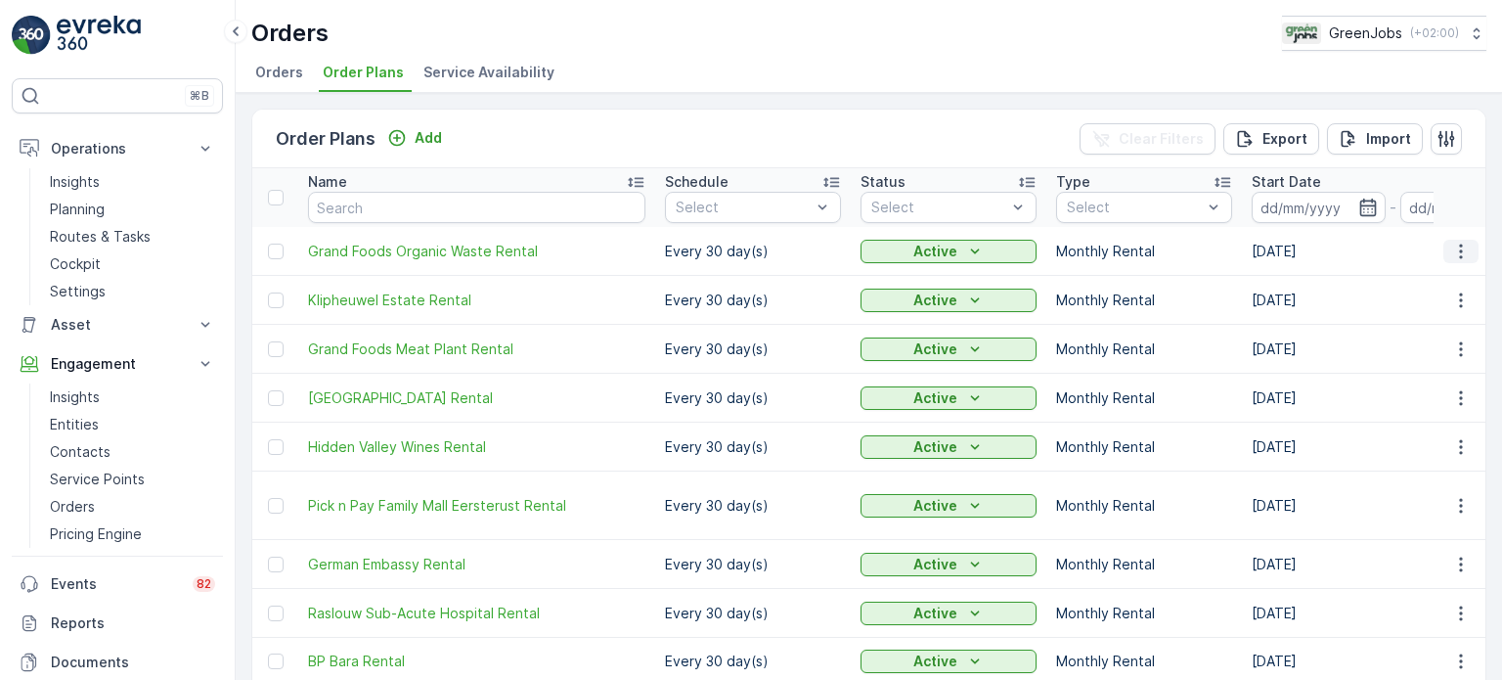
click at [1455, 246] on icon "button" at bounding box center [1462, 252] width 20 height 20
click at [1452, 344] on span "Delete Order Plan" at bounding box center [1435, 343] width 118 height 20
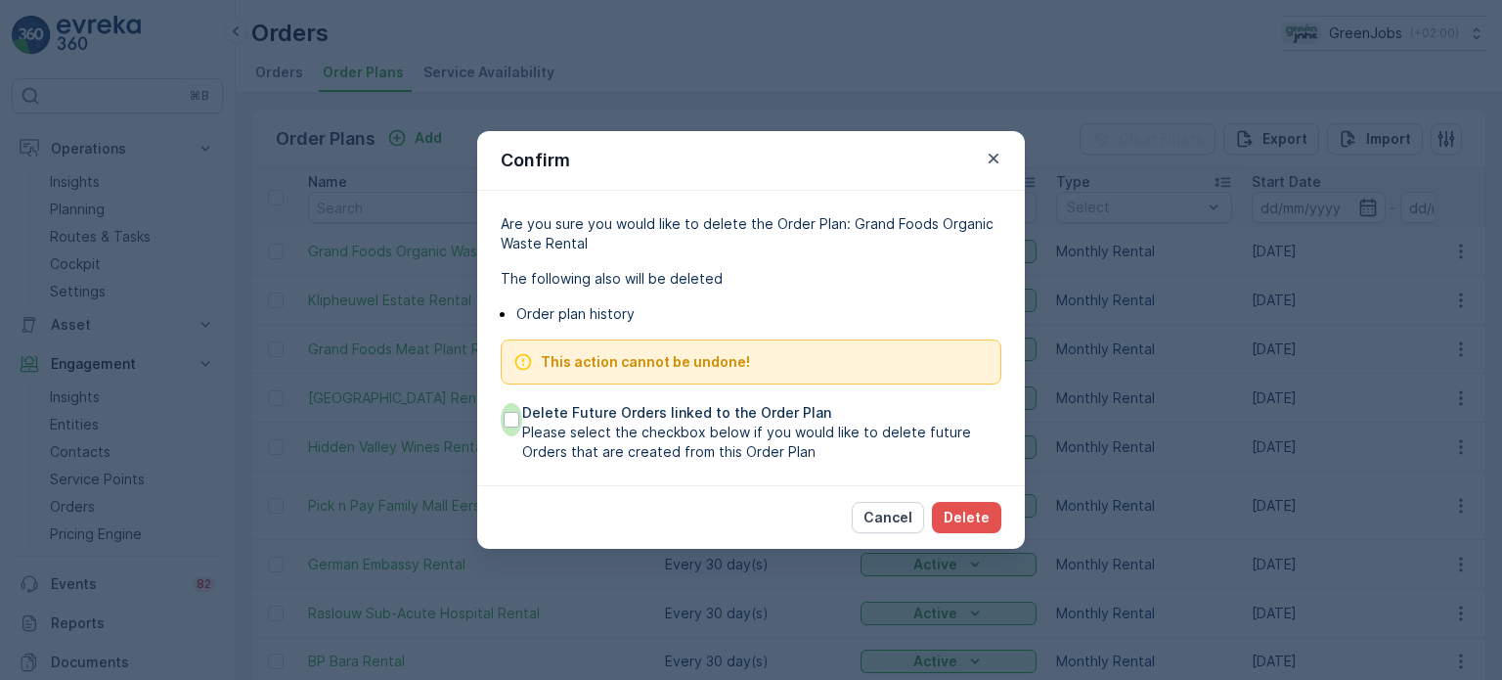
click at [513, 425] on div at bounding box center [512, 420] width 16 height 16
click at [501, 403] on input "Delete Future Orders linked to the Order Plan Please select the checkbox below …" at bounding box center [501, 403] width 0 height 0
click at [961, 518] on p "Delete" at bounding box center [967, 518] width 46 height 20
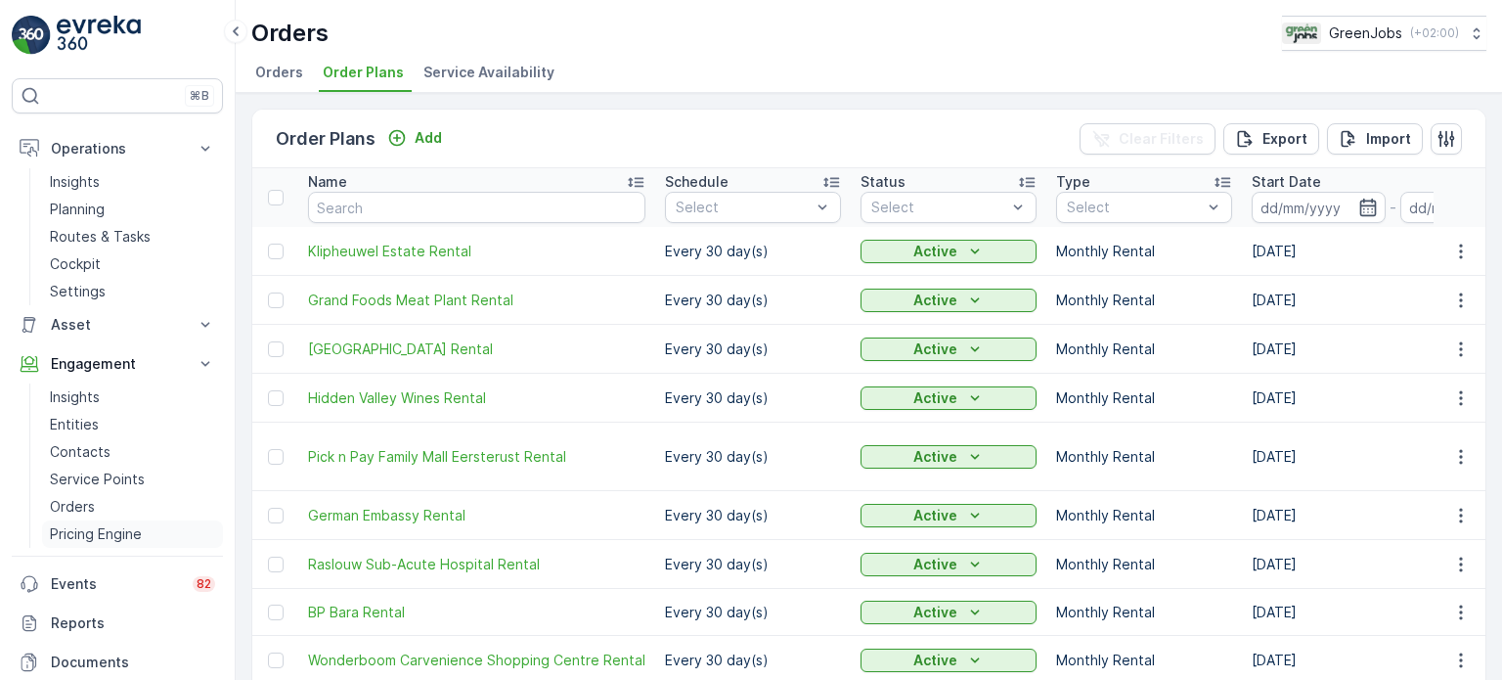
click at [112, 529] on p "Pricing Engine" at bounding box center [96, 534] width 92 height 20
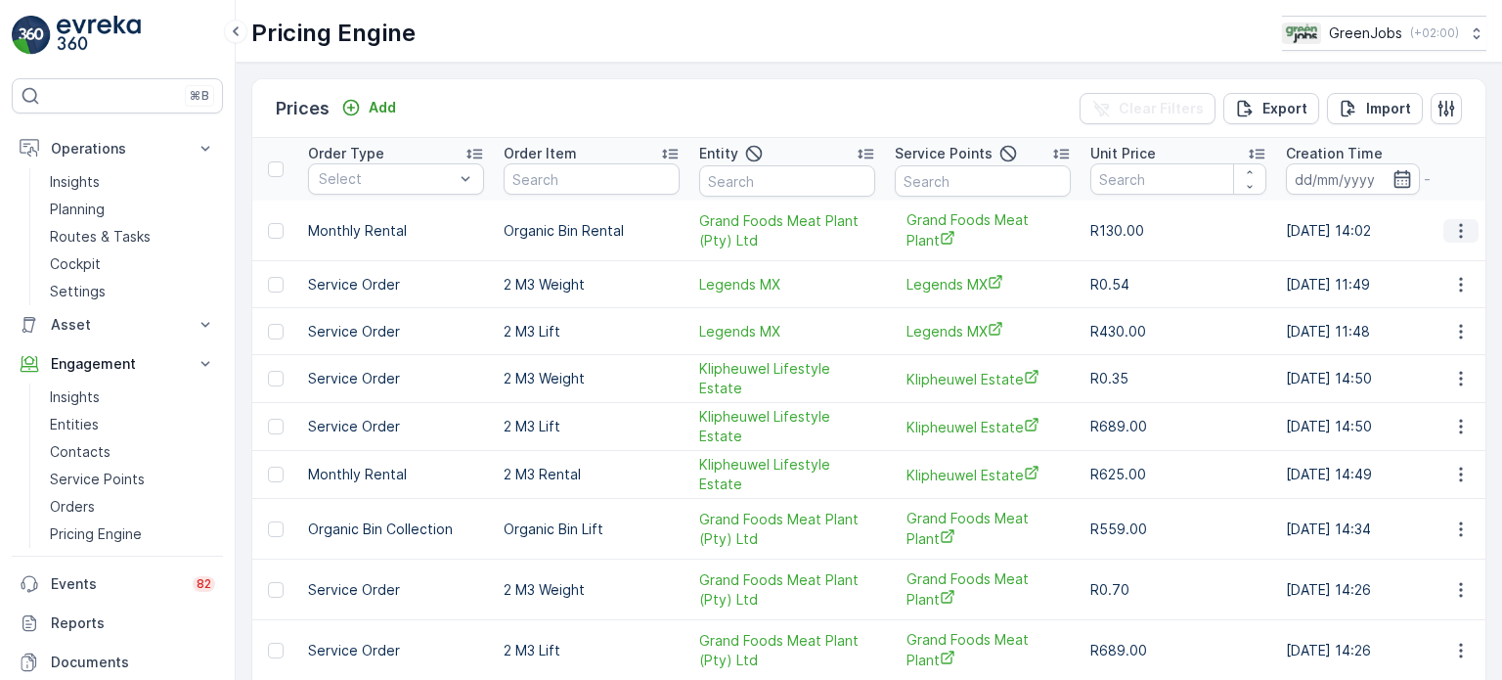
click at [1452, 228] on icon "button" at bounding box center [1462, 231] width 20 height 20
click at [1429, 253] on span "Edit Price" at bounding box center [1439, 259] width 63 height 20
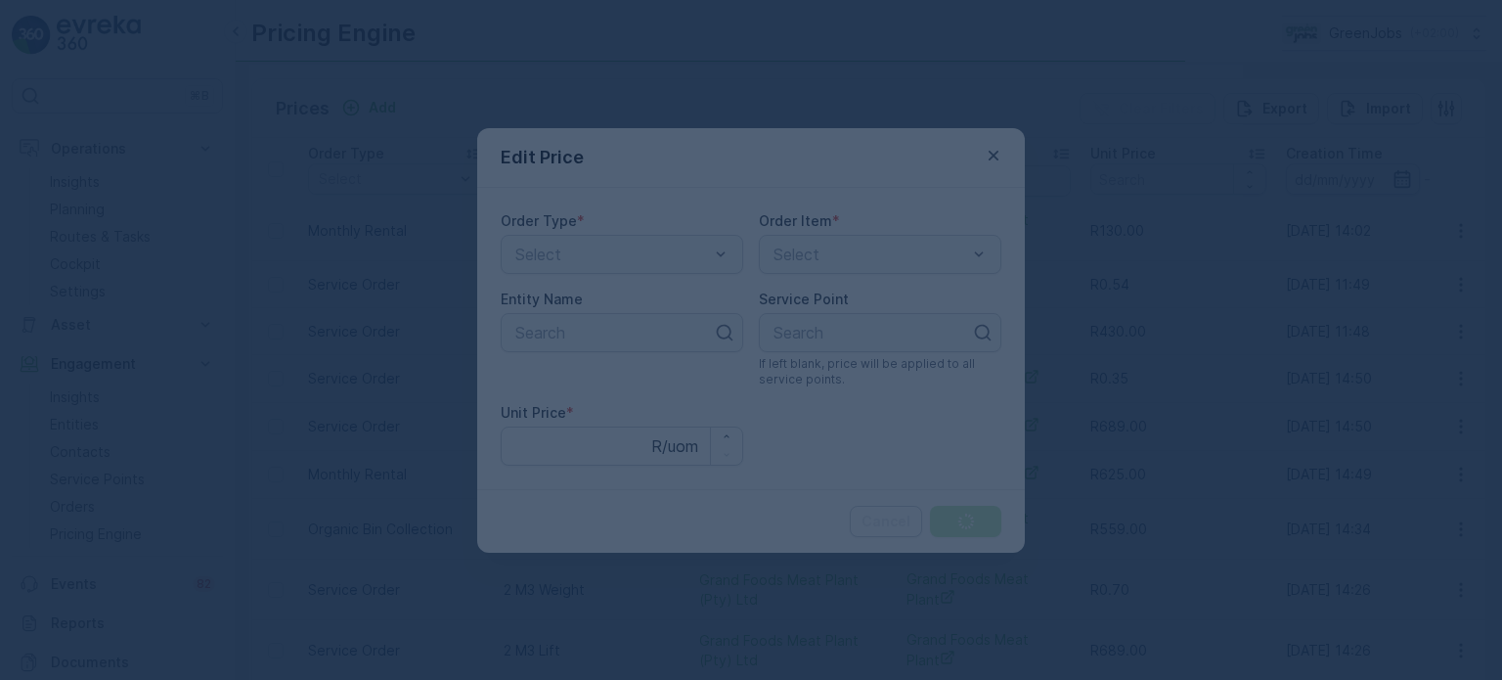
type Price "130"
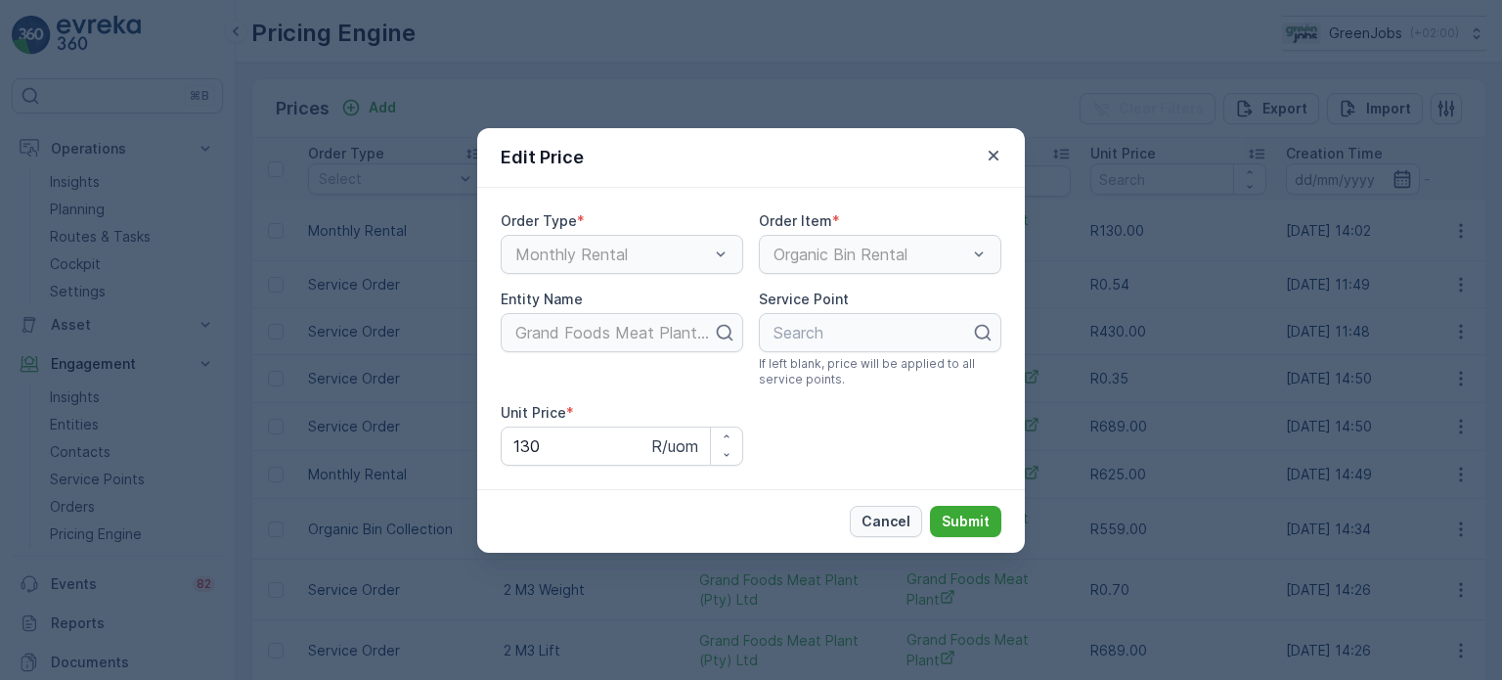
click at [884, 519] on p "Cancel" at bounding box center [886, 522] width 49 height 20
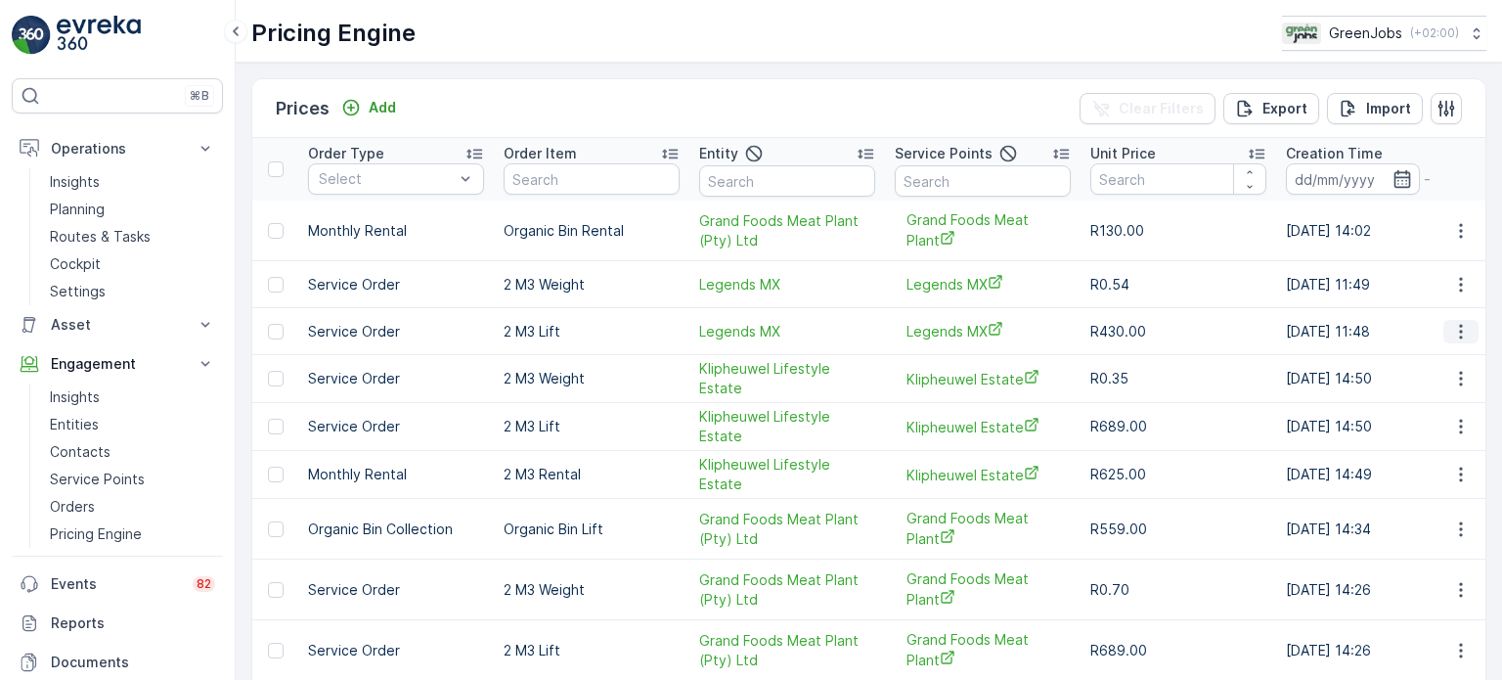
click at [1459, 326] on icon "button" at bounding box center [1460, 331] width 3 height 15
click at [1426, 360] on span "Edit Price" at bounding box center [1439, 360] width 63 height 20
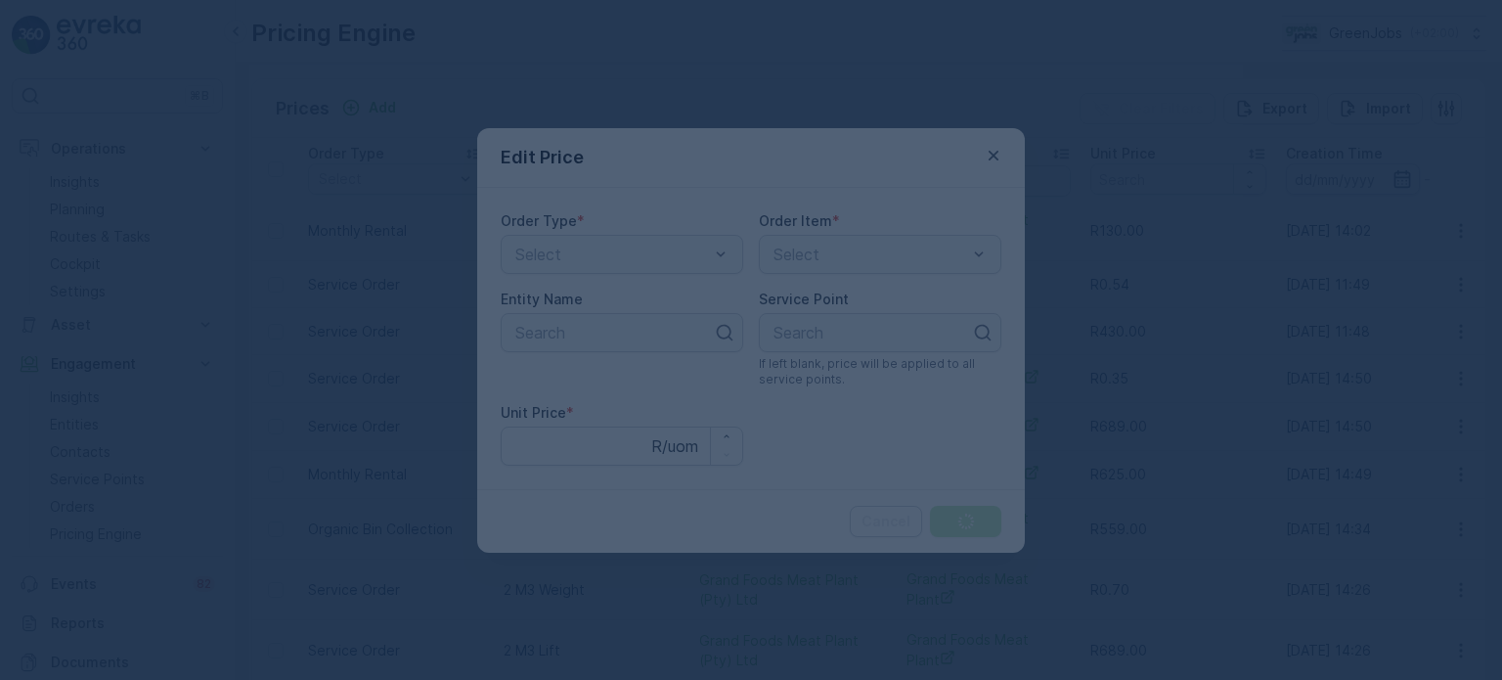
type Price "430"
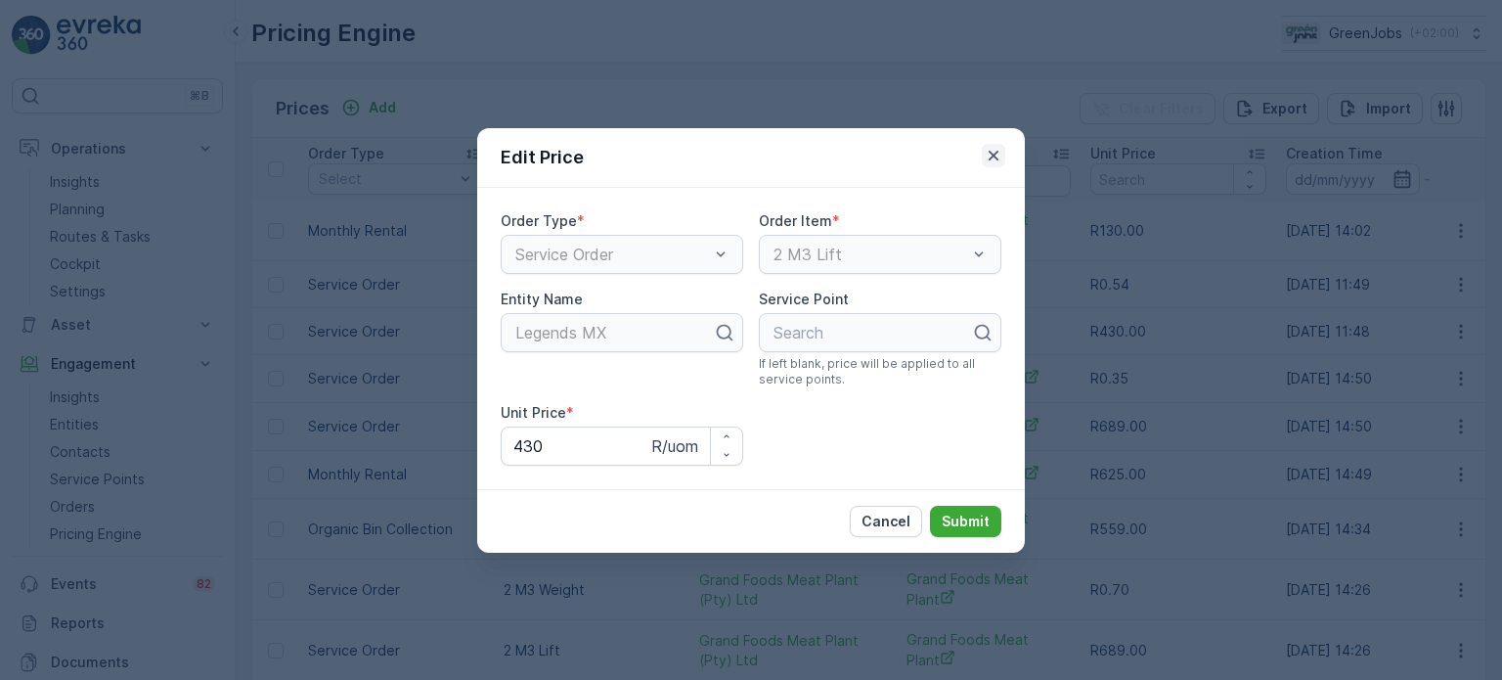
click at [991, 155] on icon "button" at bounding box center [994, 156] width 20 height 20
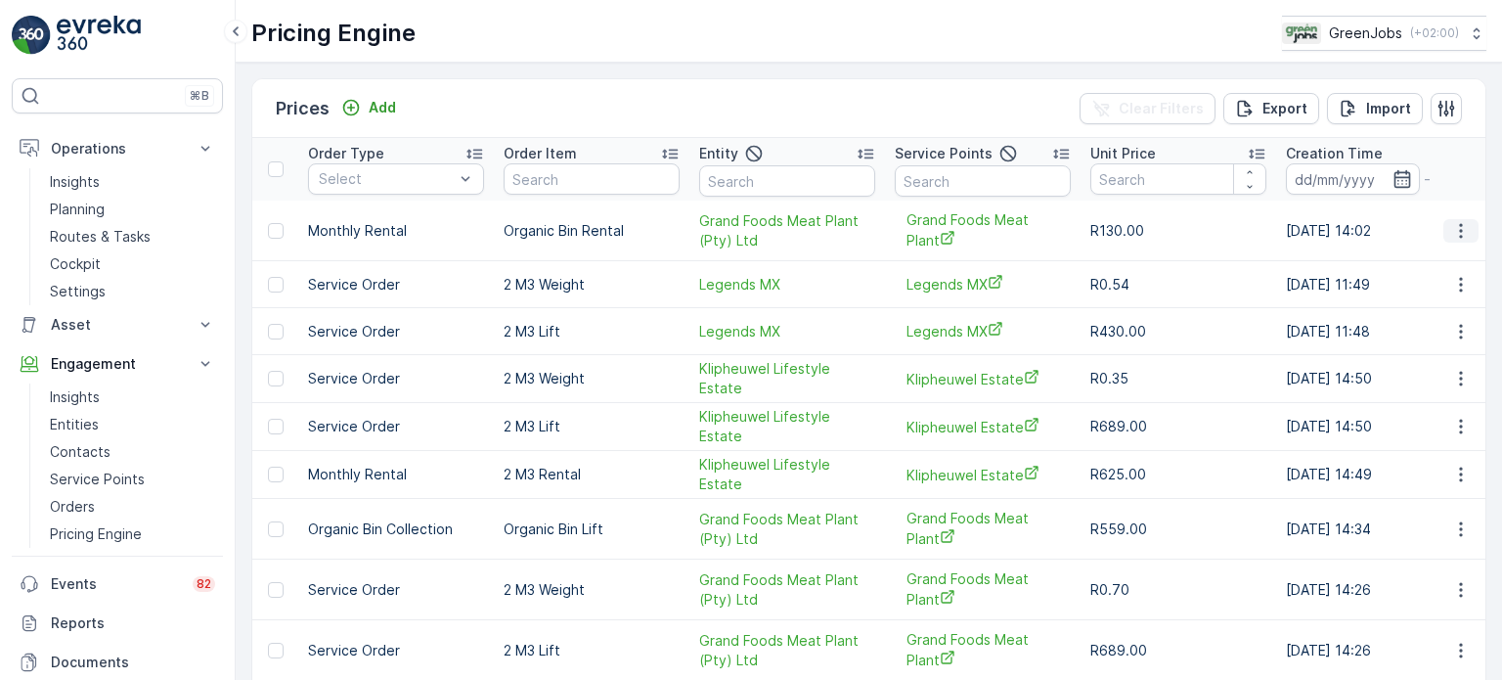
click at [1460, 222] on icon "button" at bounding box center [1462, 231] width 20 height 20
click at [1459, 468] on icon "button" at bounding box center [1460, 475] width 3 height 15
click at [1452, 500] on span "Edit Price" at bounding box center [1439, 501] width 63 height 20
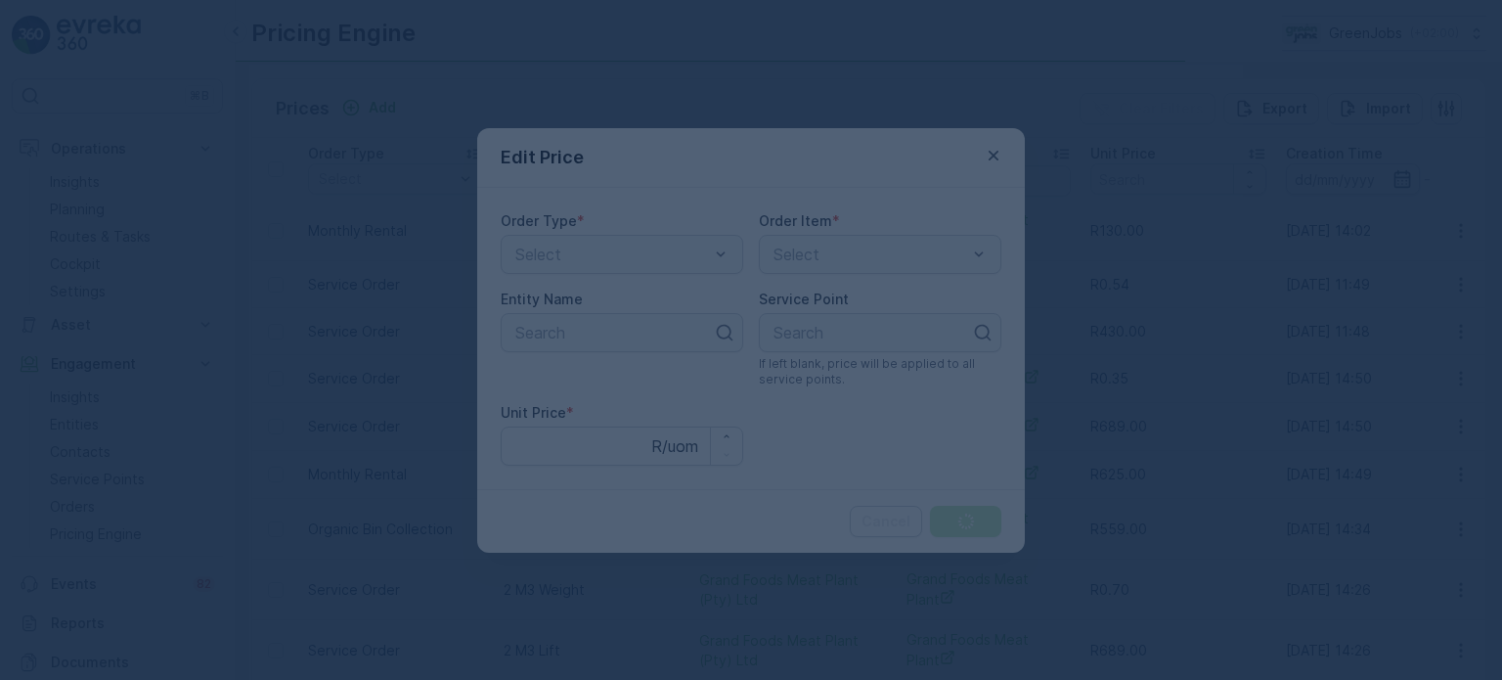
type Price "625"
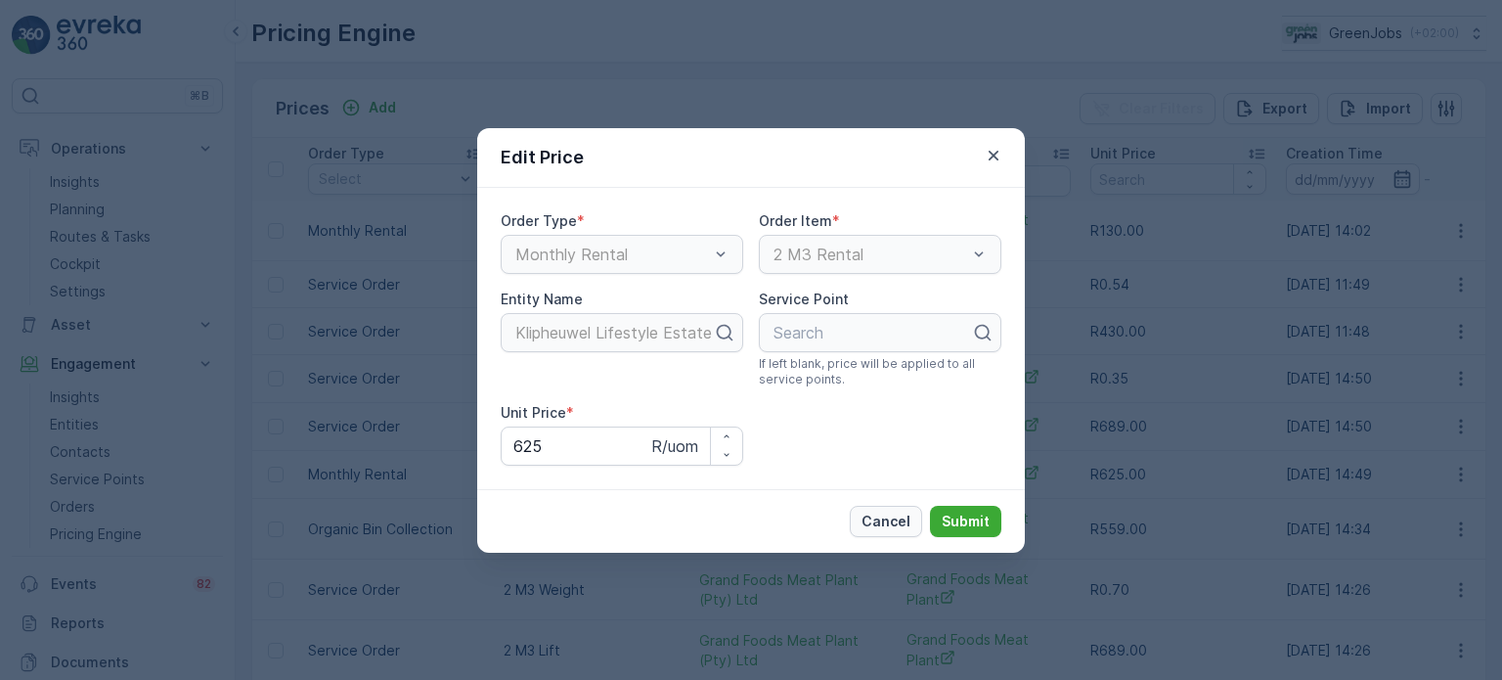
click at [893, 516] on p "Cancel" at bounding box center [886, 522] width 49 height 20
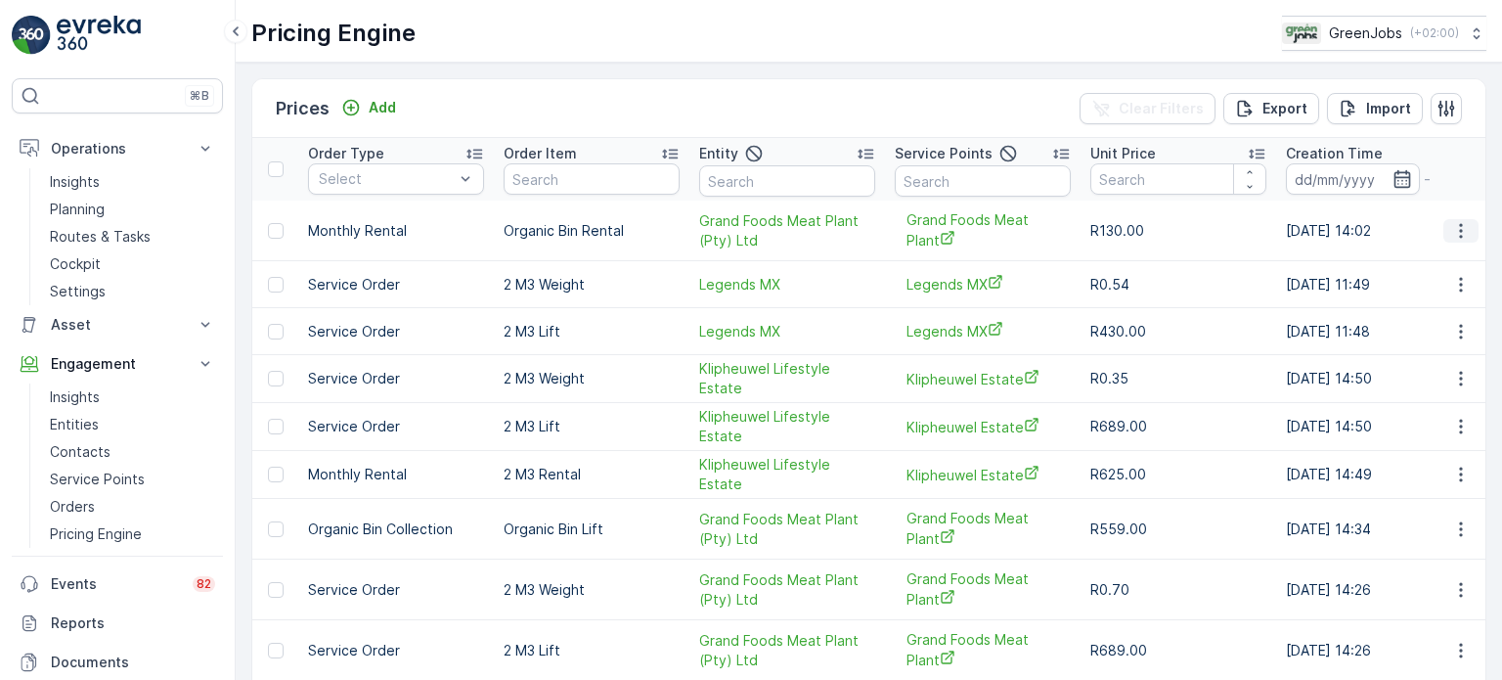
click at [1462, 230] on icon "button" at bounding box center [1462, 231] width 20 height 20
click at [1452, 473] on icon "button" at bounding box center [1462, 475] width 20 height 20
click at [1441, 504] on span "Edit Price" at bounding box center [1439, 501] width 63 height 20
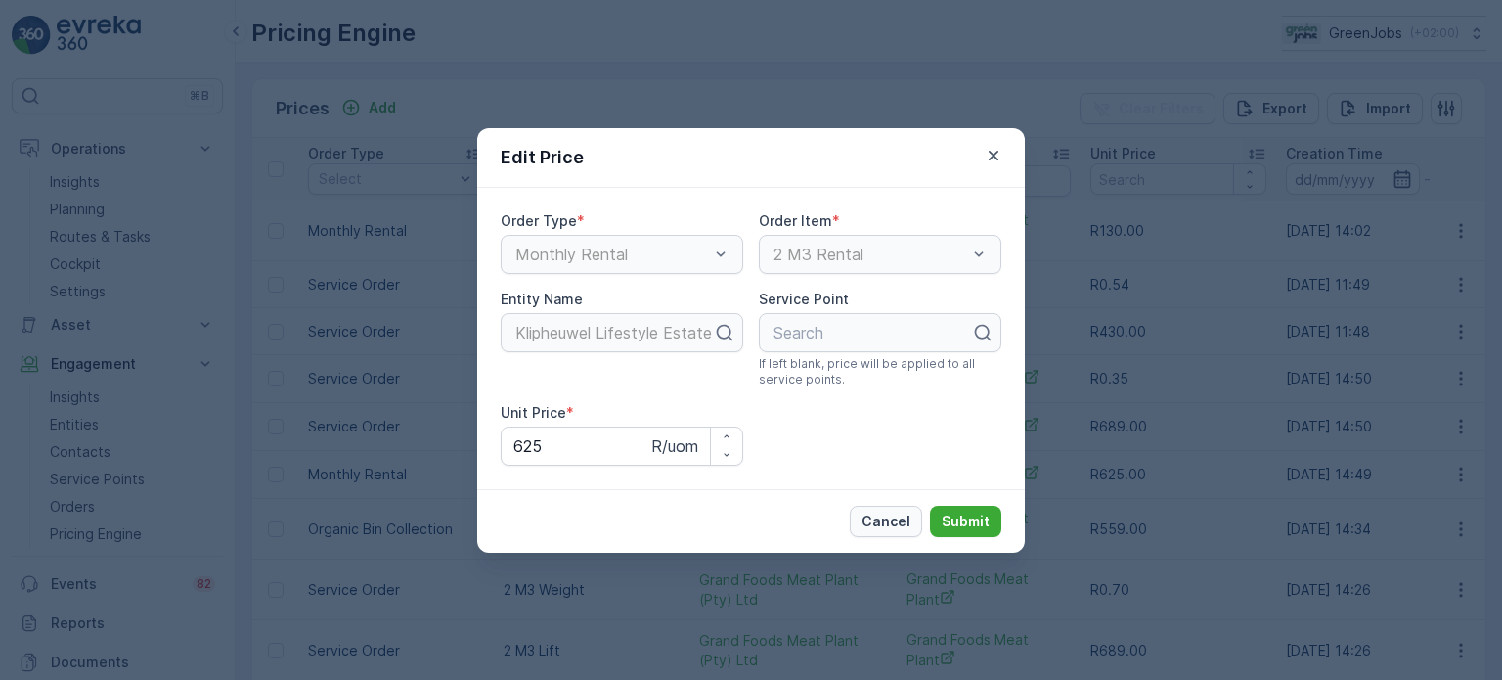
click at [900, 526] on p "Cancel" at bounding box center [886, 522] width 49 height 20
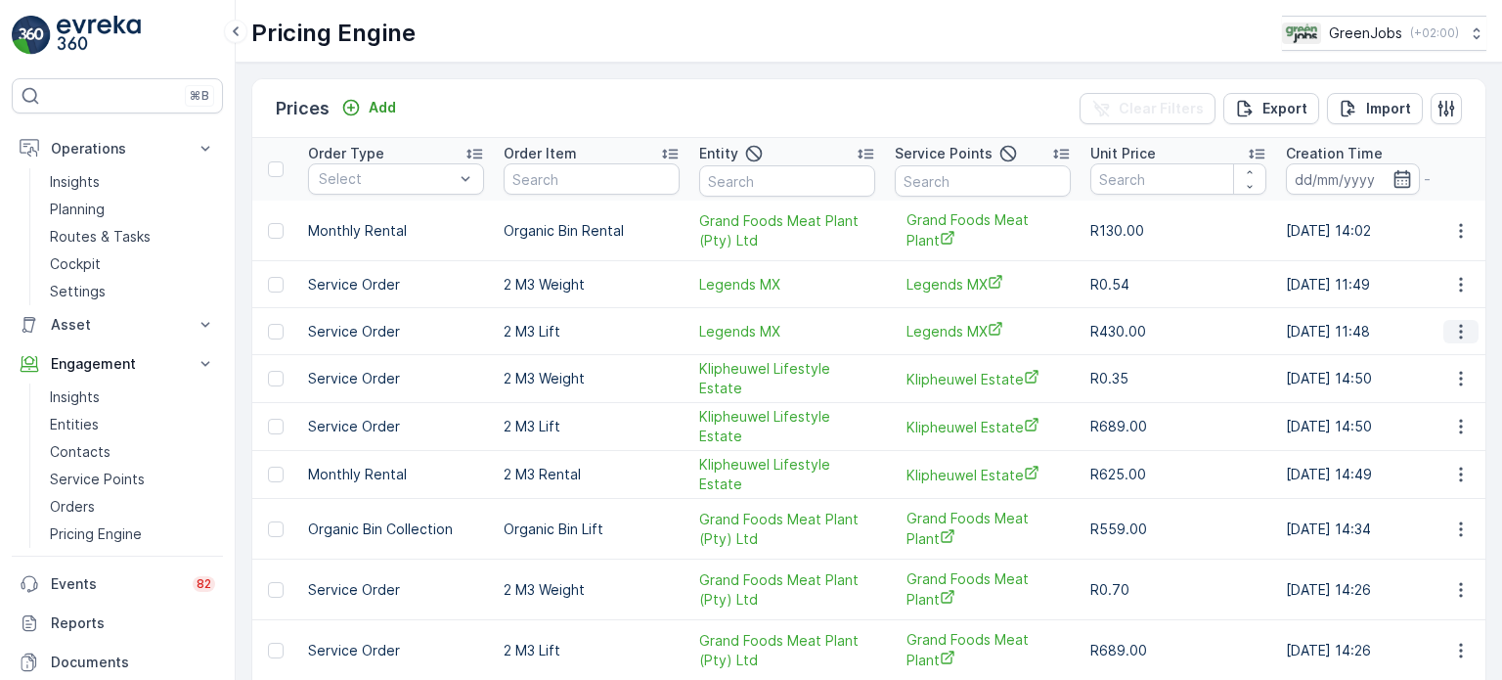
click at [1452, 329] on icon "button" at bounding box center [1462, 332] width 20 height 20
click at [1417, 355] on span "Edit Price" at bounding box center [1439, 360] width 63 height 20
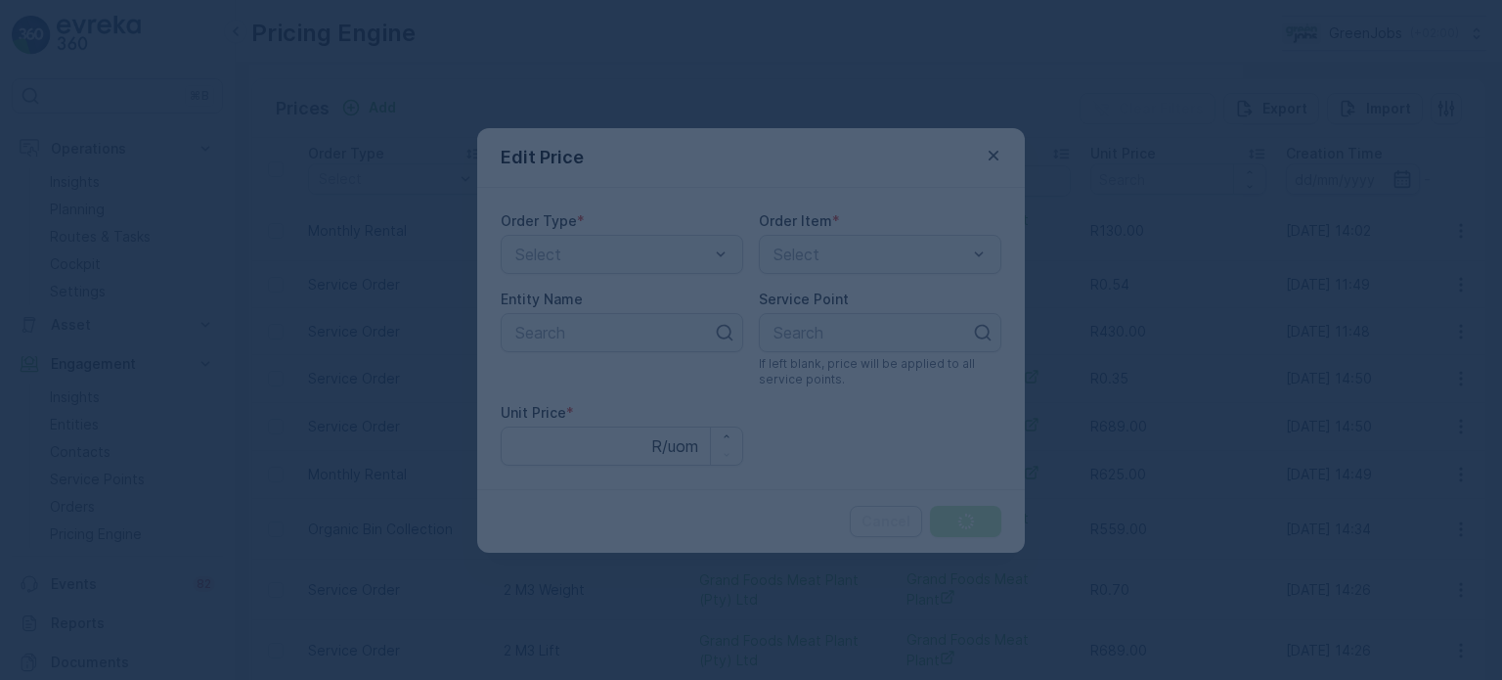
type Price "430"
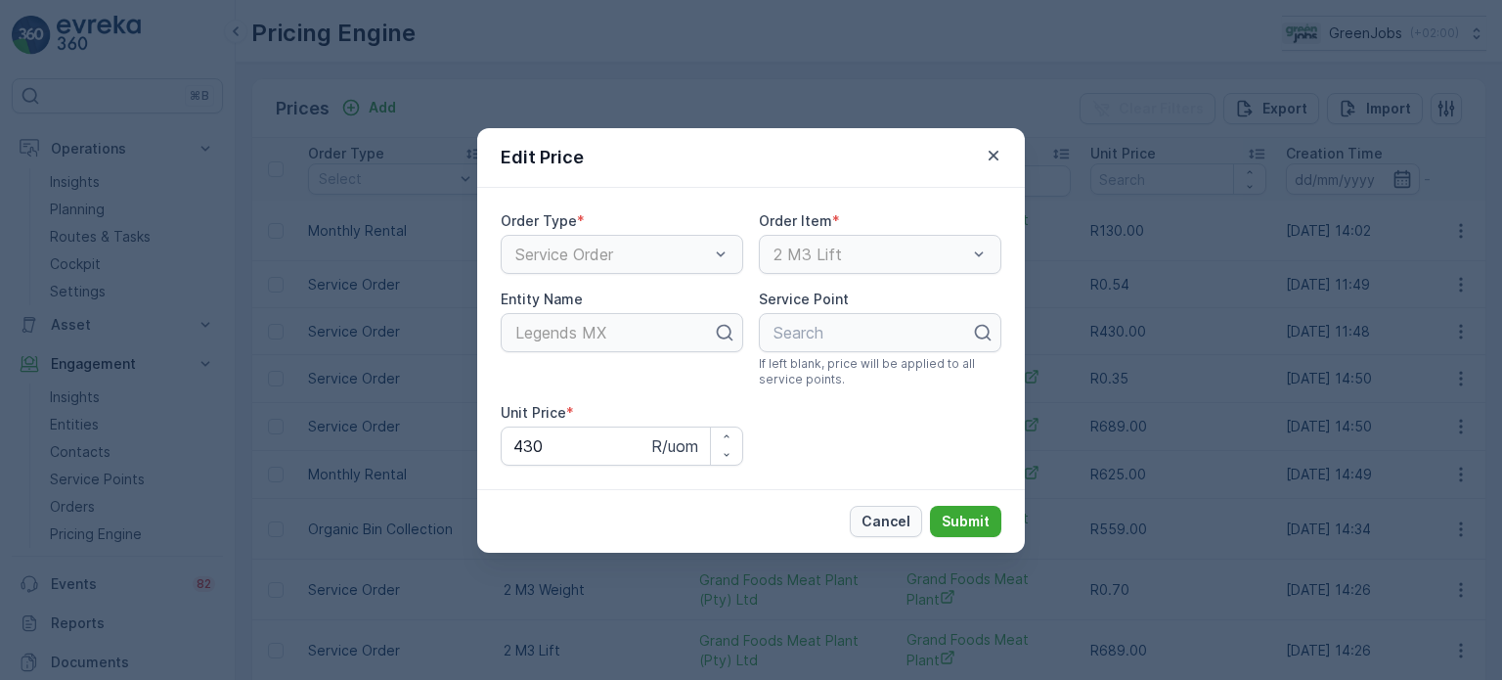
click at [893, 527] on p "Cancel" at bounding box center [886, 522] width 49 height 20
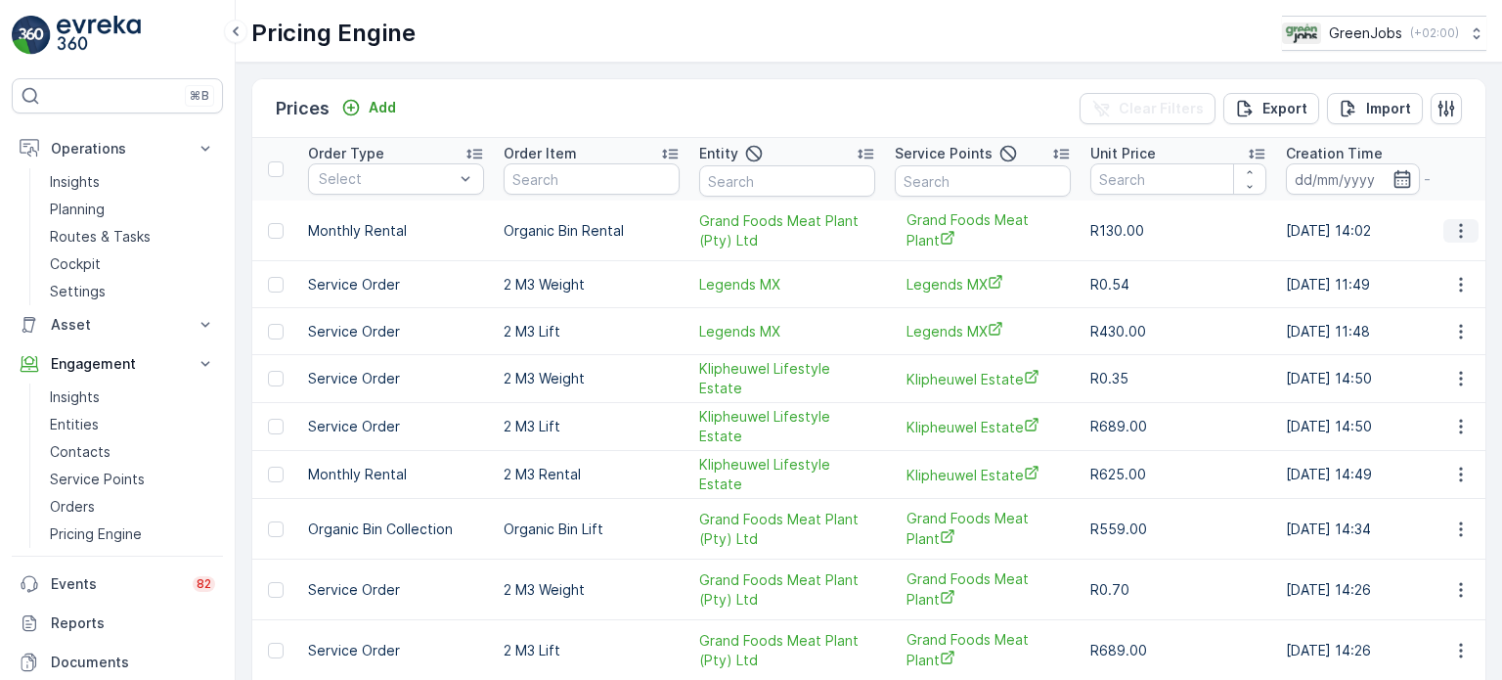
click at [1447, 230] on button "button" at bounding box center [1461, 230] width 35 height 23
click at [1440, 256] on span "Edit Price" at bounding box center [1439, 259] width 63 height 20
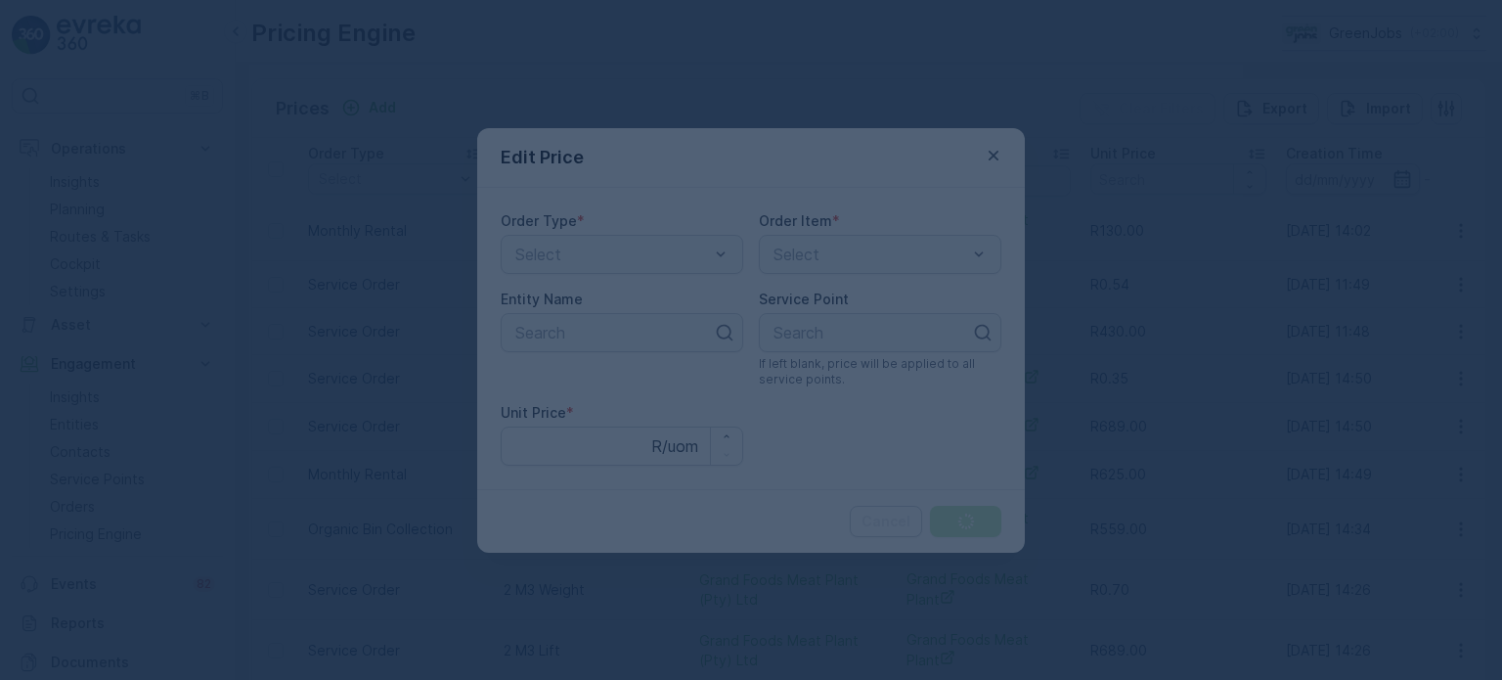
type Price "130"
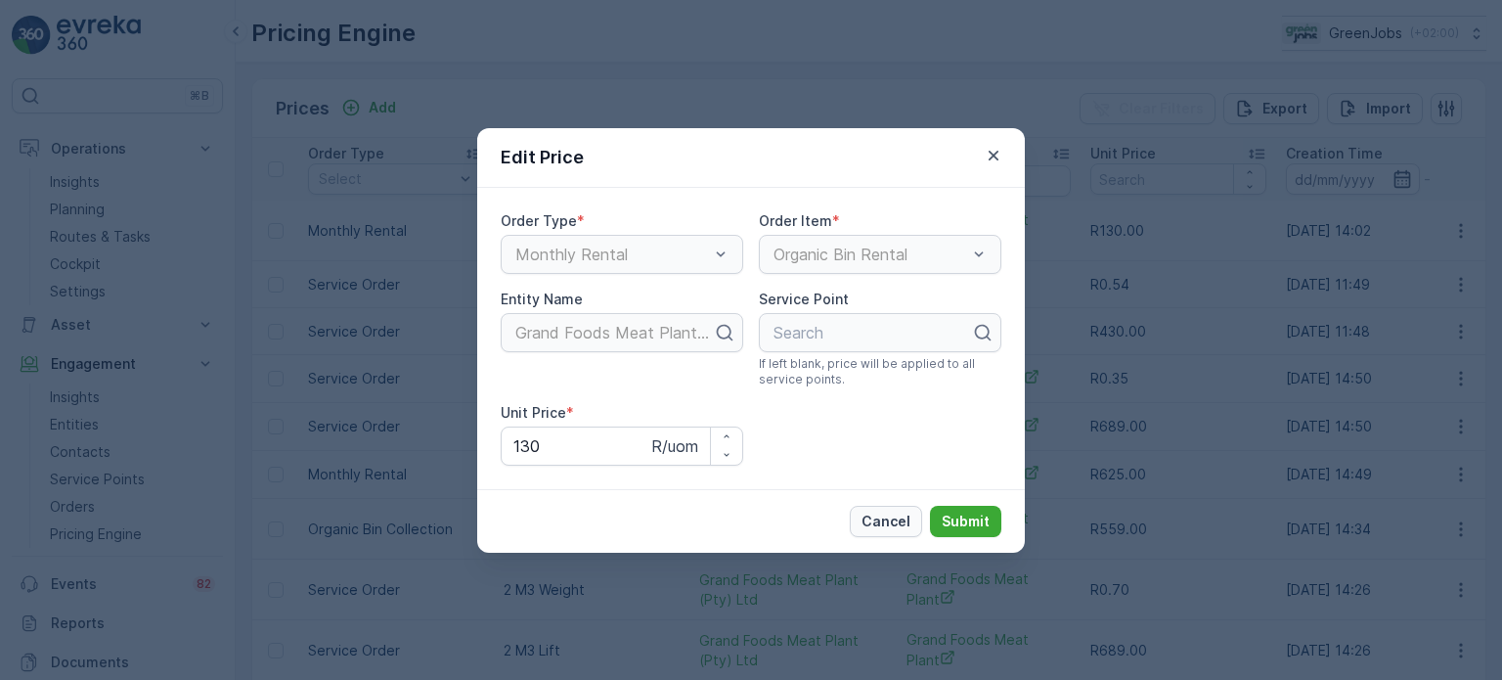
click at [889, 526] on p "Cancel" at bounding box center [886, 522] width 49 height 20
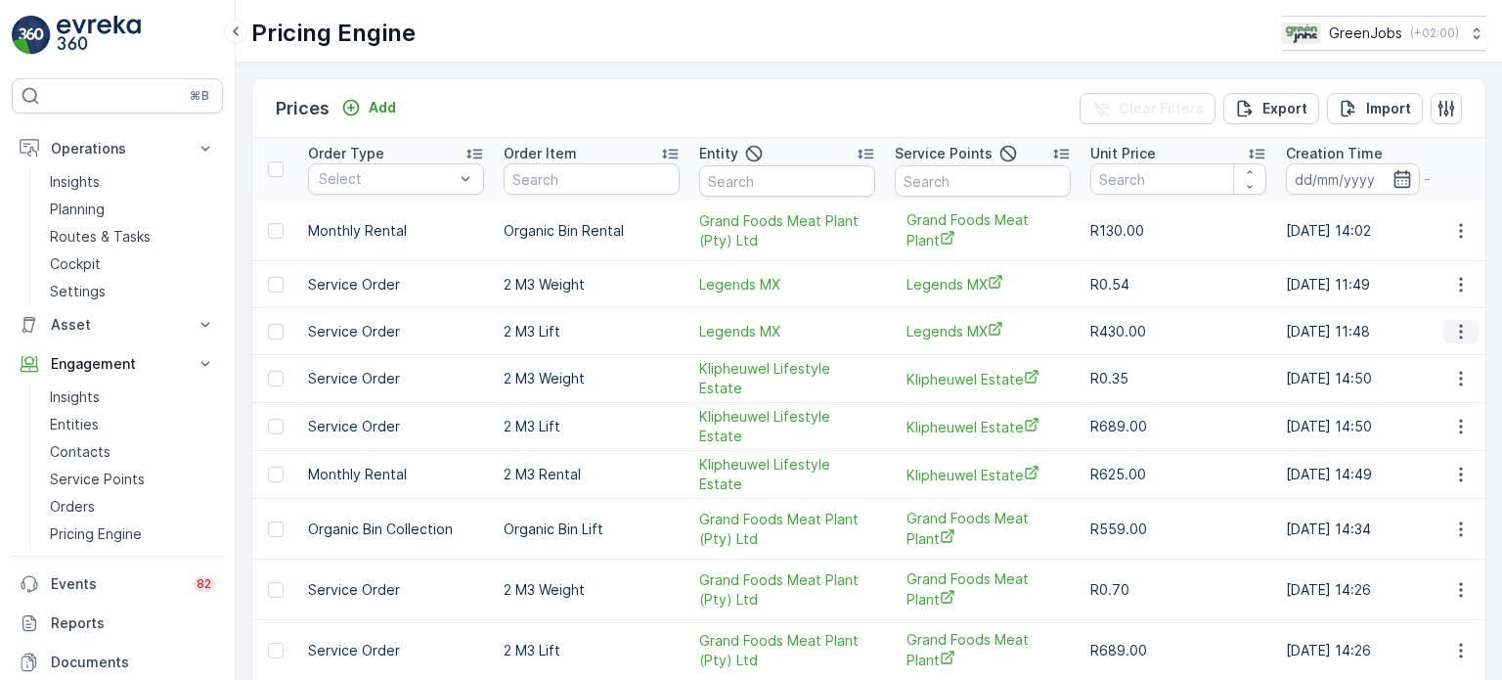
click at [1460, 337] on icon "button" at bounding box center [1462, 332] width 20 height 20
click at [1426, 359] on span "Edit Price" at bounding box center [1439, 360] width 63 height 20
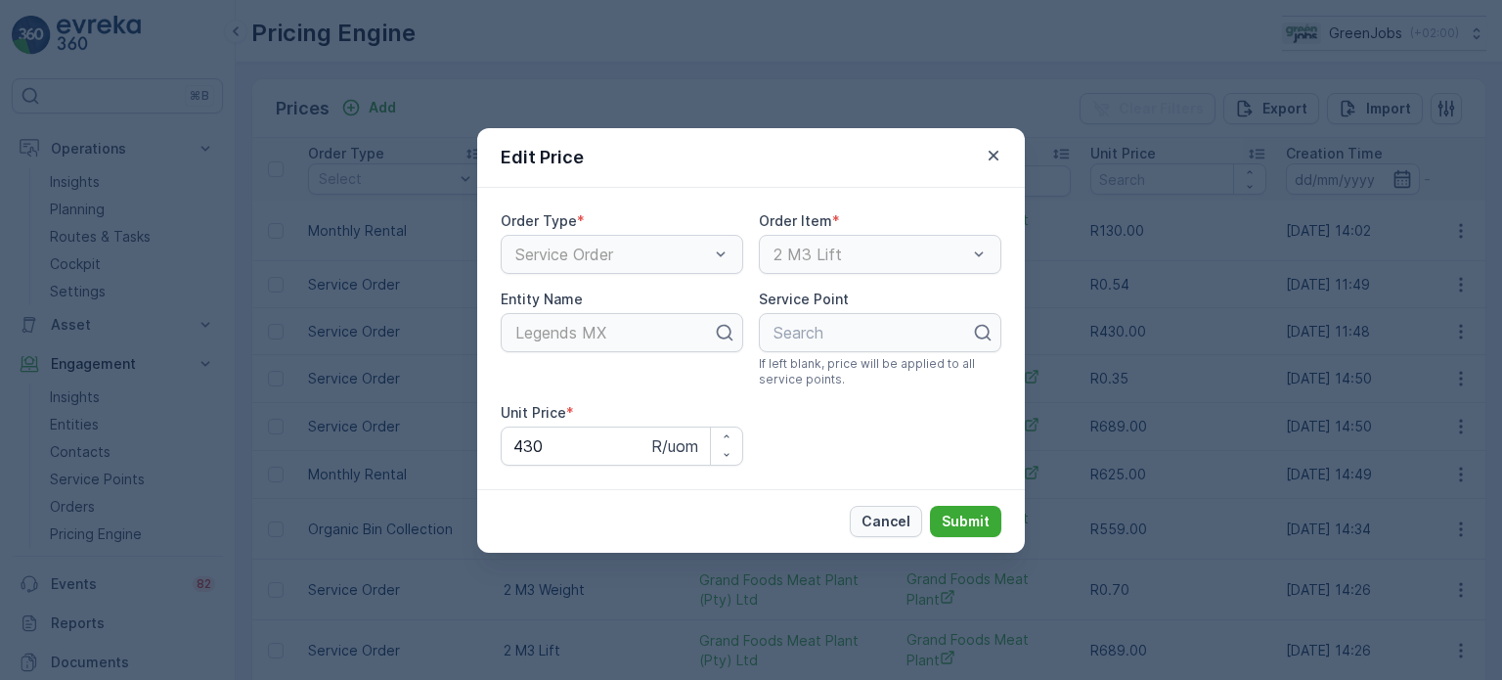
click at [901, 519] on p "Cancel" at bounding box center [886, 522] width 49 height 20
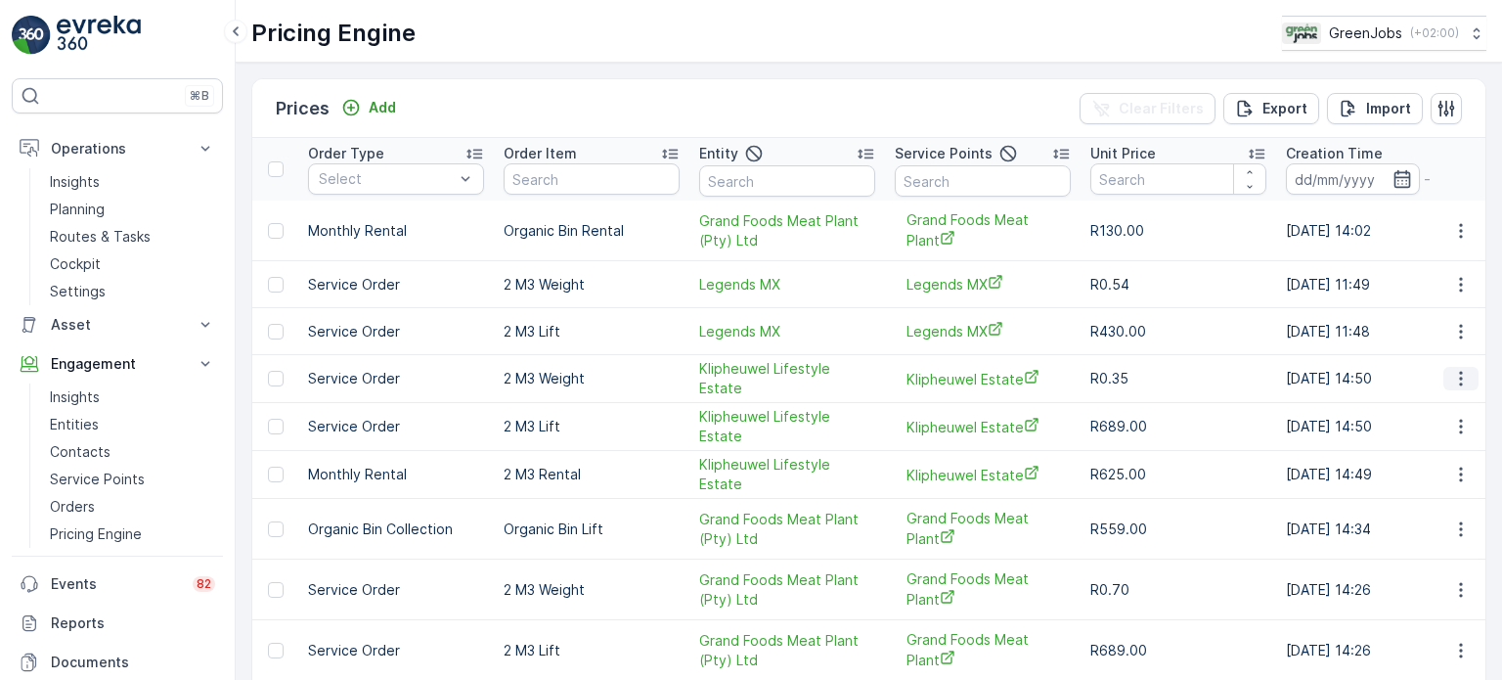
click at [1455, 380] on icon "button" at bounding box center [1462, 379] width 20 height 20
click at [1417, 404] on span "Edit Price" at bounding box center [1439, 407] width 63 height 20
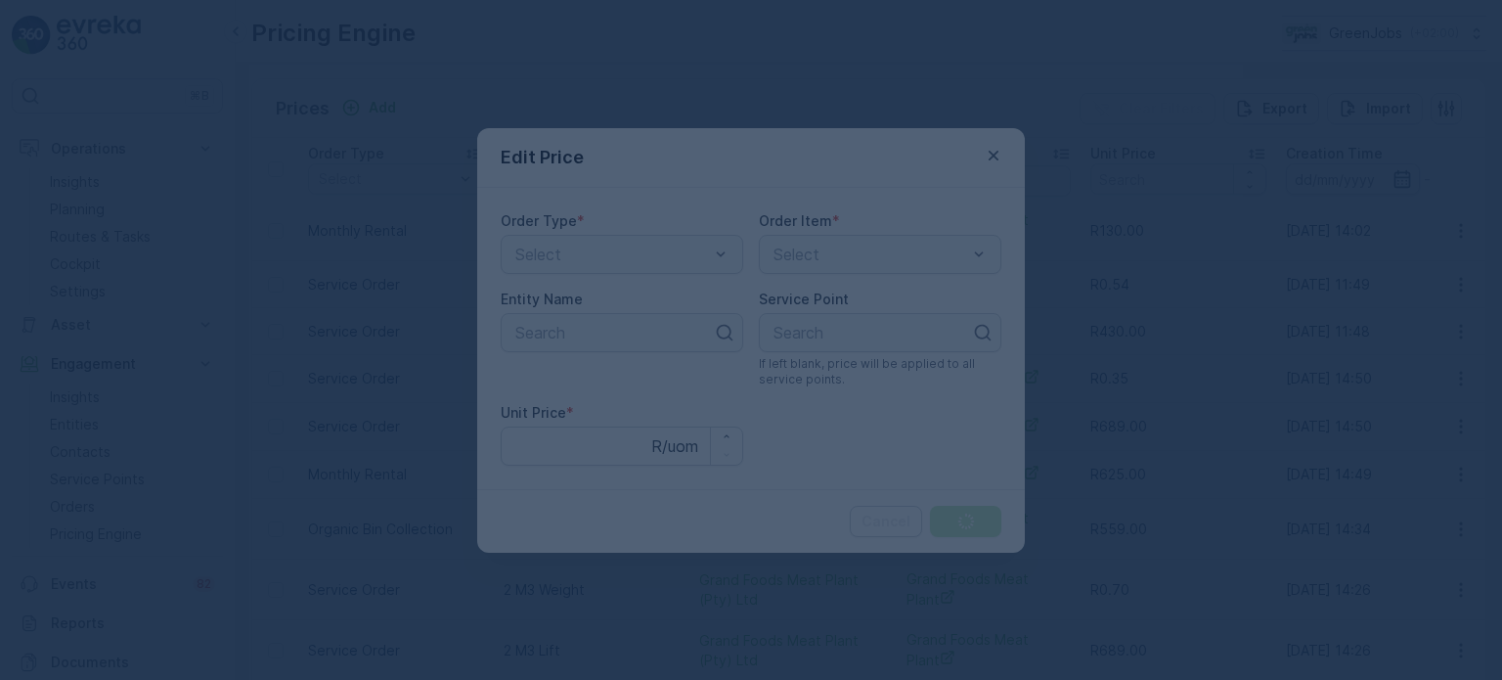
type Price "0.35"
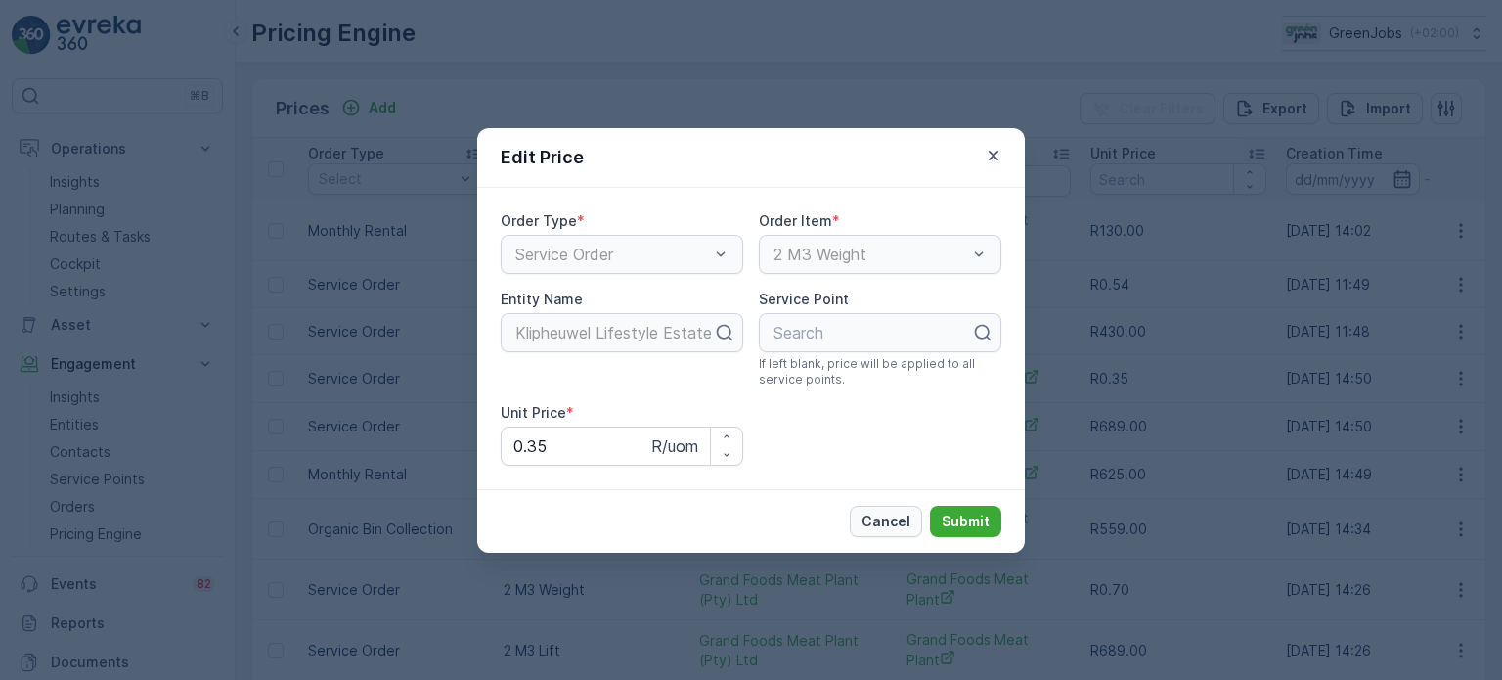
click at [903, 516] on p "Cancel" at bounding box center [886, 522] width 49 height 20
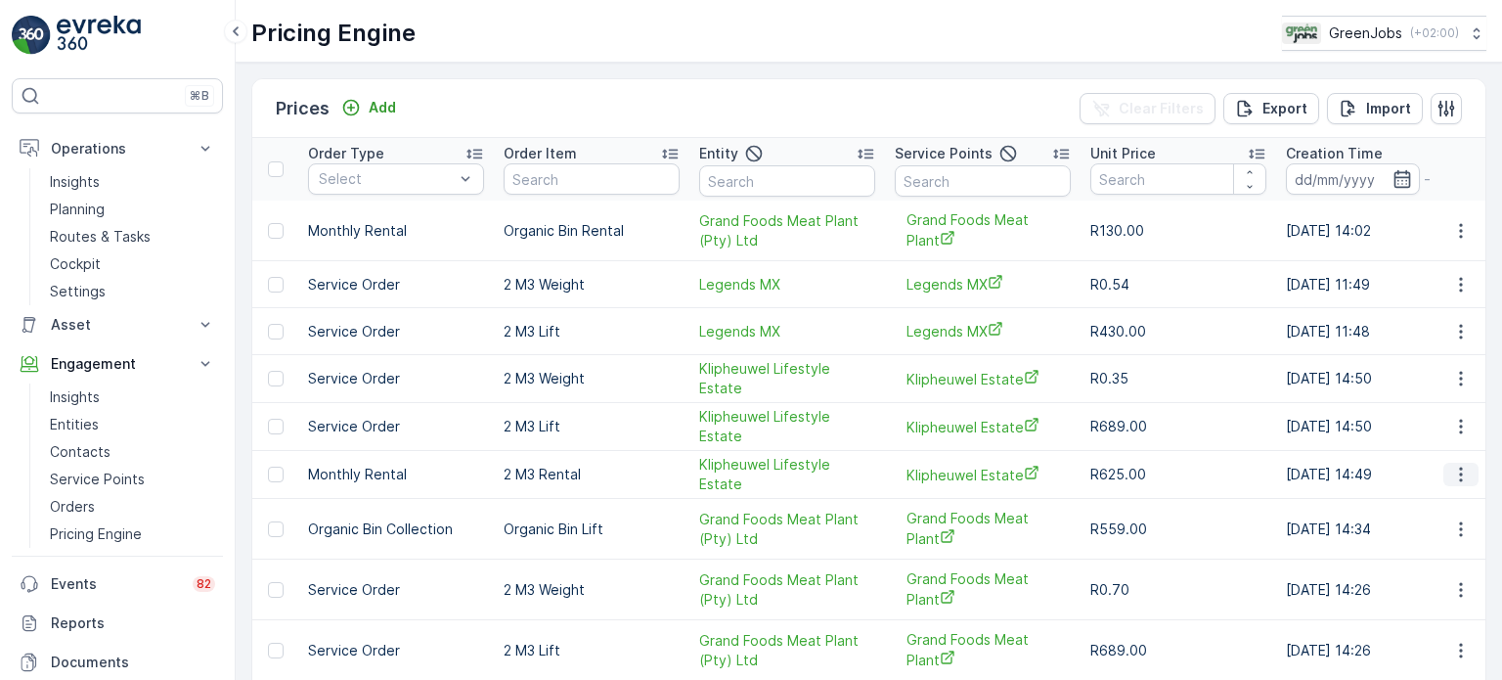
click at [1455, 472] on icon "button" at bounding box center [1462, 475] width 20 height 20
click at [1422, 498] on span "Edit Price" at bounding box center [1439, 501] width 63 height 20
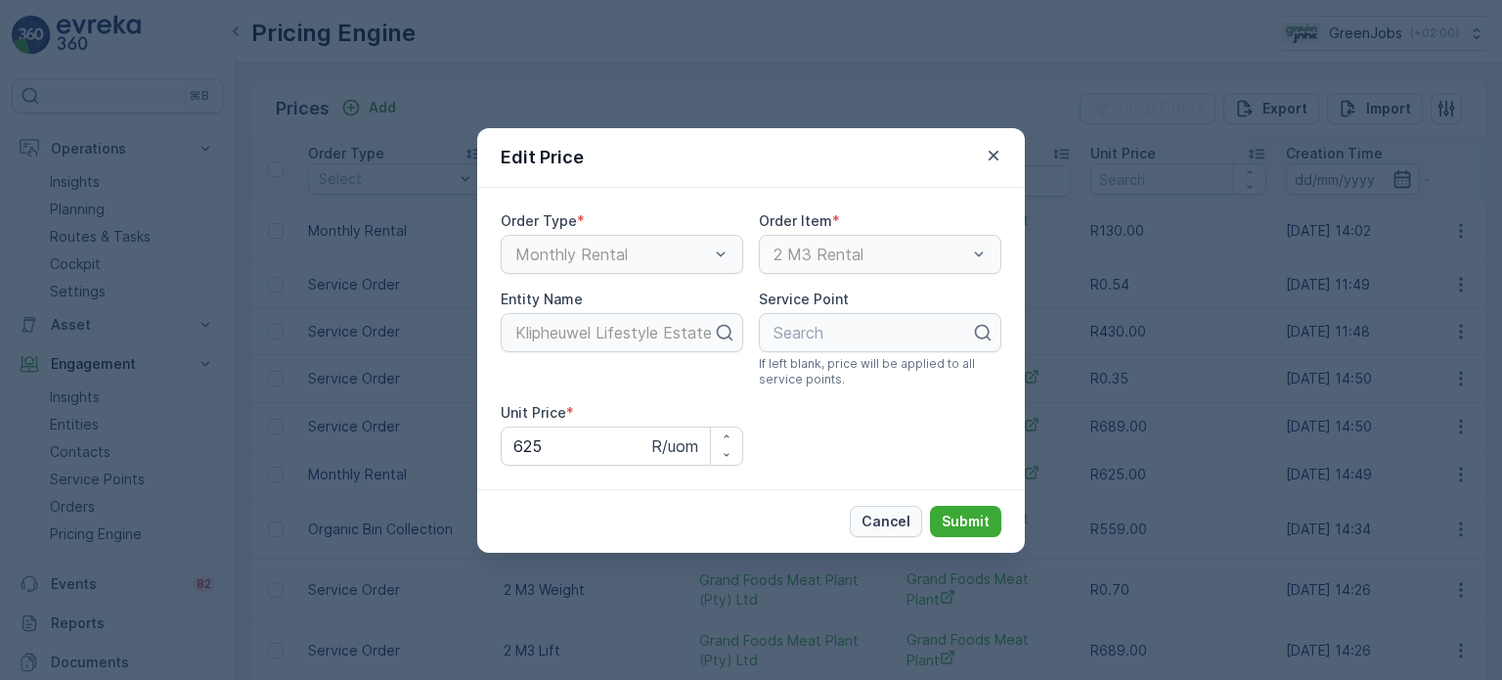
click at [898, 508] on button "Cancel" at bounding box center [886, 521] width 72 height 31
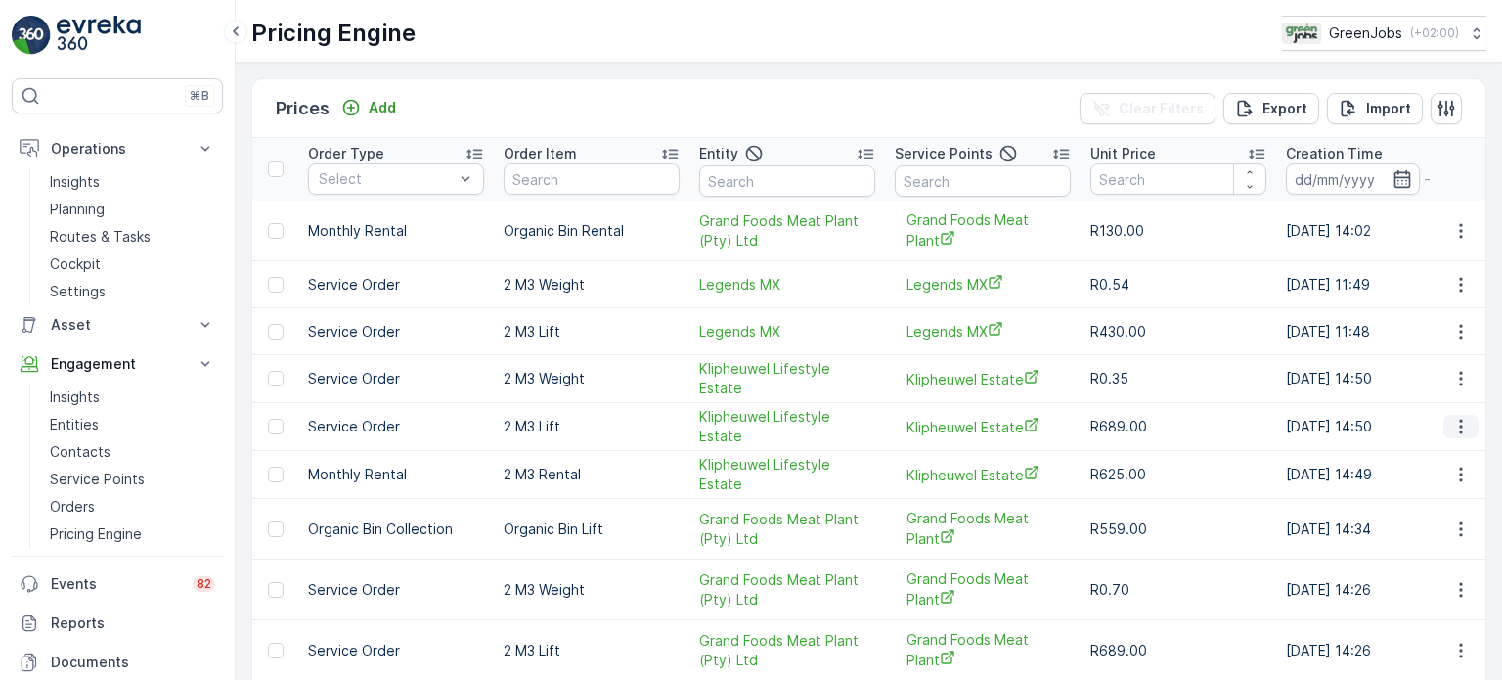
click at [1456, 425] on icon "button" at bounding box center [1462, 427] width 20 height 20
click at [1425, 453] on span "Edit Price" at bounding box center [1439, 454] width 63 height 20
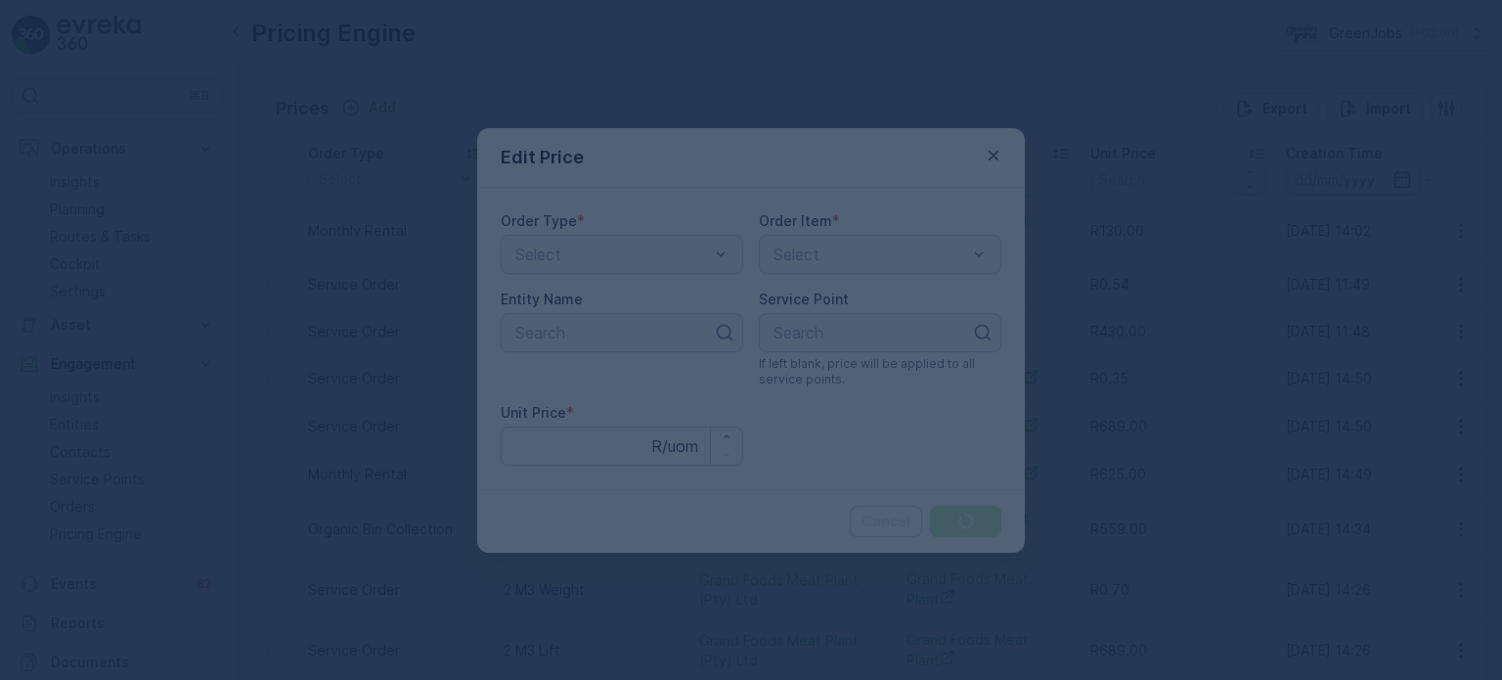
type Price "689"
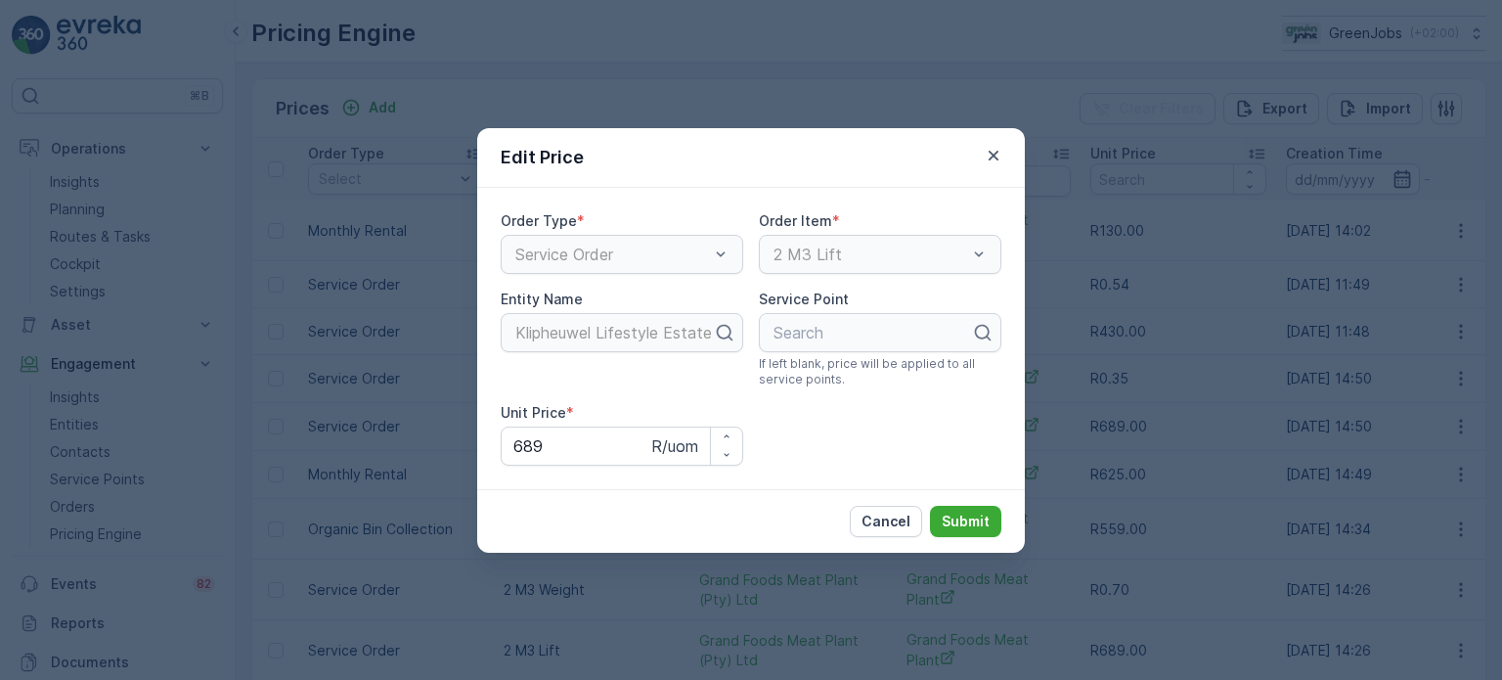
click at [898, 519] on p "Cancel" at bounding box center [886, 522] width 49 height 20
